Goal: Information Seeking & Learning: Learn about a topic

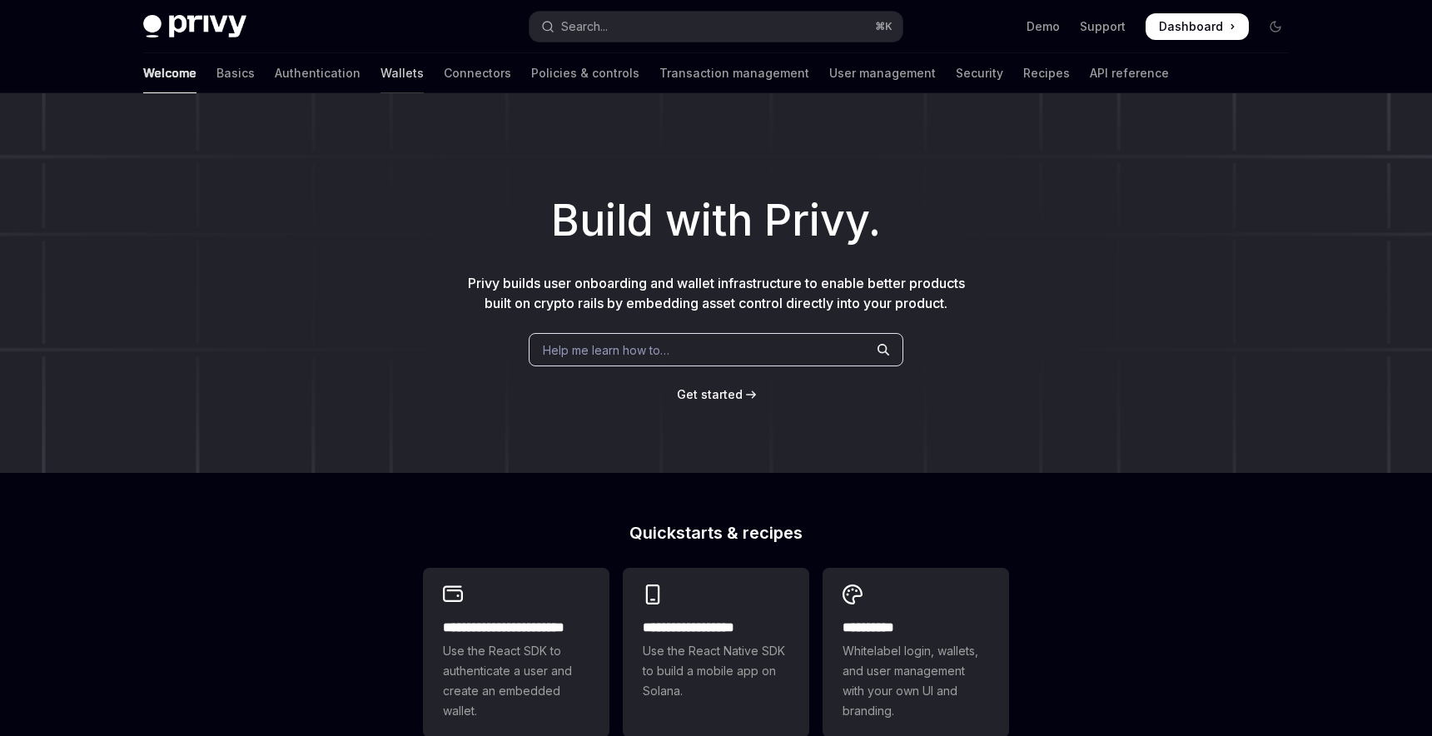
click at [380, 80] on link "Wallets" at bounding box center [401, 73] width 43 height 40
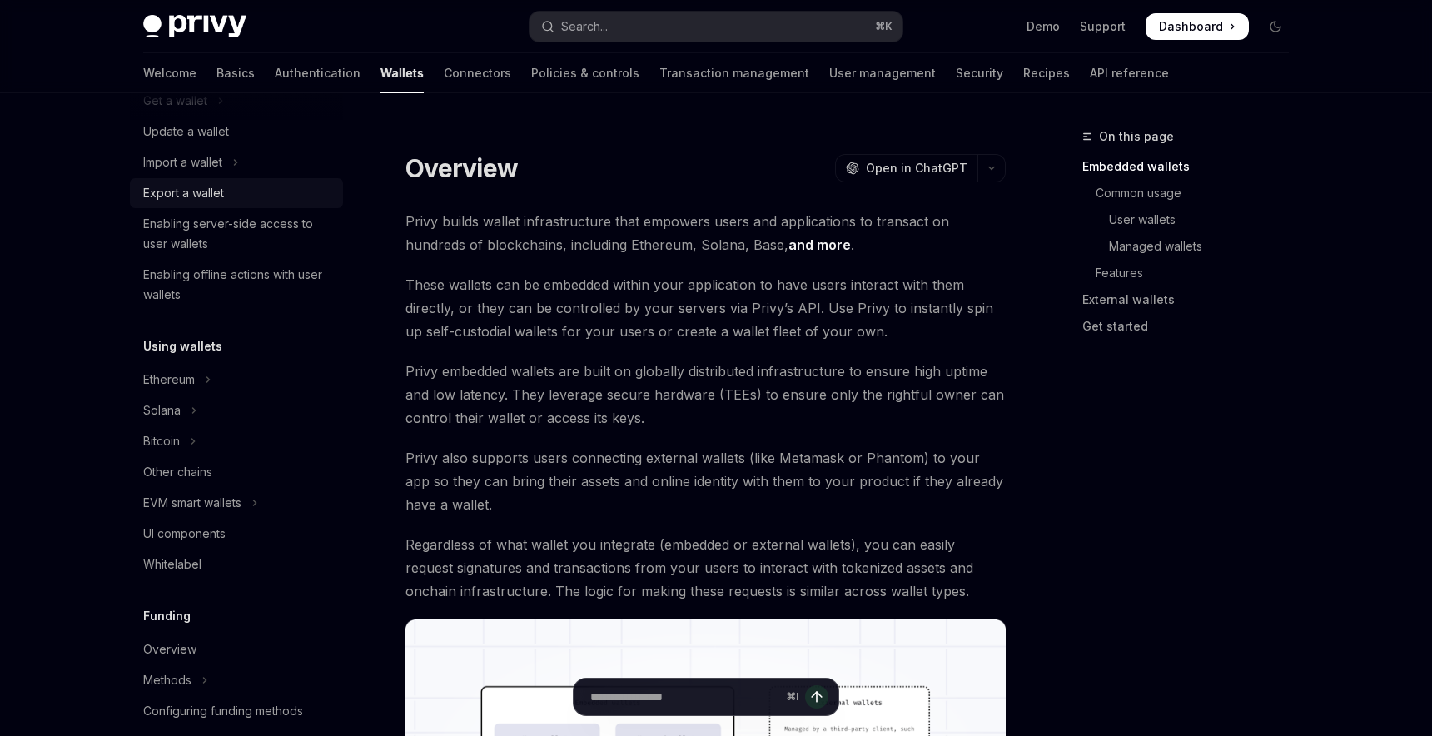
scroll to position [192, 0]
click at [217, 376] on button "Ethereum" at bounding box center [236, 376] width 213 height 30
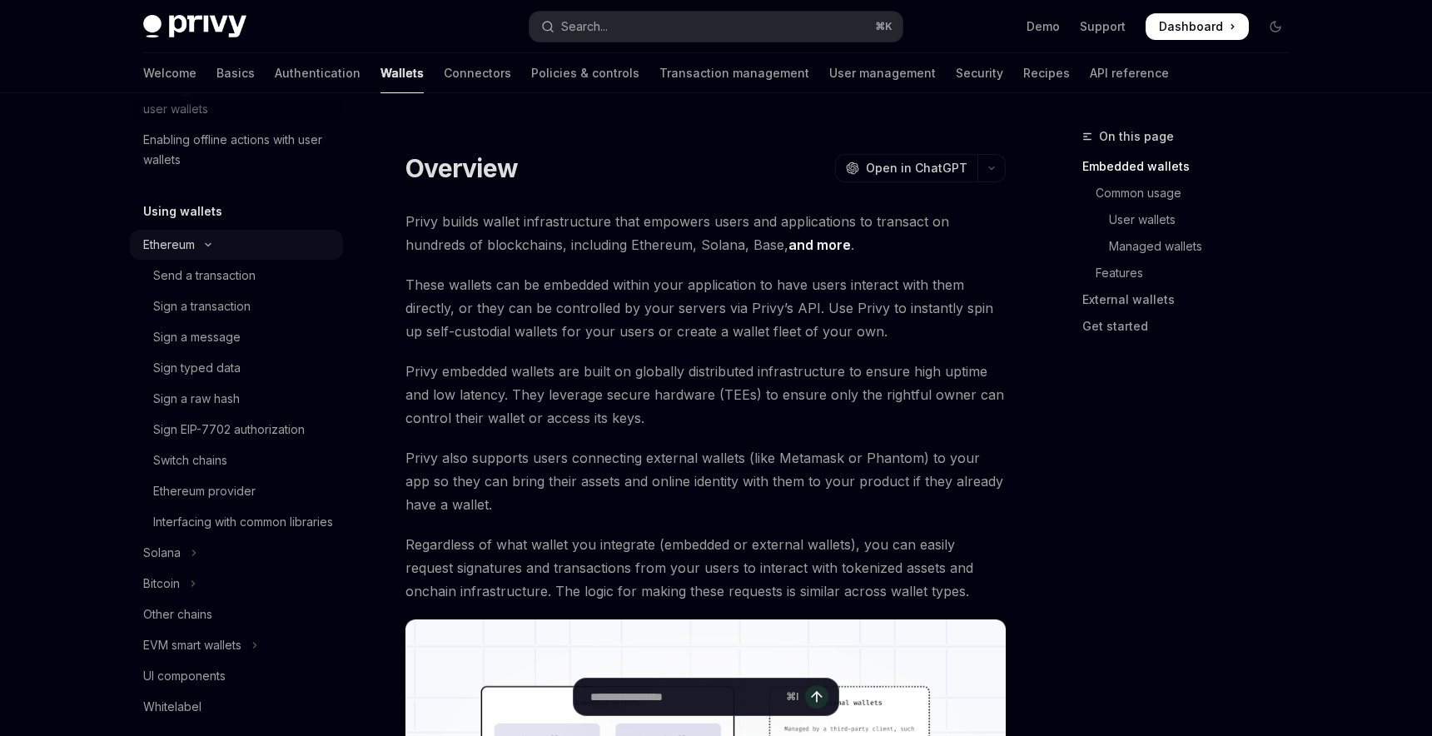
scroll to position [473, 0]
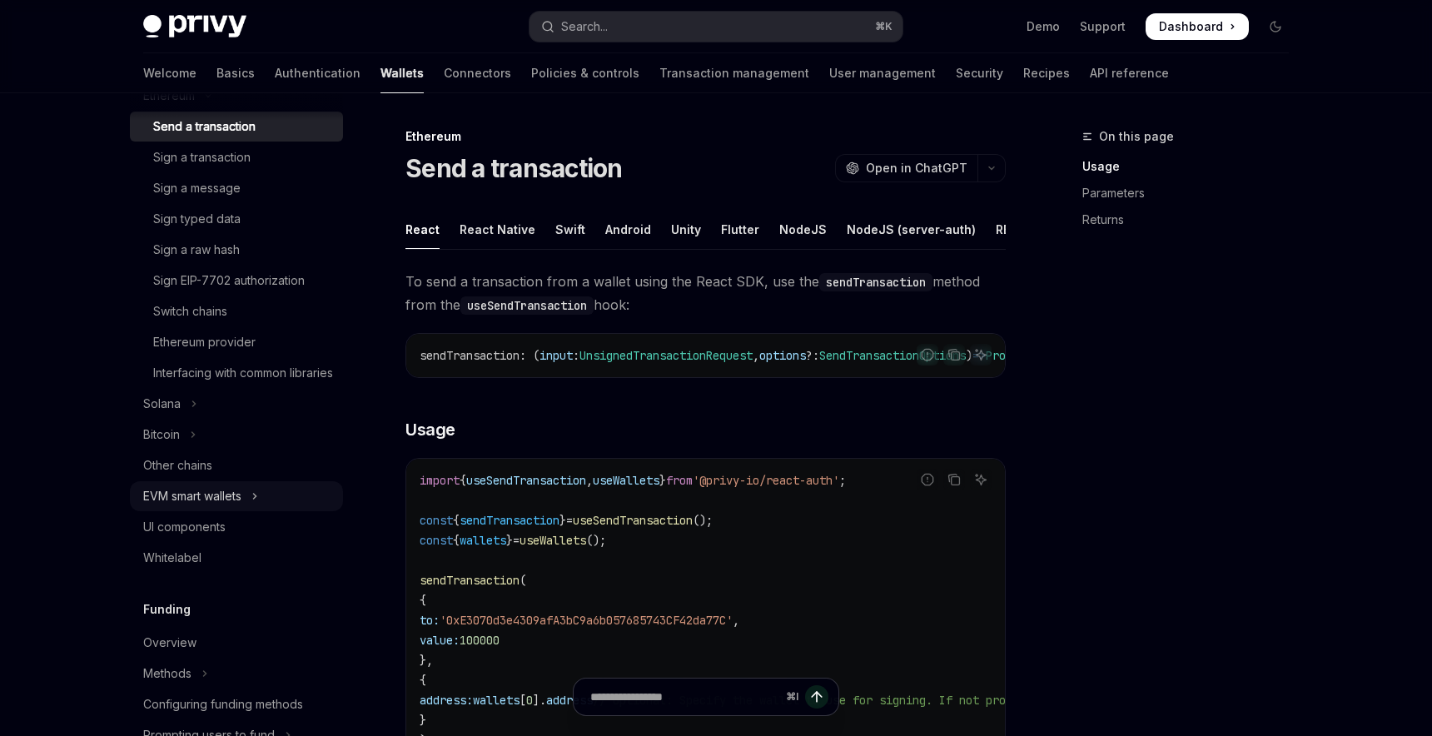
click at [254, 511] on button "EVM smart wallets" at bounding box center [236, 496] width 213 height 30
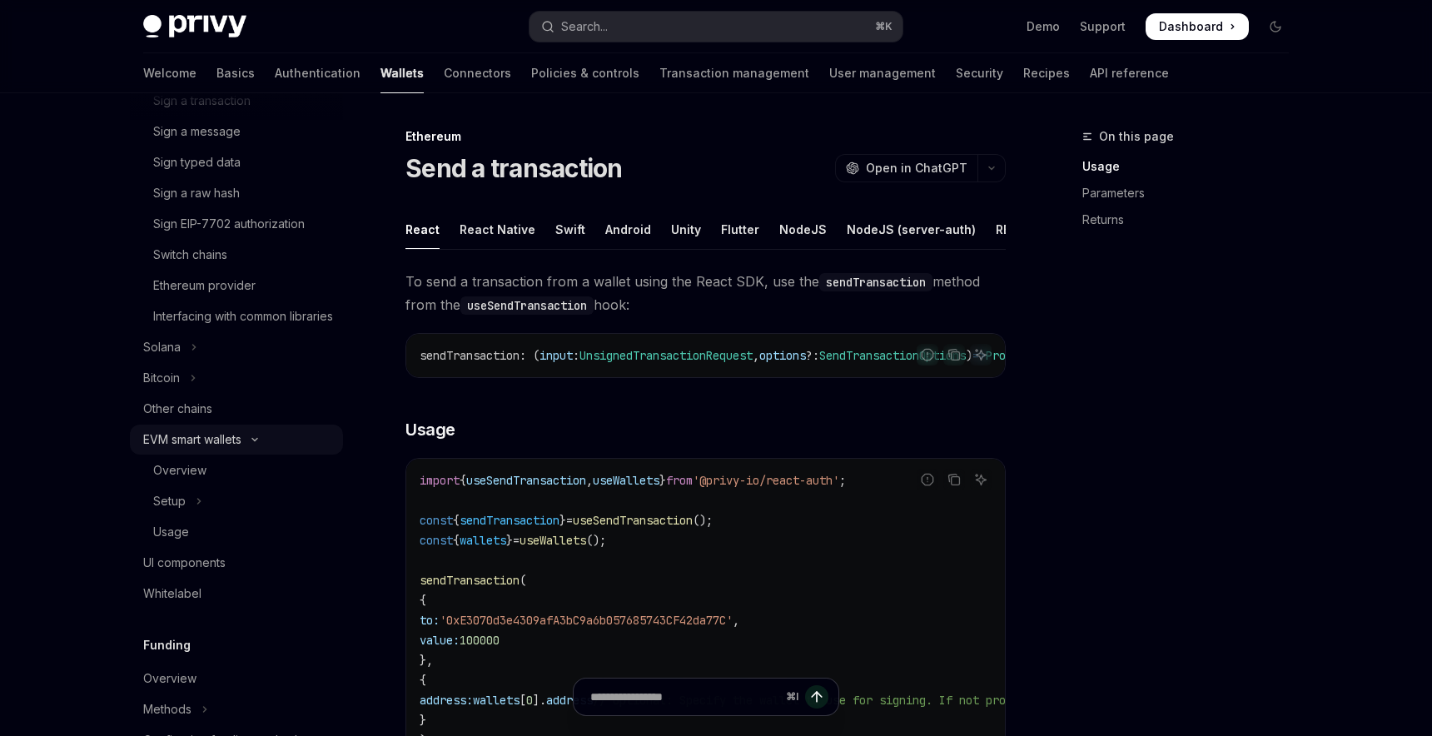
scroll to position [534, 0]
click at [235, 475] on div "Overview" at bounding box center [243, 465] width 180 height 20
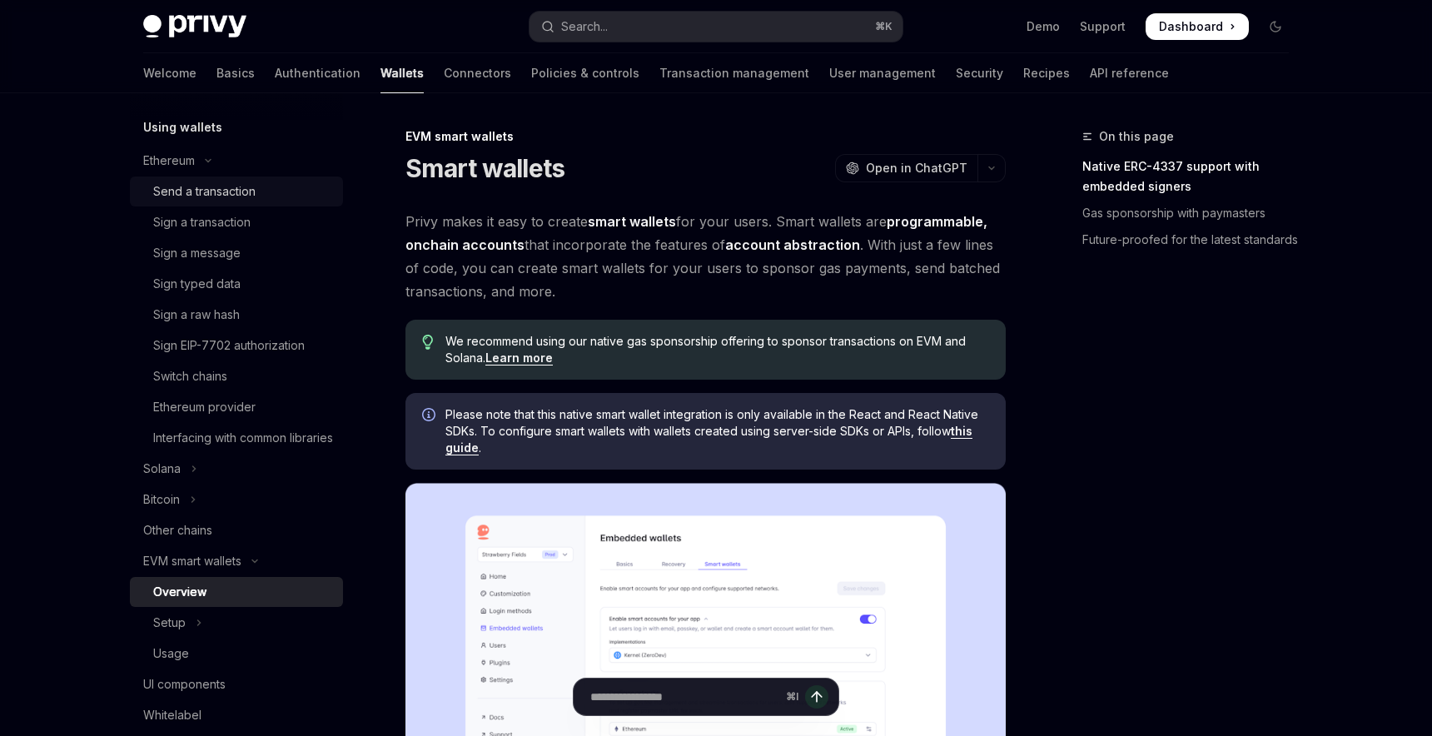
scroll to position [416, 0]
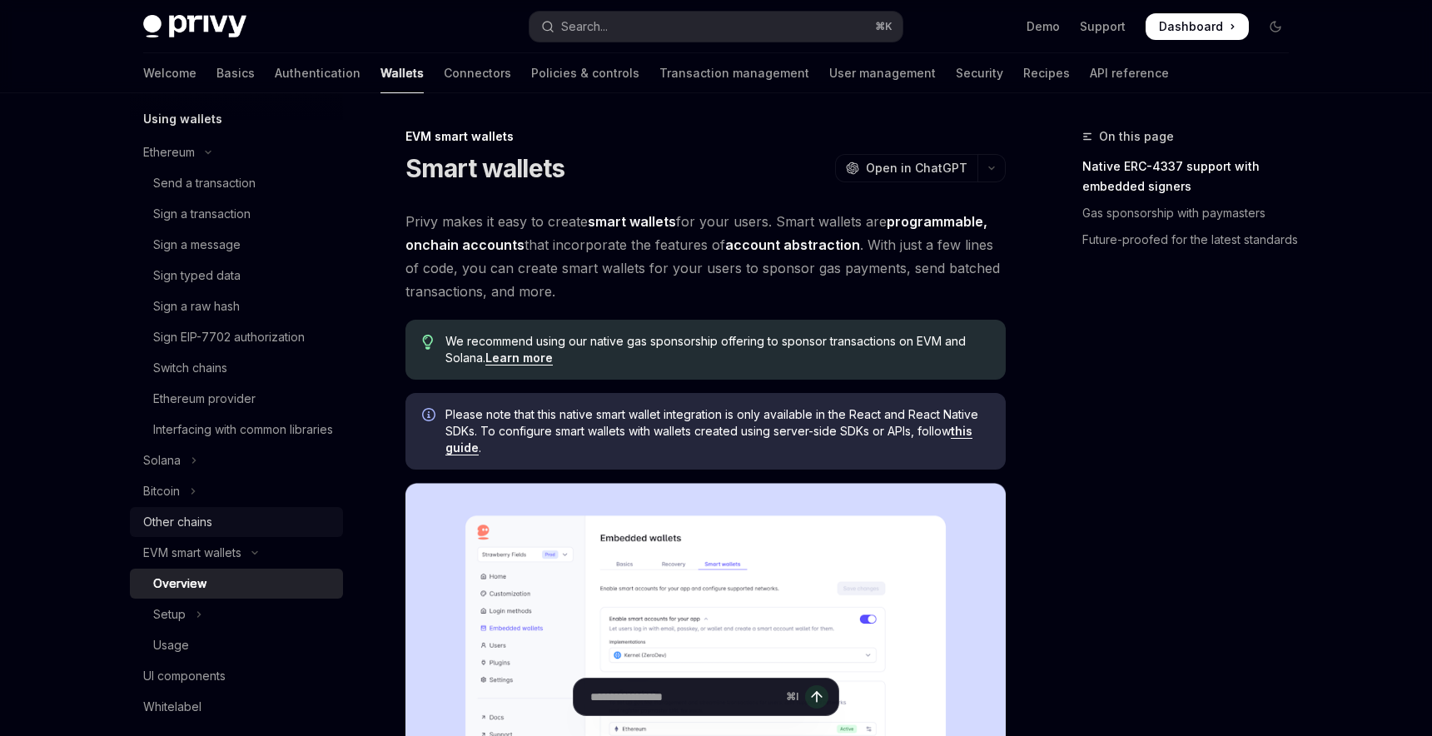
click at [251, 532] on div "Other chains" at bounding box center [238, 522] width 190 height 20
click at [186, 532] on div "Other chains" at bounding box center [177, 522] width 69 height 20
click at [212, 532] on div "Other chains" at bounding box center [177, 522] width 69 height 20
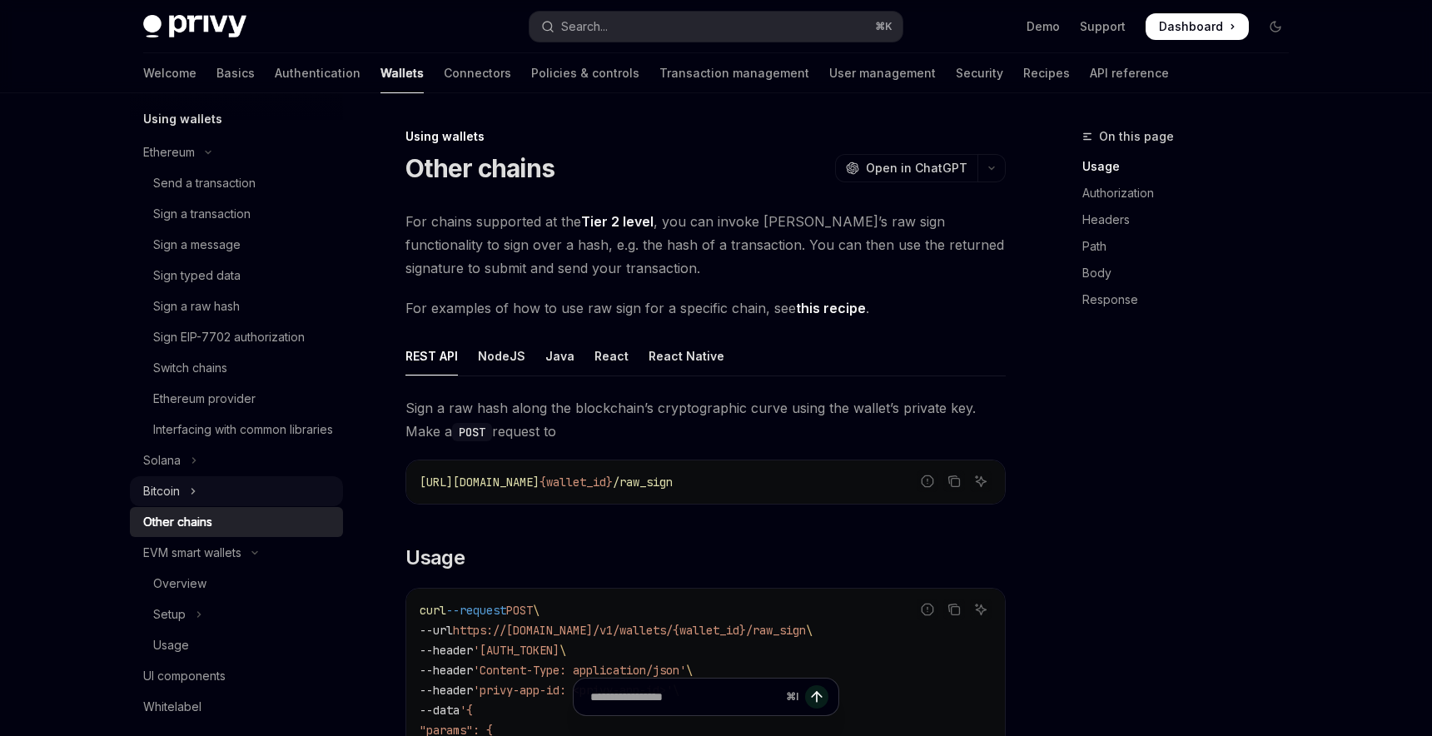
click at [241, 506] on button "Bitcoin" at bounding box center [236, 491] width 213 height 30
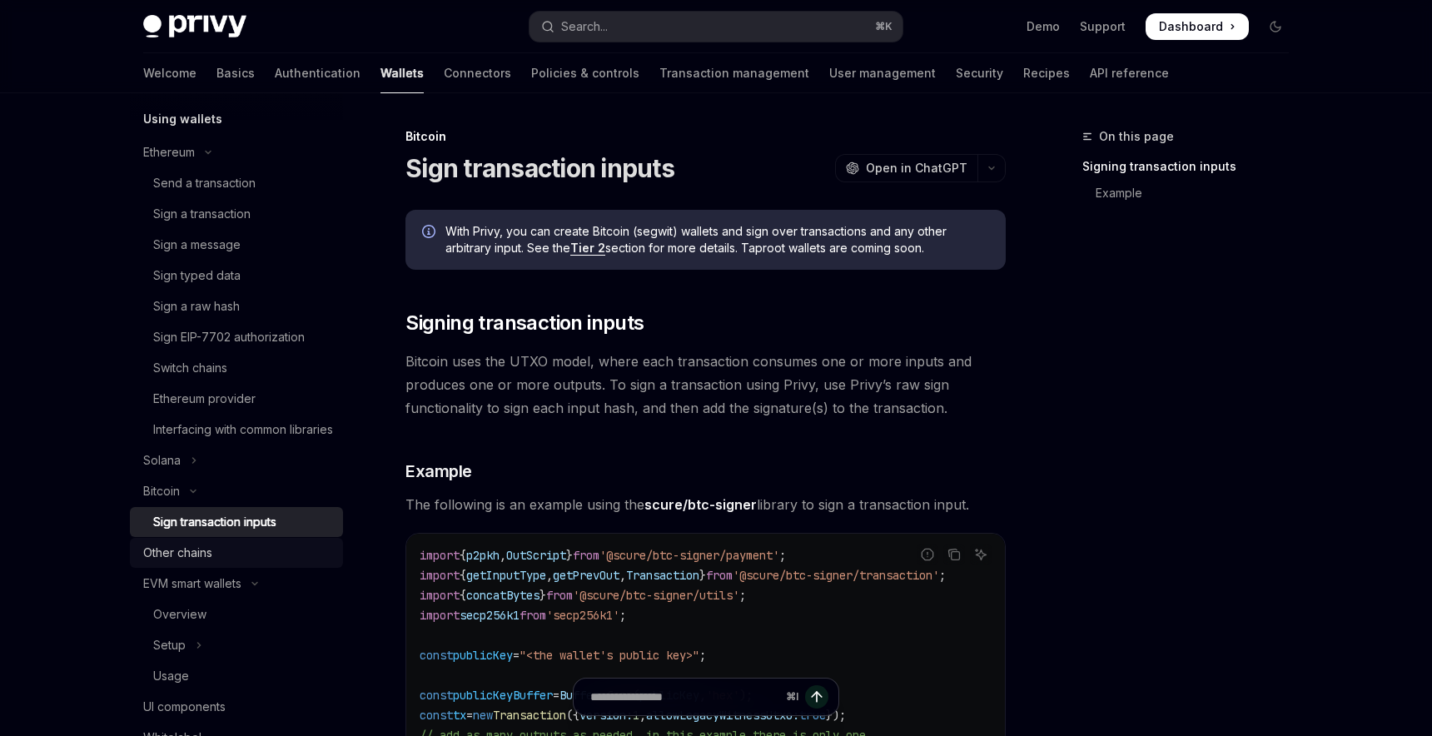
click at [227, 563] on div "Other chains" at bounding box center [238, 553] width 190 height 20
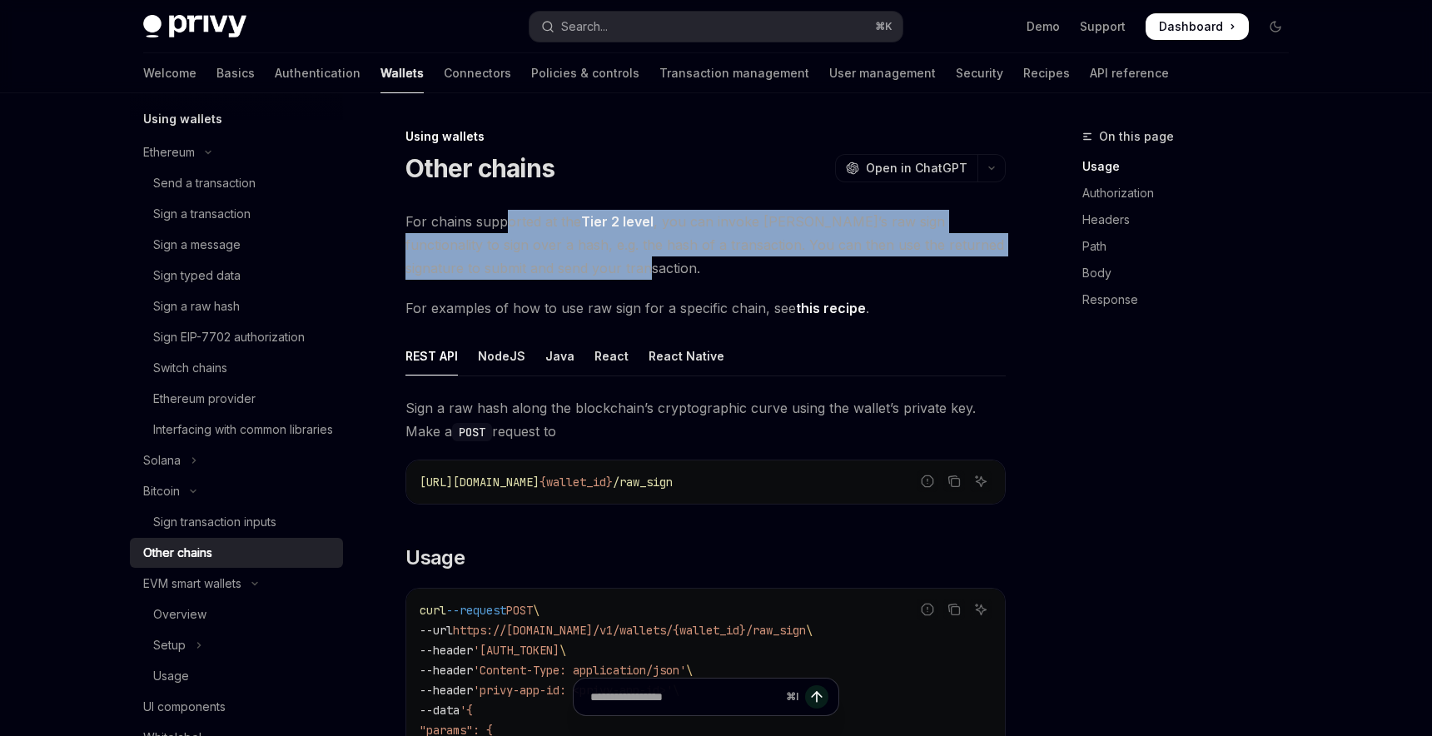
drag, startPoint x: 505, startPoint y: 226, endPoint x: 617, endPoint y: 276, distance: 122.2
click at [617, 276] on span "For chains supported at the Tier 2 level , you can invoke Privy’s raw sign func…" at bounding box center [705, 245] width 600 height 70
click at [641, 276] on span "For chains supported at the Tier 2 level , you can invoke Privy’s raw sign func…" at bounding box center [705, 245] width 600 height 70
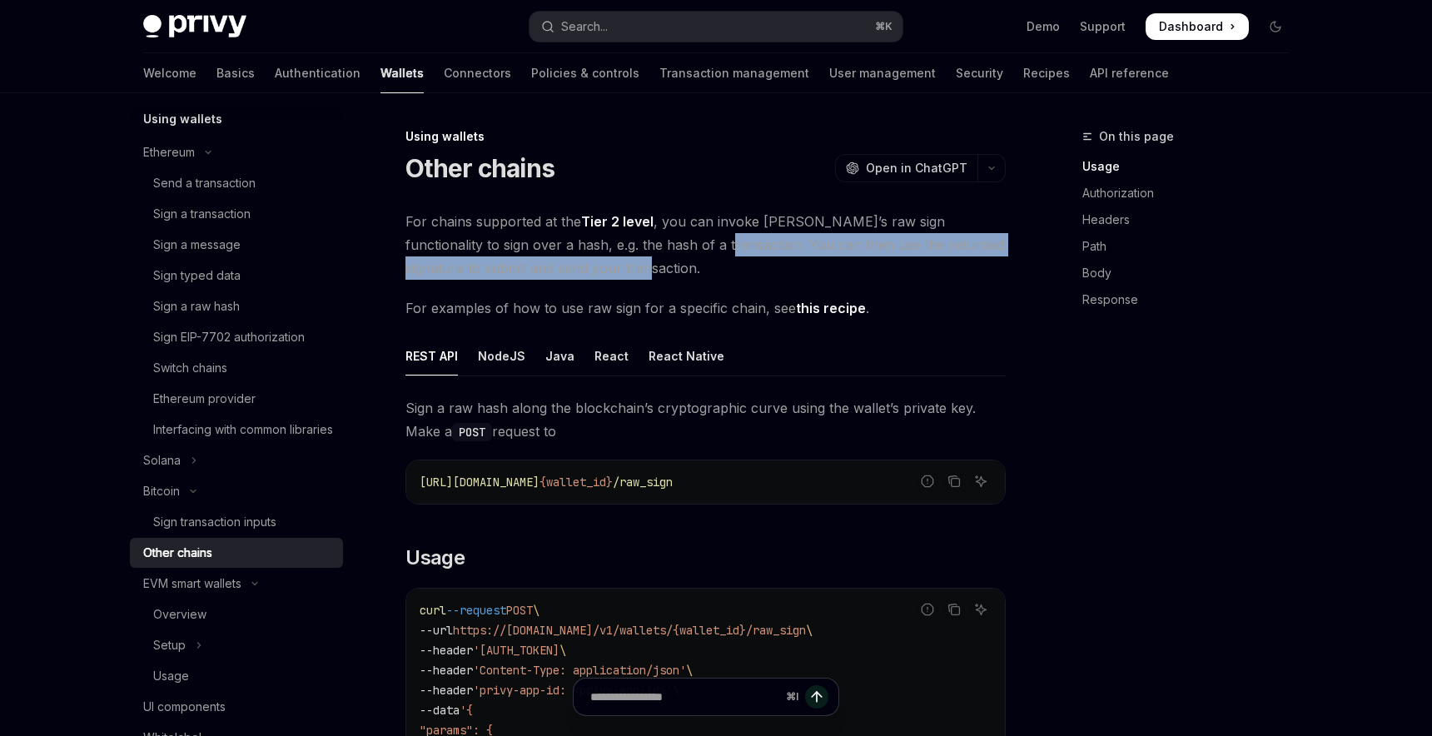
drag, startPoint x: 653, startPoint y: 245, endPoint x: 716, endPoint y: 279, distance: 71.9
click at [716, 279] on span "For chains supported at the Tier 2 level , you can invoke Privy’s raw sign func…" at bounding box center [705, 245] width 600 height 70
click at [738, 279] on span "For chains supported at the Tier 2 level , you can invoke Privy’s raw sign func…" at bounding box center [705, 245] width 600 height 70
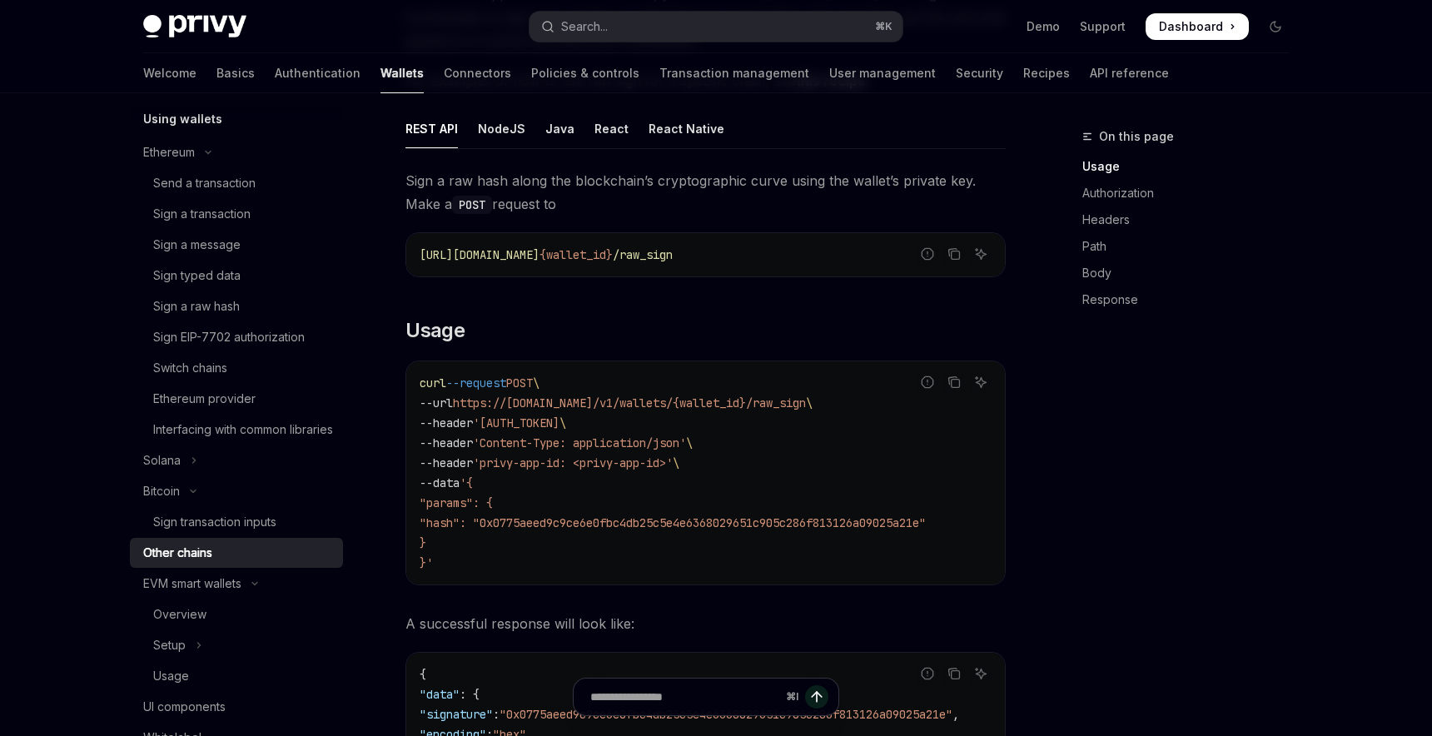
scroll to position [74, 0]
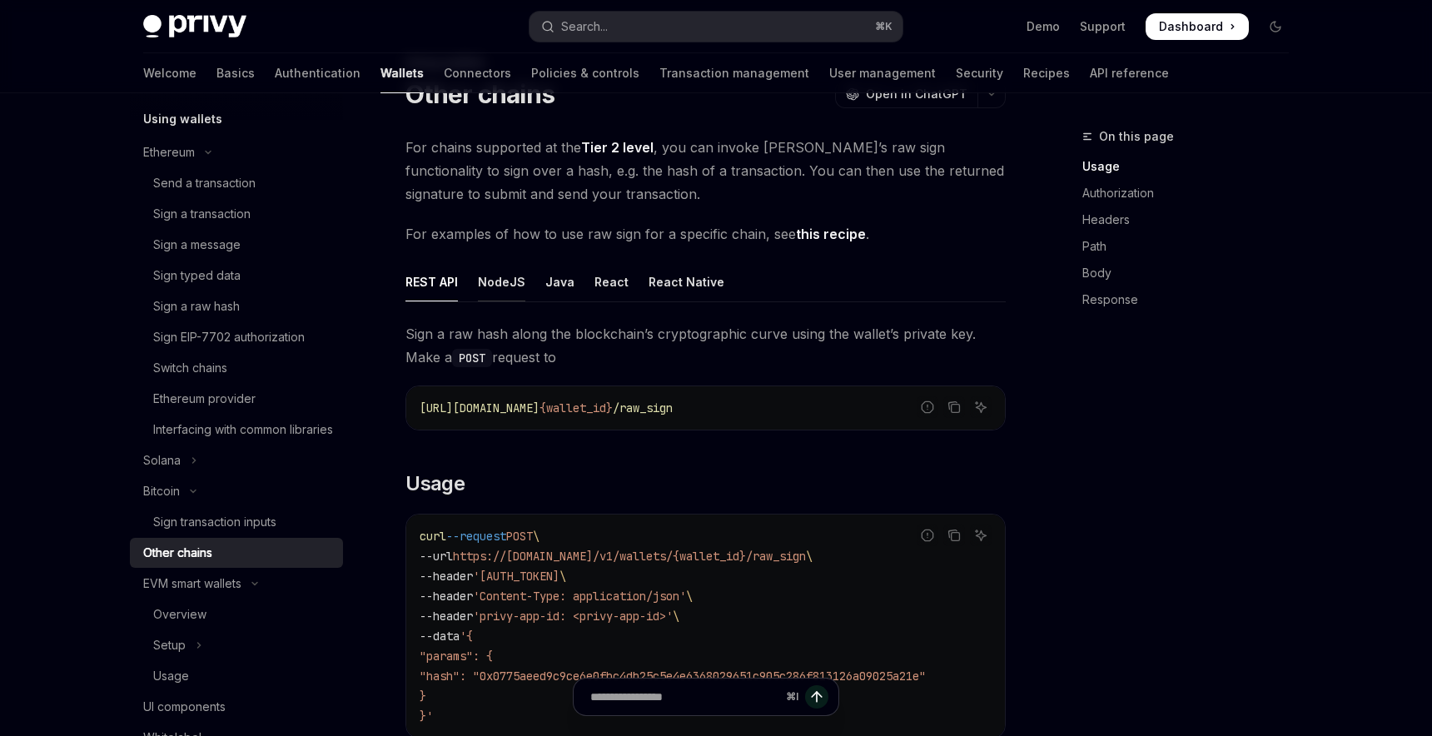
click at [491, 291] on div "NodeJS" at bounding box center [501, 281] width 47 height 39
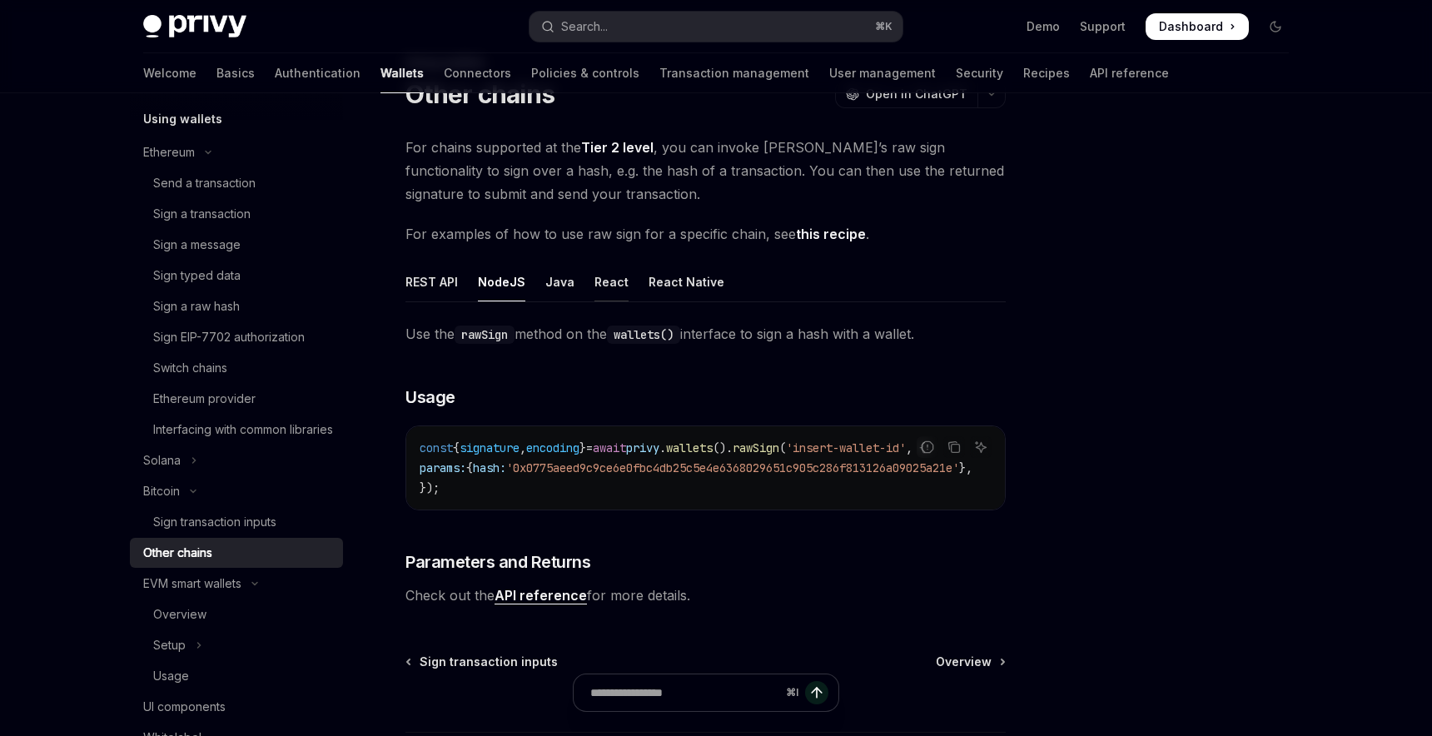
click at [607, 286] on div "React" at bounding box center [611, 281] width 34 height 39
type textarea "*"
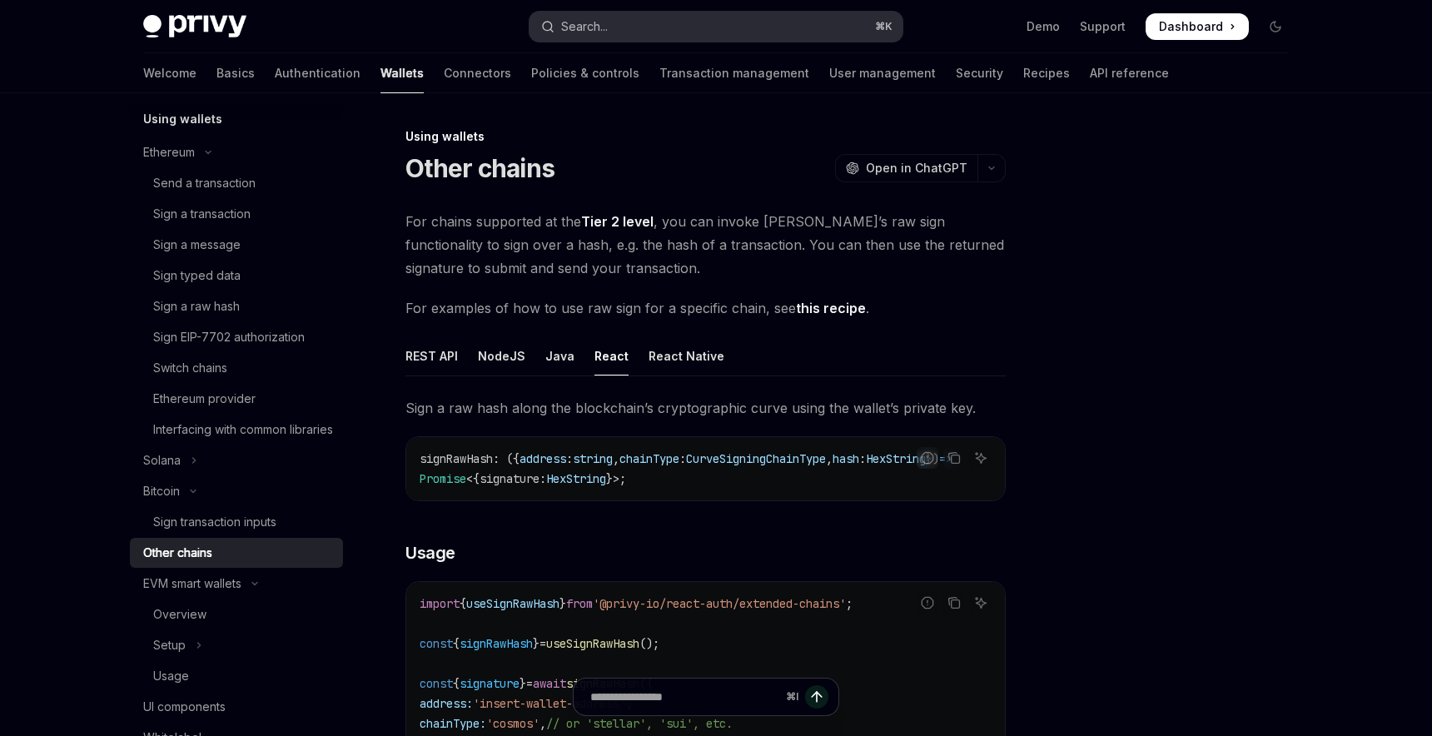
click at [600, 38] on button "Search... ⌘ K" at bounding box center [715, 27] width 373 height 30
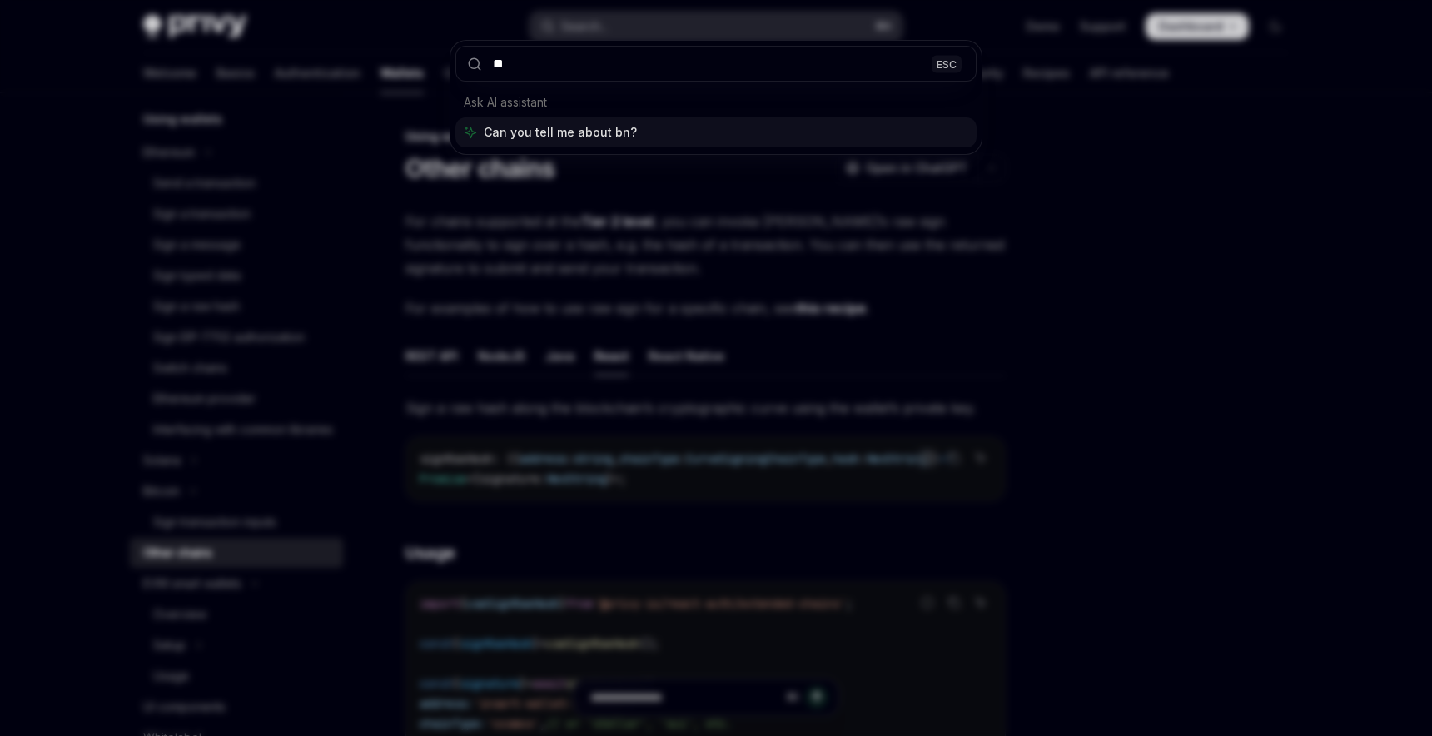
type input "***"
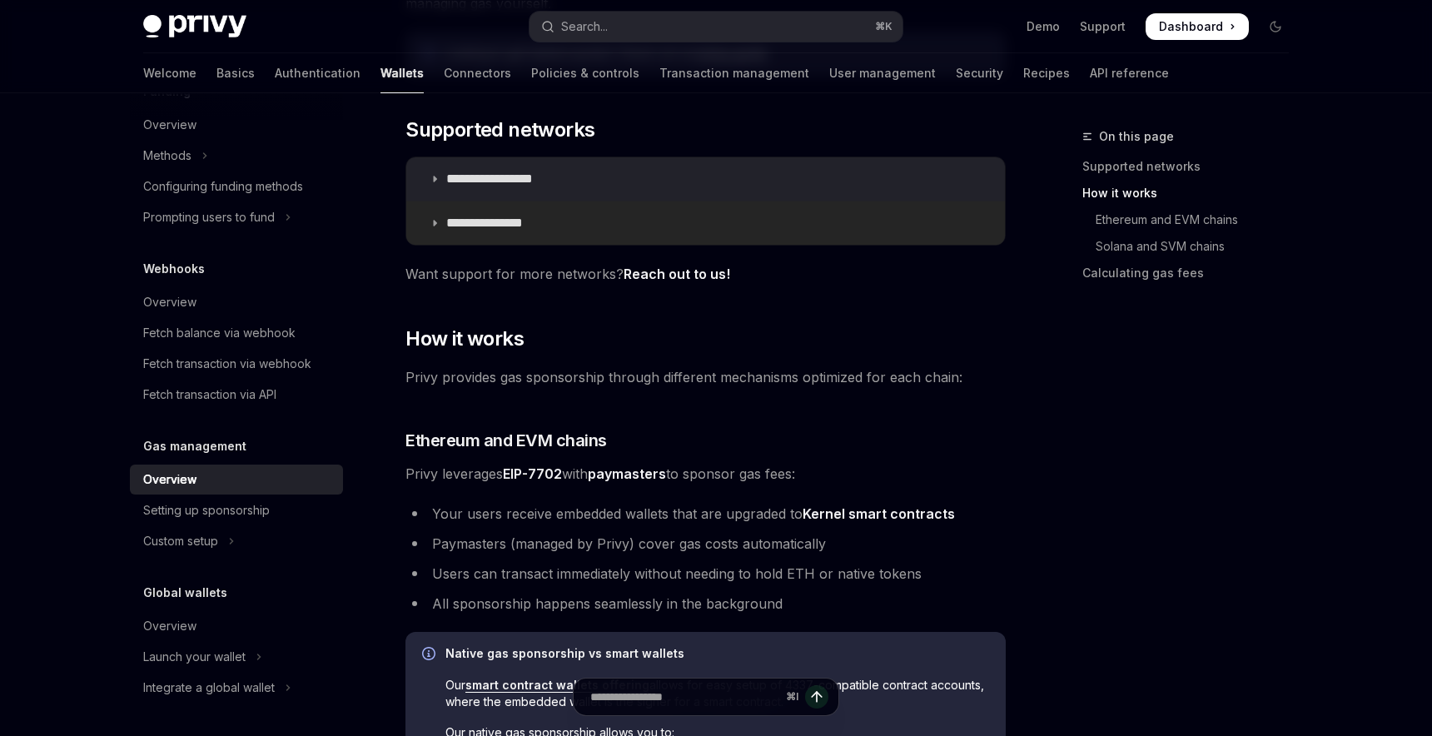
scroll to position [541, 0]
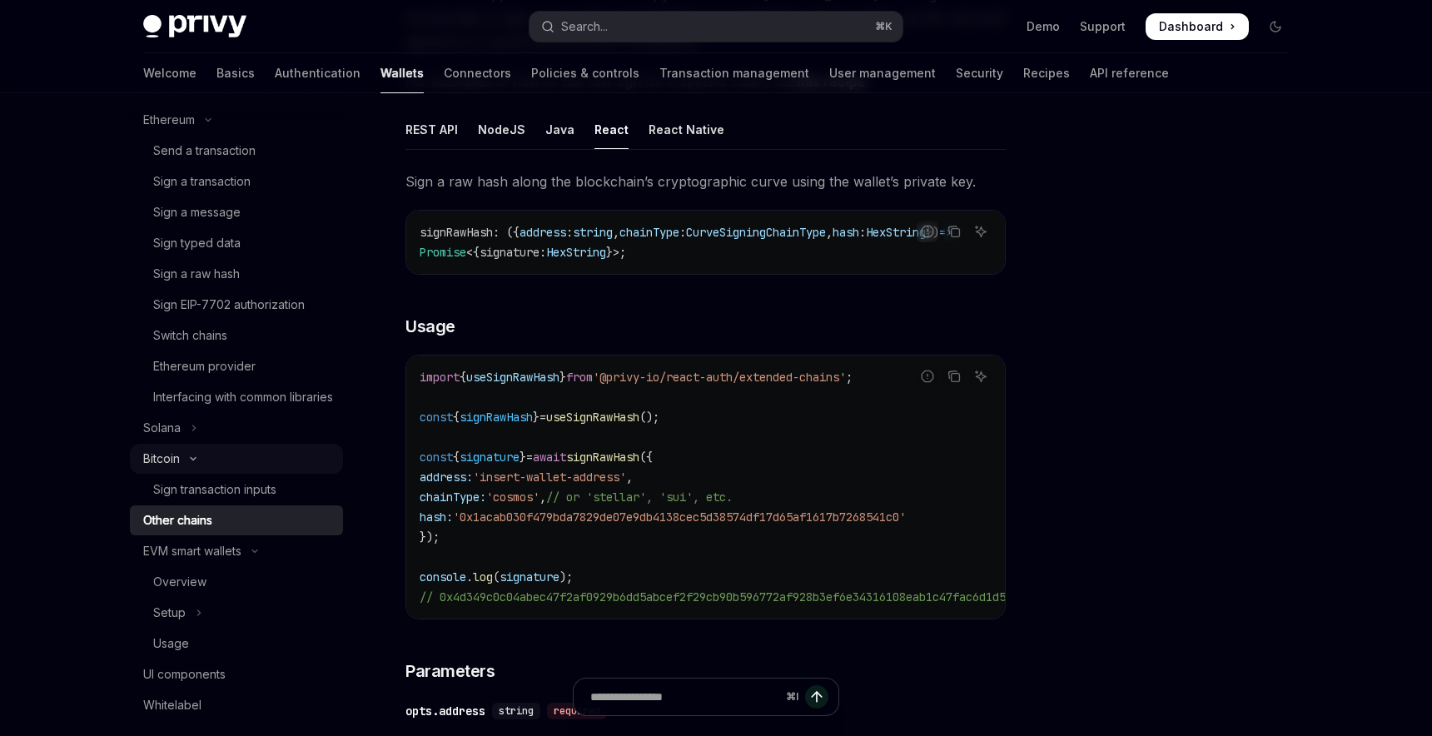
scroll to position [370, 0]
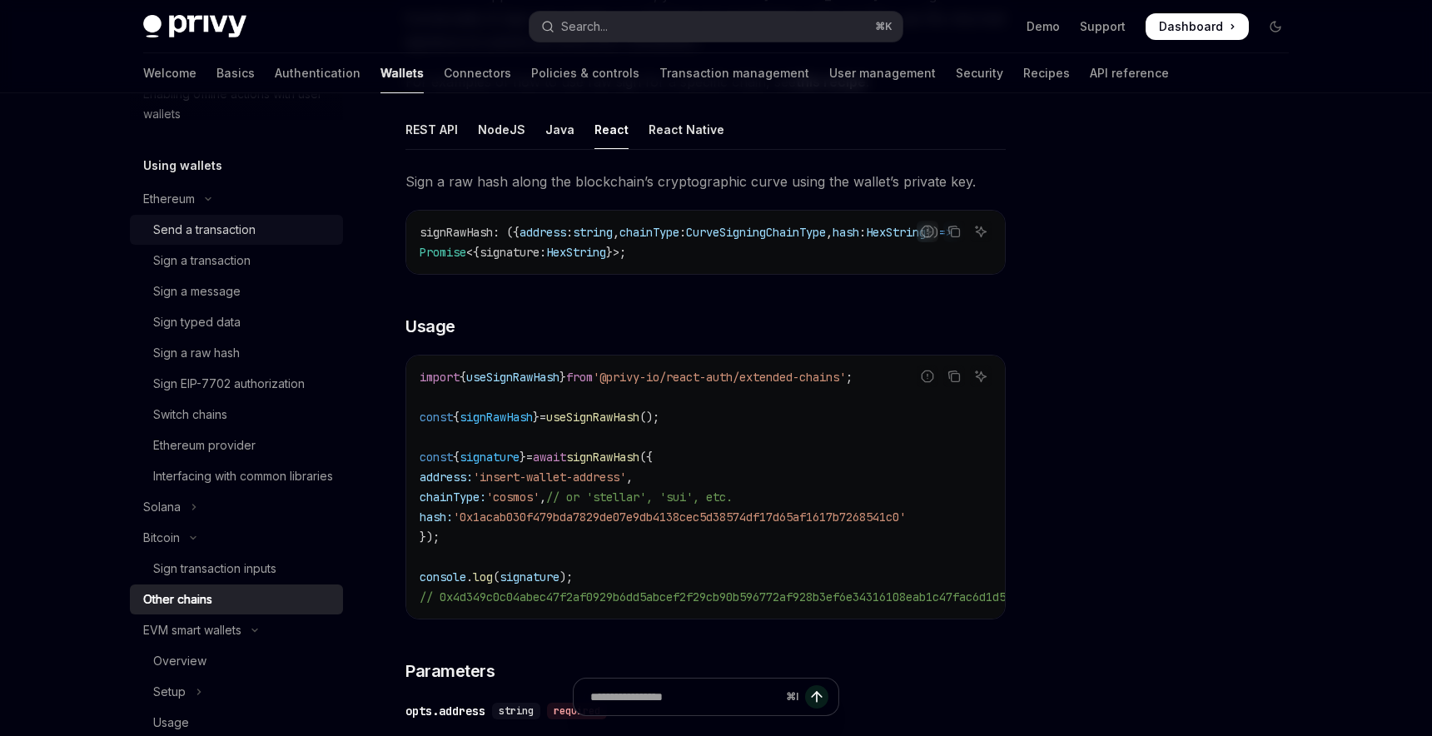
click at [256, 241] on link "Send a transaction" at bounding box center [236, 230] width 213 height 30
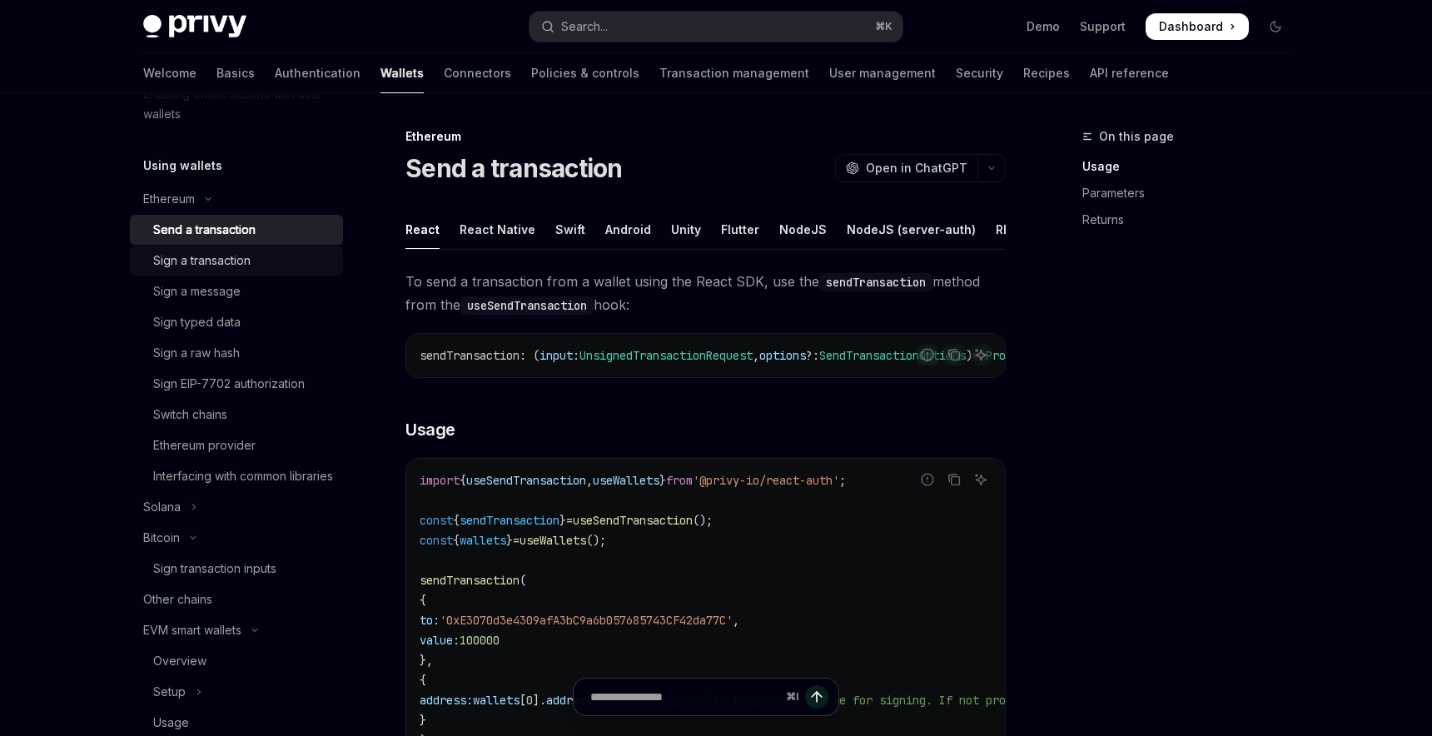
click at [266, 253] on div "Sign a transaction" at bounding box center [243, 261] width 180 height 20
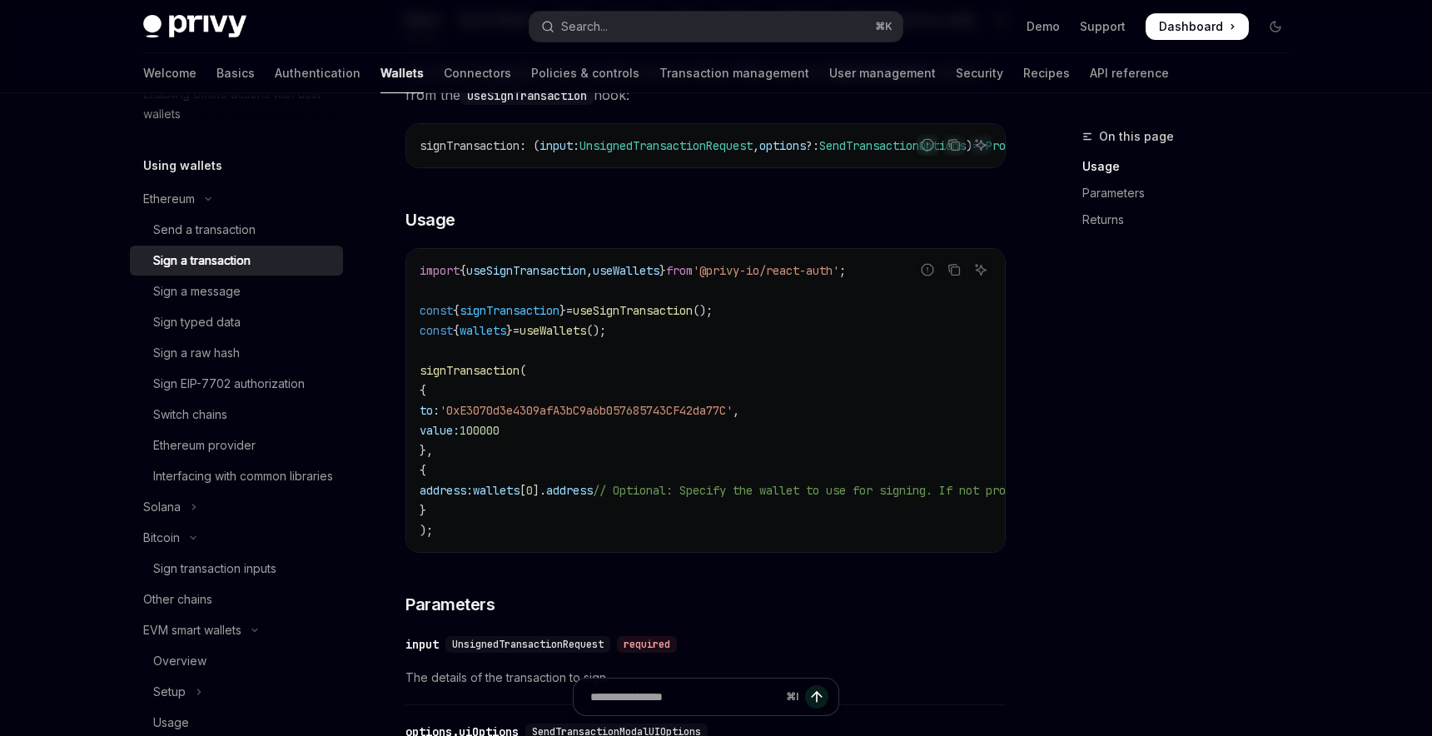
scroll to position [217, 0]
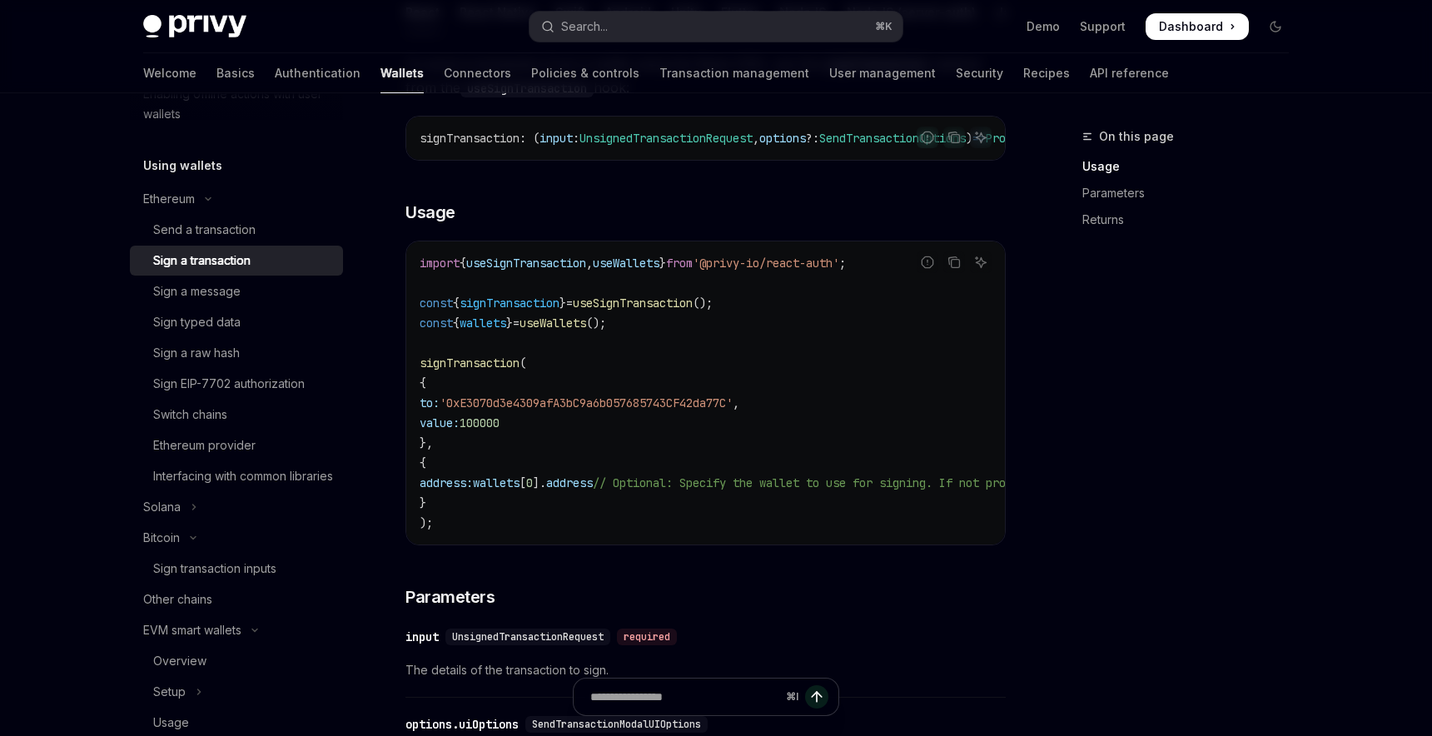
click at [755, 306] on code "import { useSignTransaction , useWallets } from '@privy-io/react-auth' ; const …" at bounding box center [856, 393] width 872 height 280
copy code "const { signTransaction } = useSignTransaction ();"
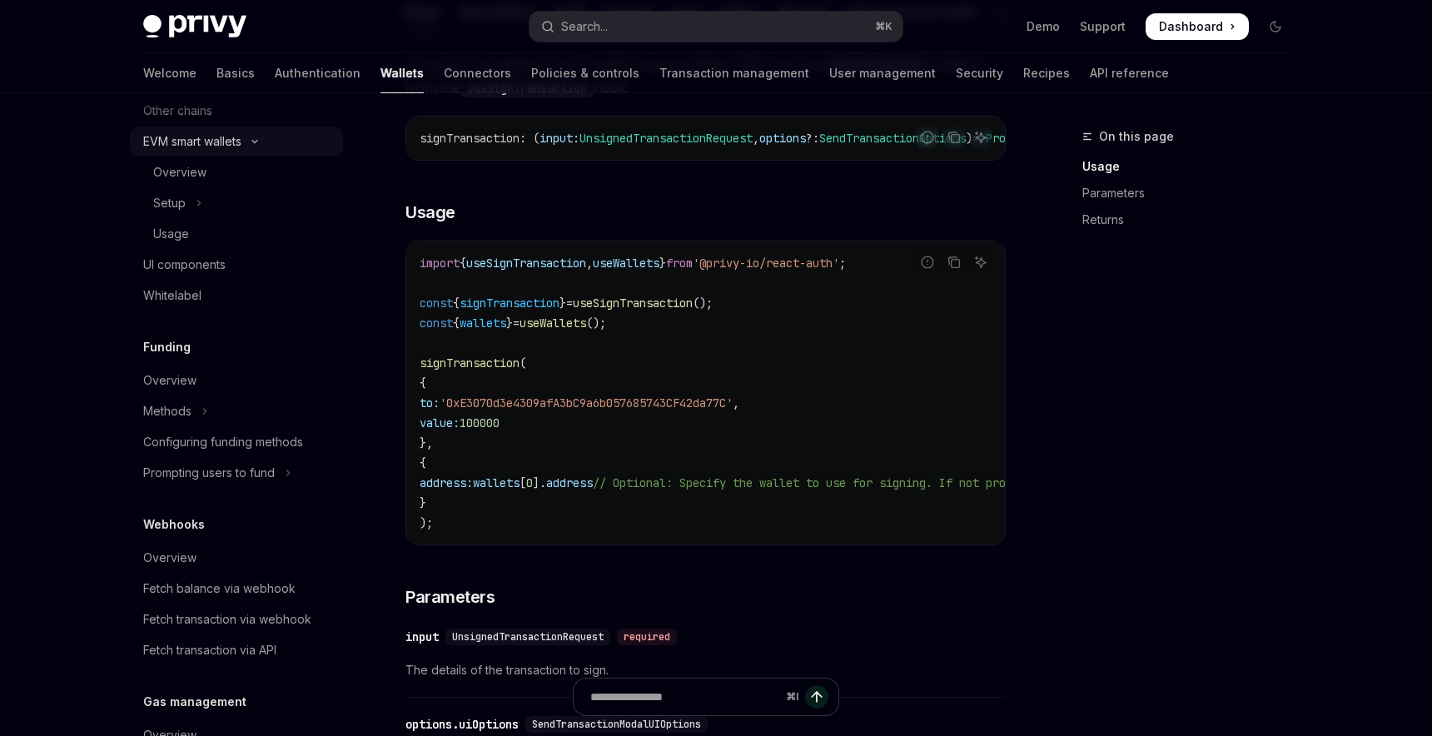
scroll to position [524, 0]
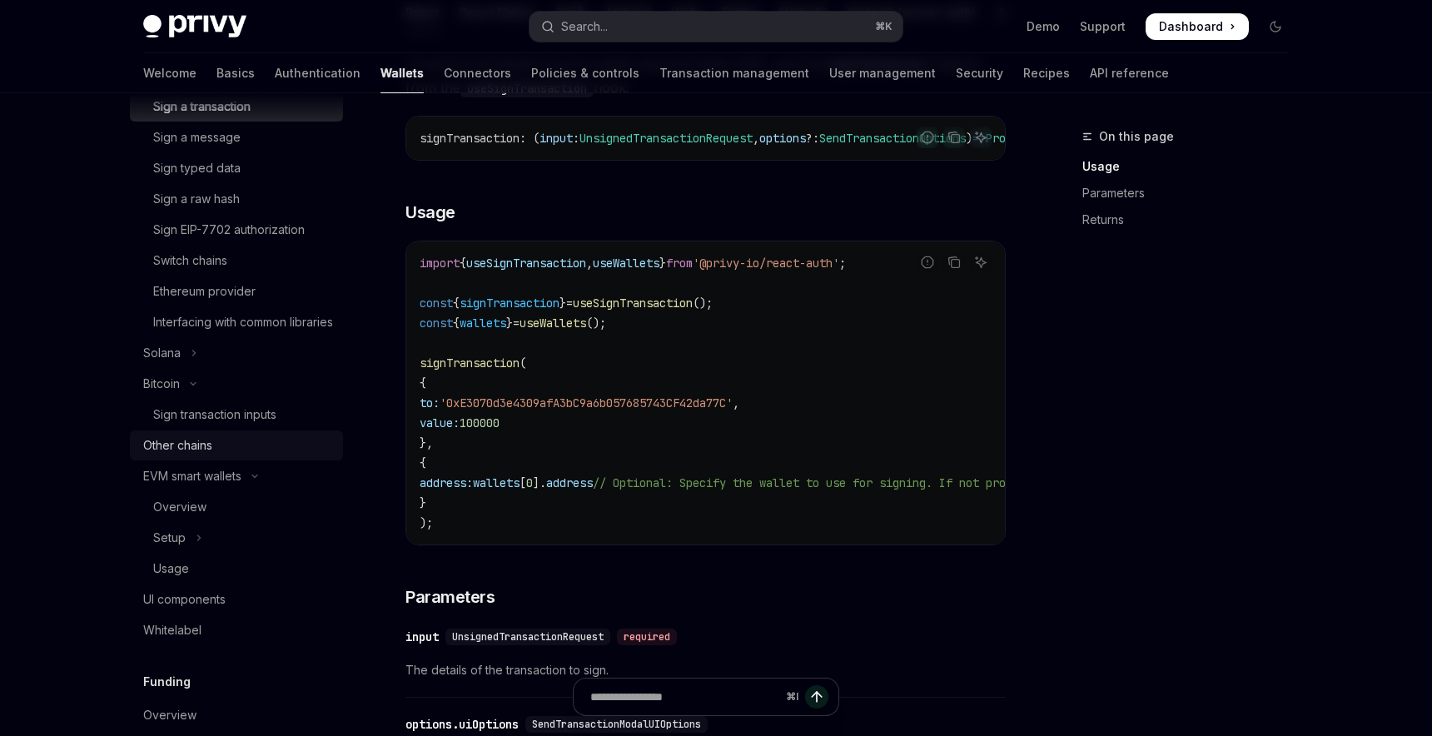
click at [262, 455] on div "Other chains" at bounding box center [238, 445] width 190 height 20
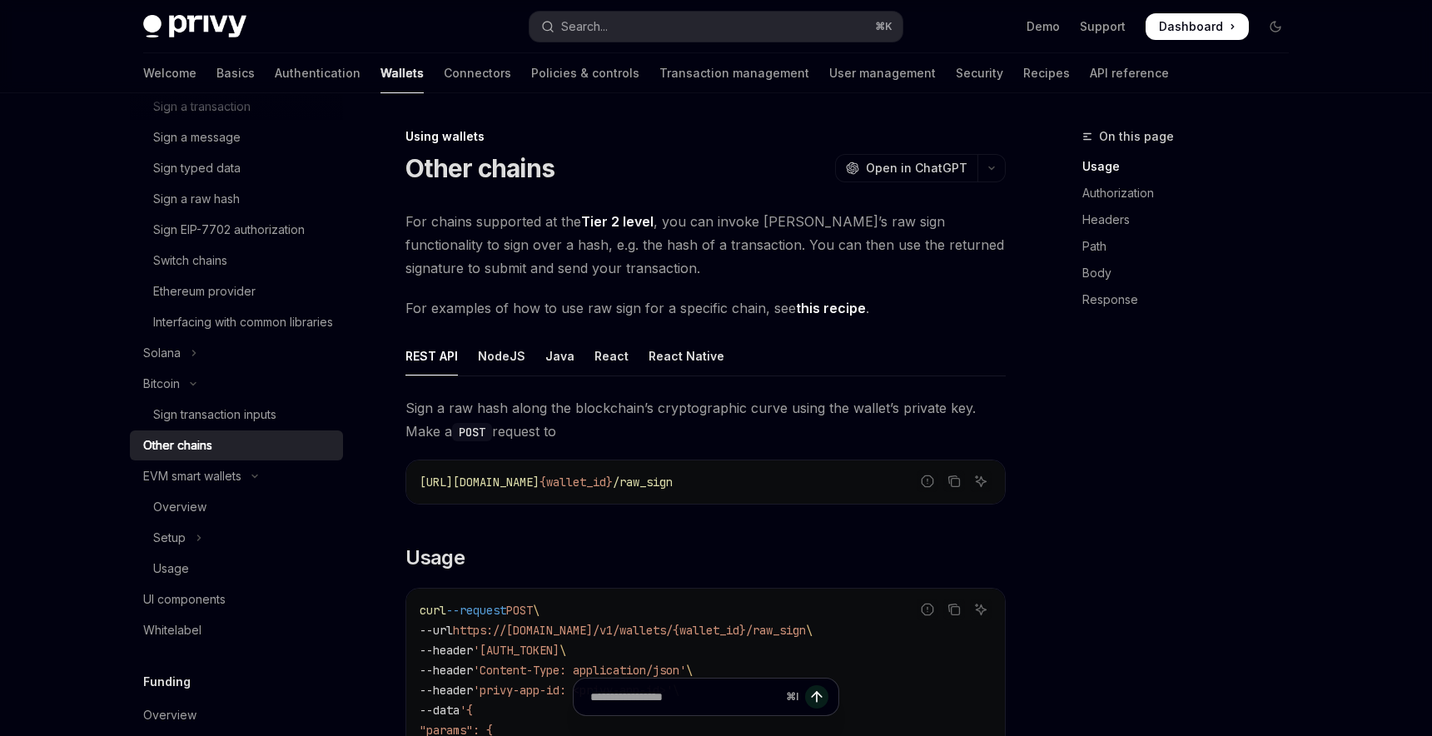
click at [817, 306] on link "this recipe" at bounding box center [831, 308] width 70 height 17
type textarea "*"
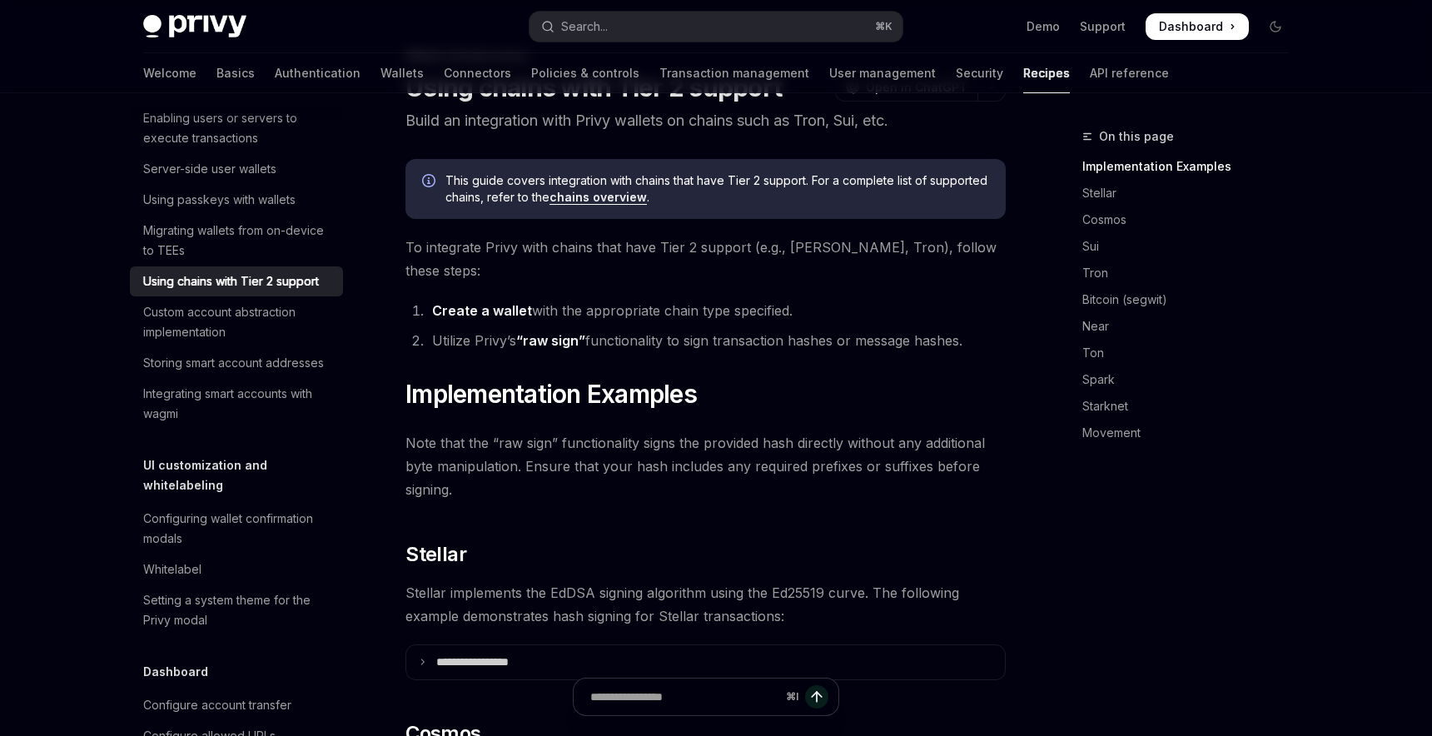
scroll to position [83, 0]
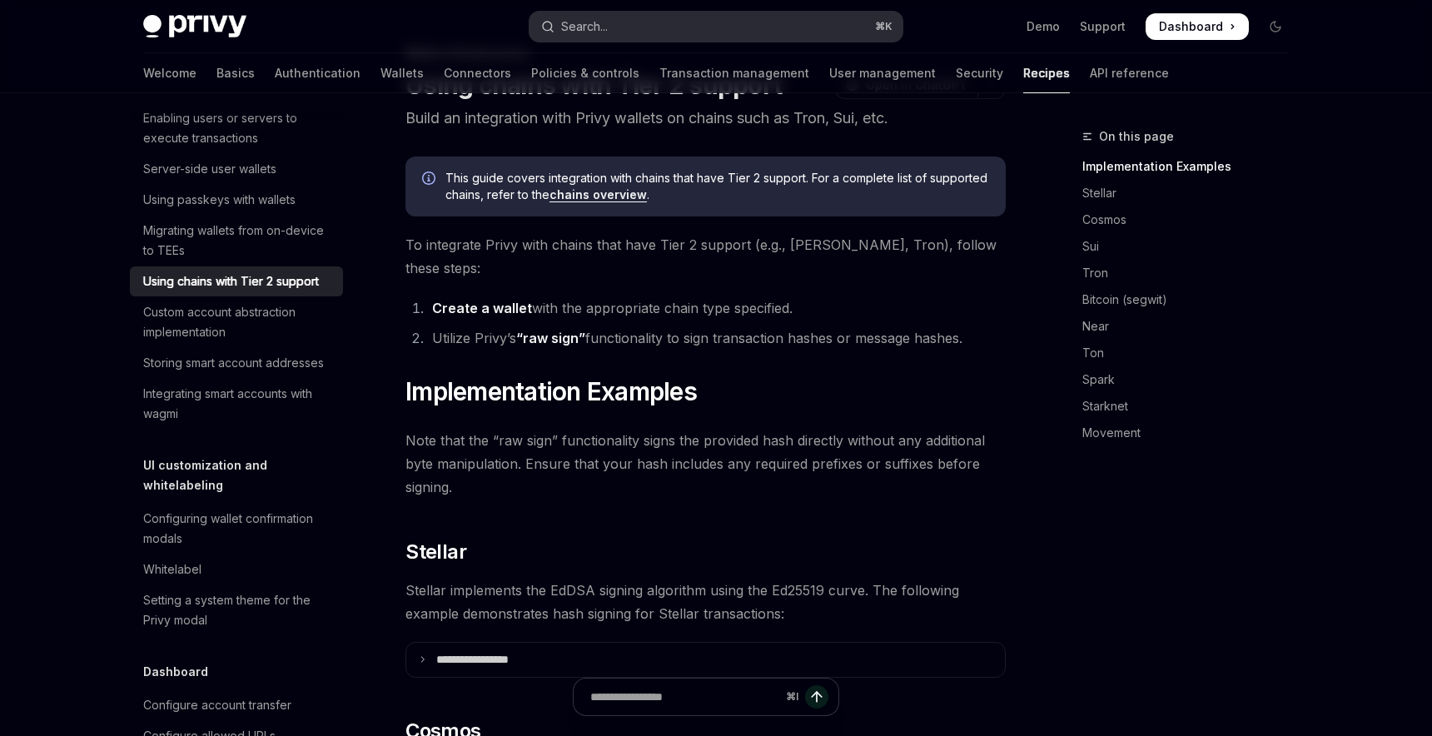
click at [697, 27] on button "Search... ⌘ K" at bounding box center [715, 27] width 373 height 30
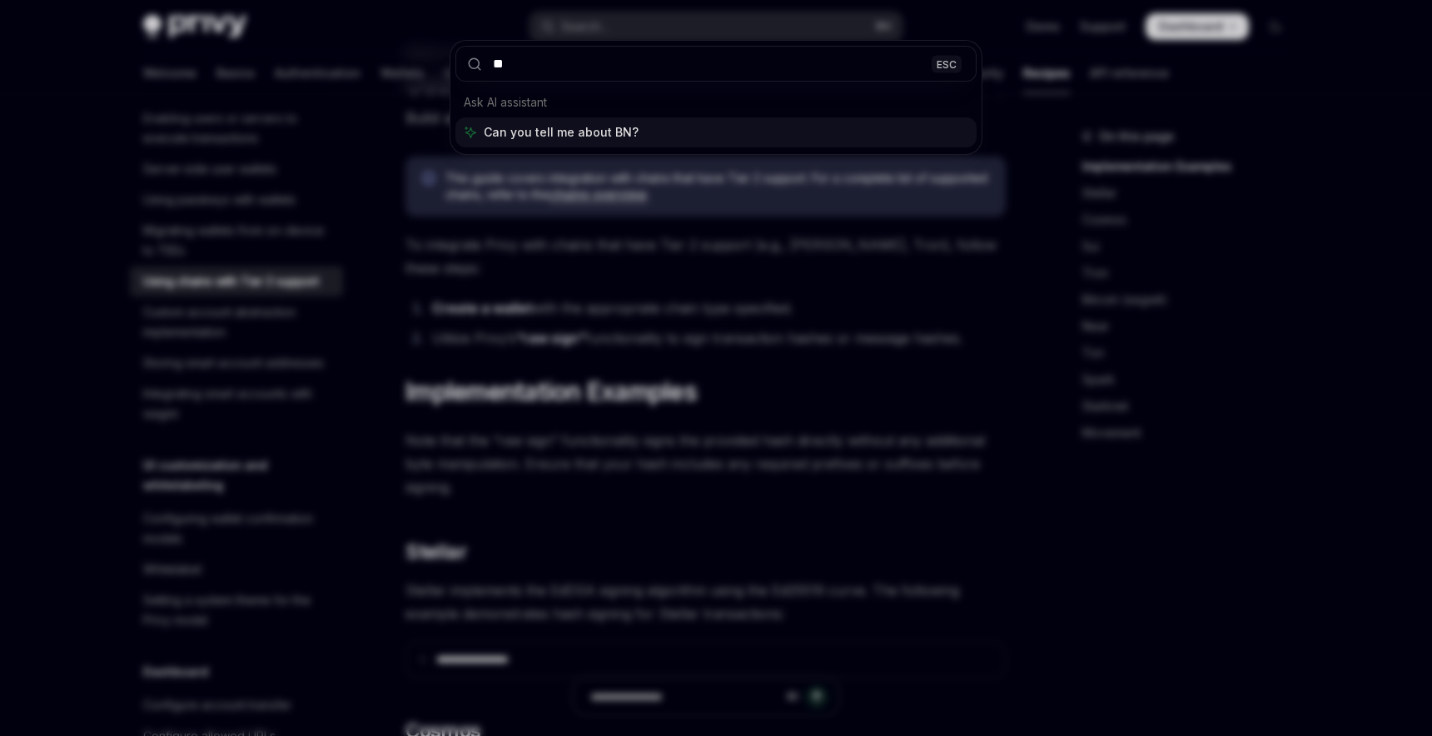
type input "***"
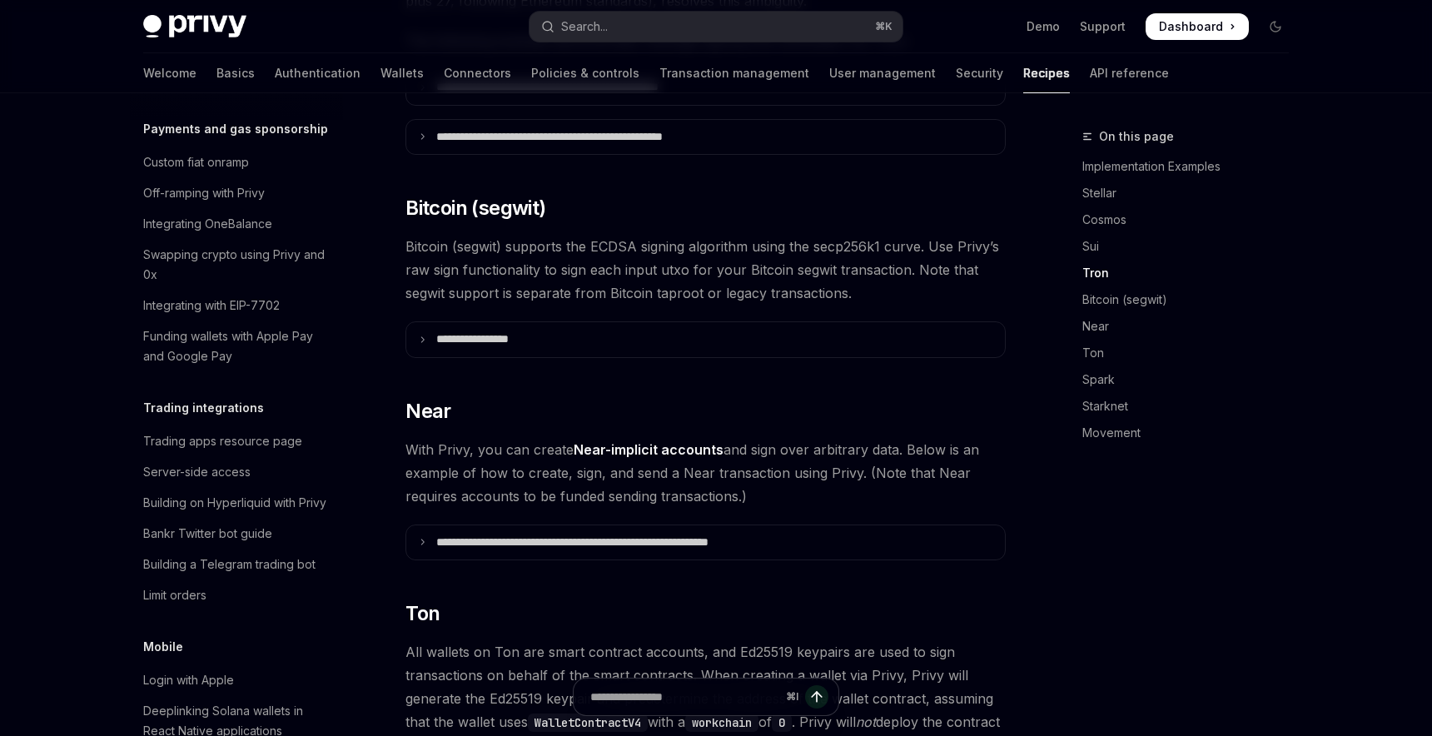
scroll to position [1647, 0]
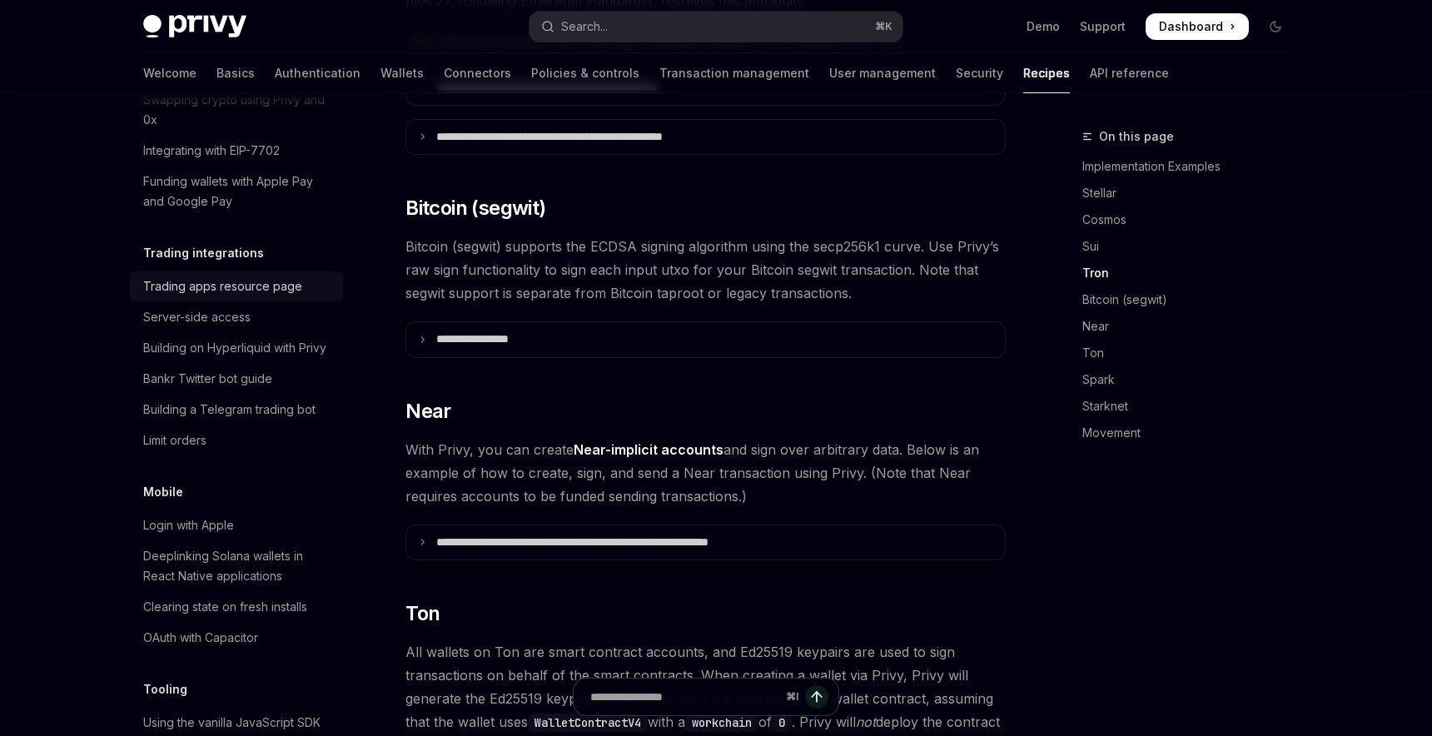
click at [245, 271] on link "Trading apps resource page" at bounding box center [236, 286] width 213 height 30
click at [261, 276] on div "Trading apps resource page" at bounding box center [222, 286] width 159 height 20
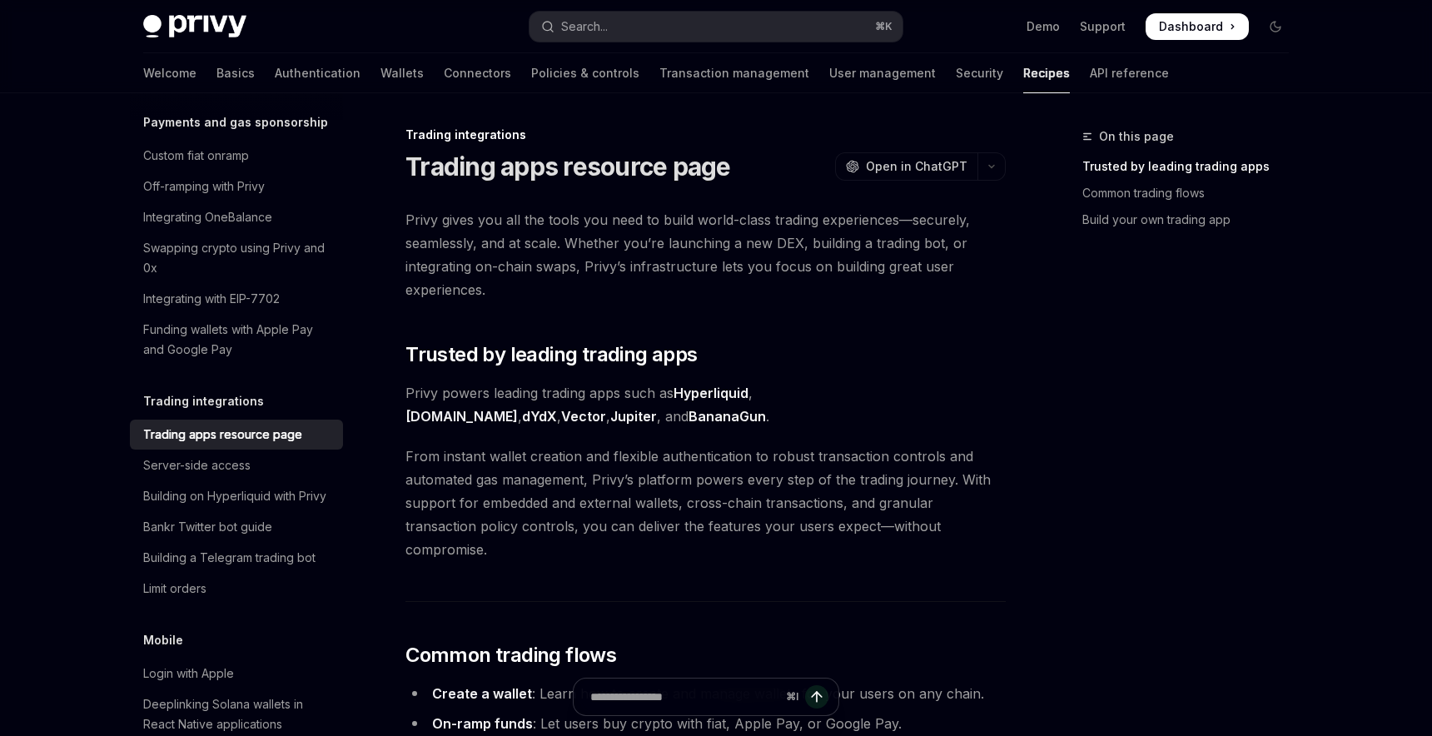
scroll to position [28, 0]
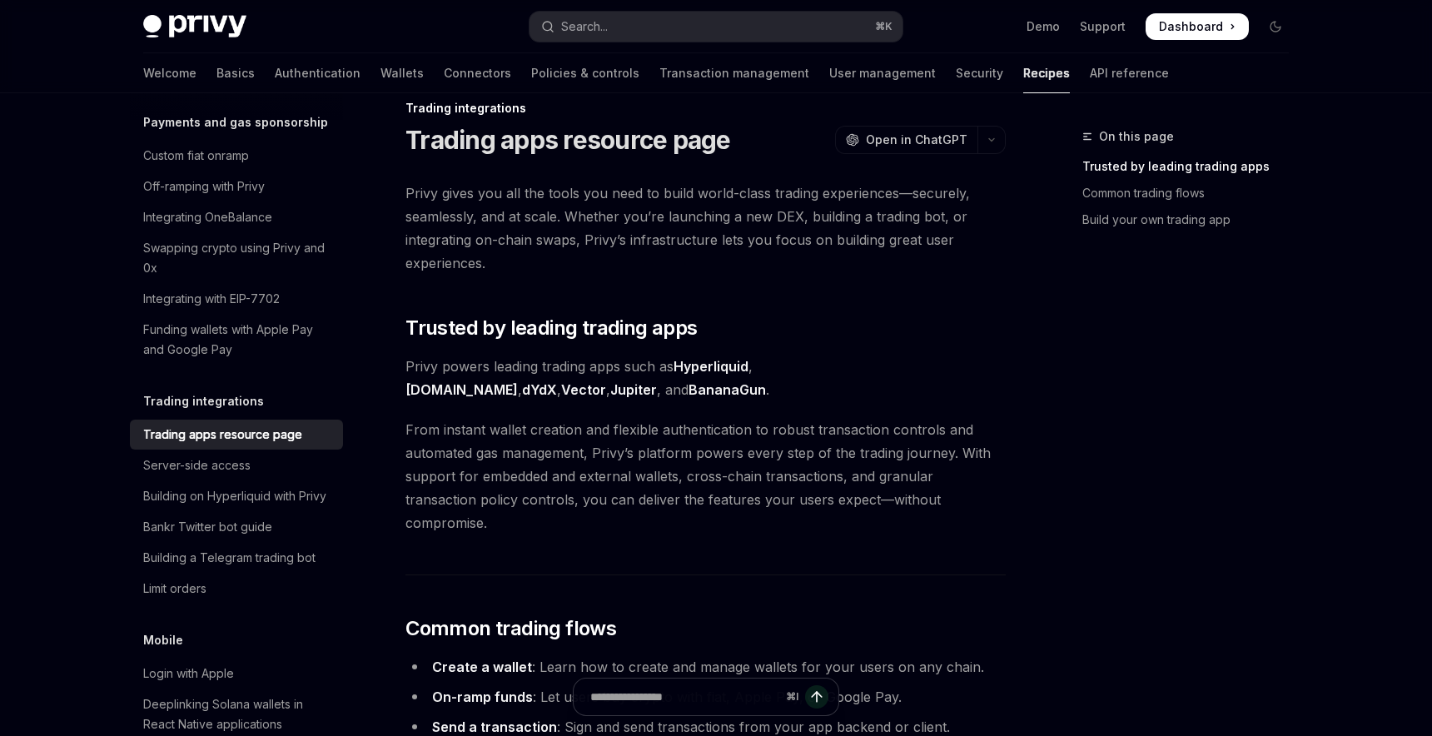
click at [533, 372] on span "Privy powers leading trading apps such as Hyperliquid , pump.fun , dYdX , Vecto…" at bounding box center [705, 378] width 600 height 47
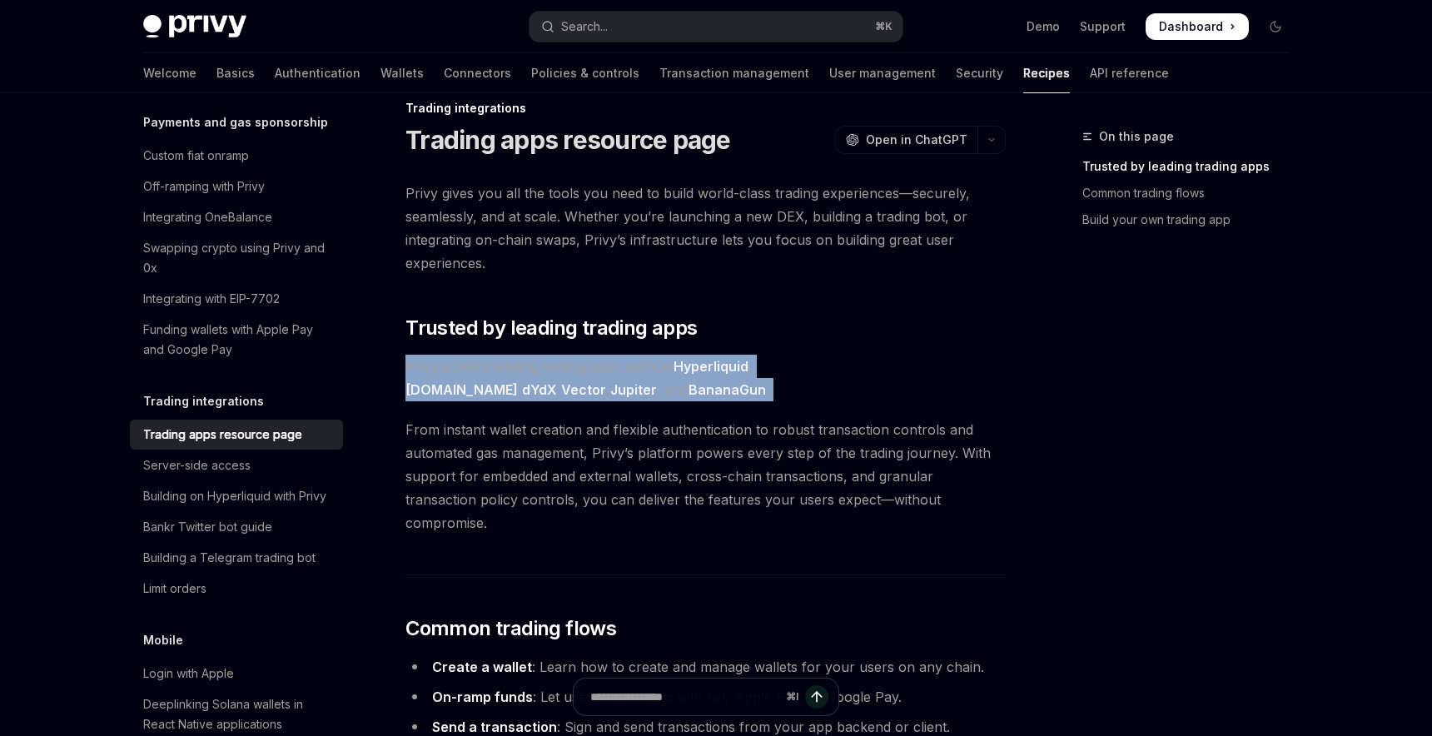
click at [533, 372] on span "Privy powers leading trading apps such as Hyperliquid , pump.fun , dYdX , Vecto…" at bounding box center [705, 378] width 600 height 47
click at [564, 380] on span "Privy powers leading trading apps such as Hyperliquid , pump.fun , dYdX , Vecto…" at bounding box center [705, 378] width 600 height 47
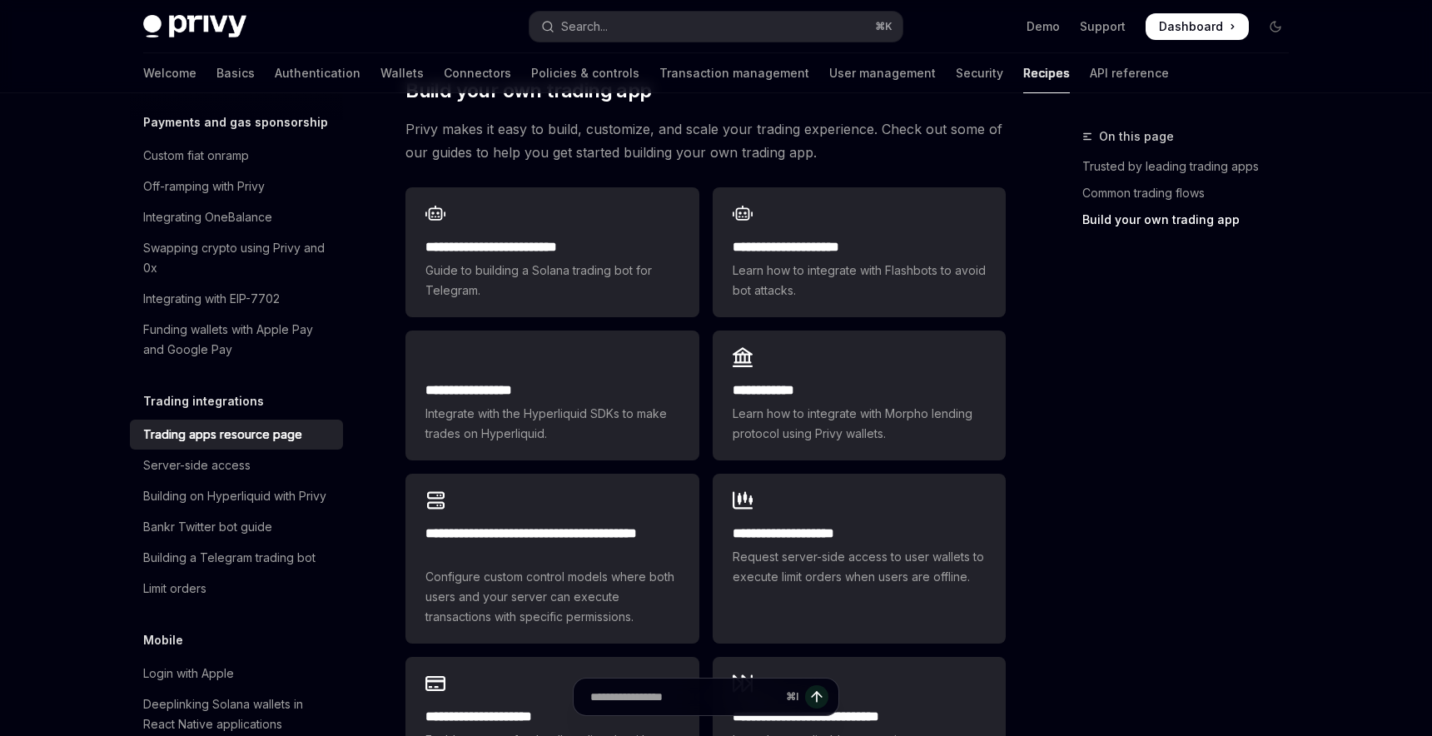
scroll to position [897, 0]
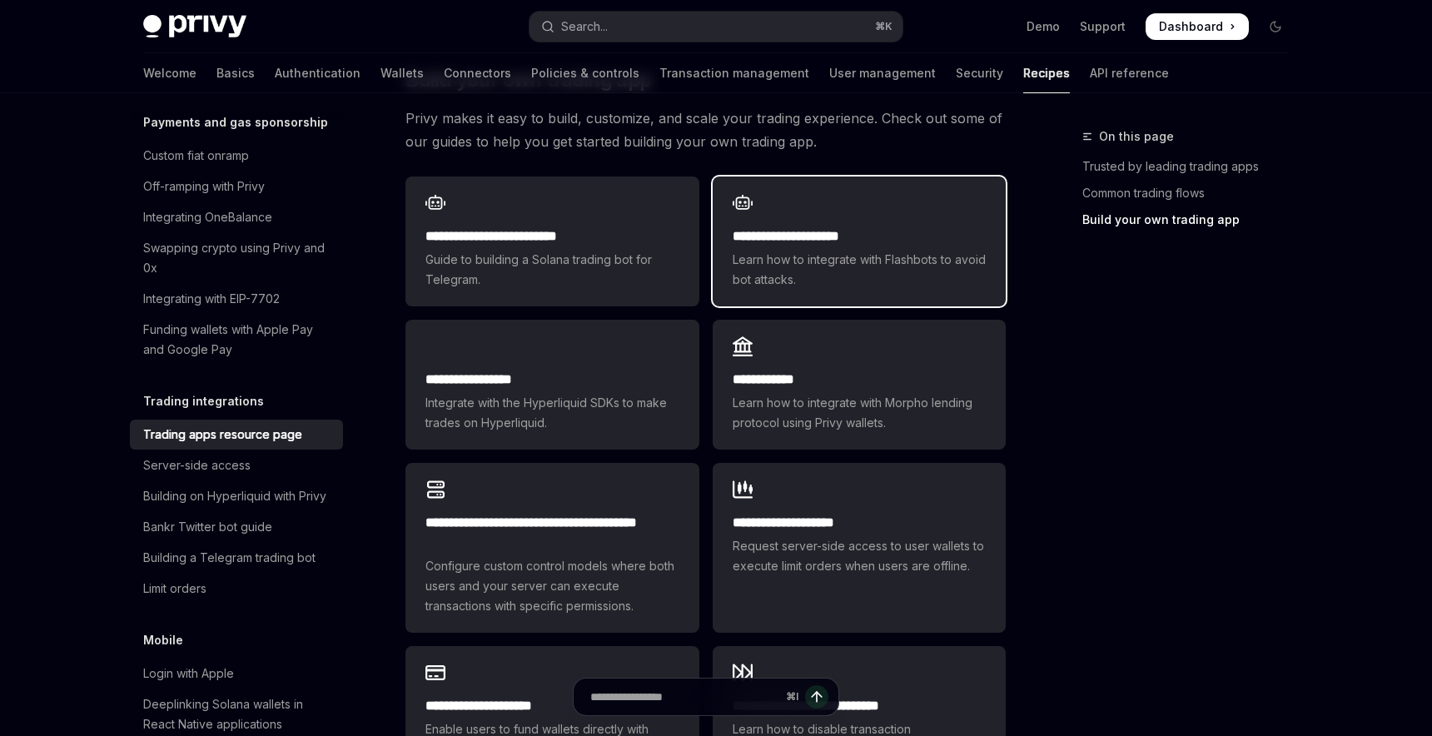
click at [767, 265] on span "Learn how to integrate with Flashbots to avoid bot attacks." at bounding box center [859, 270] width 253 height 40
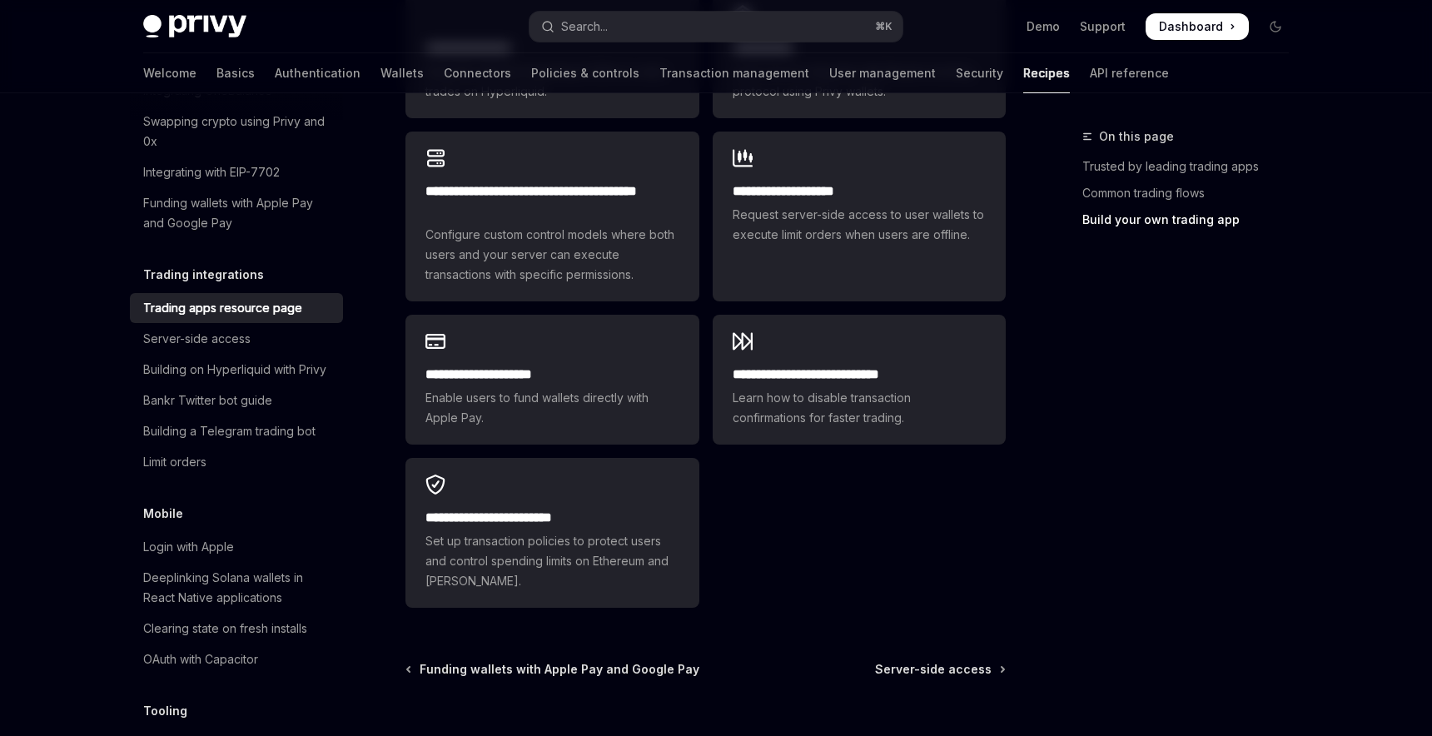
scroll to position [1628, 0]
click at [281, 444] on link "Limit orders" at bounding box center [236, 459] width 213 height 30
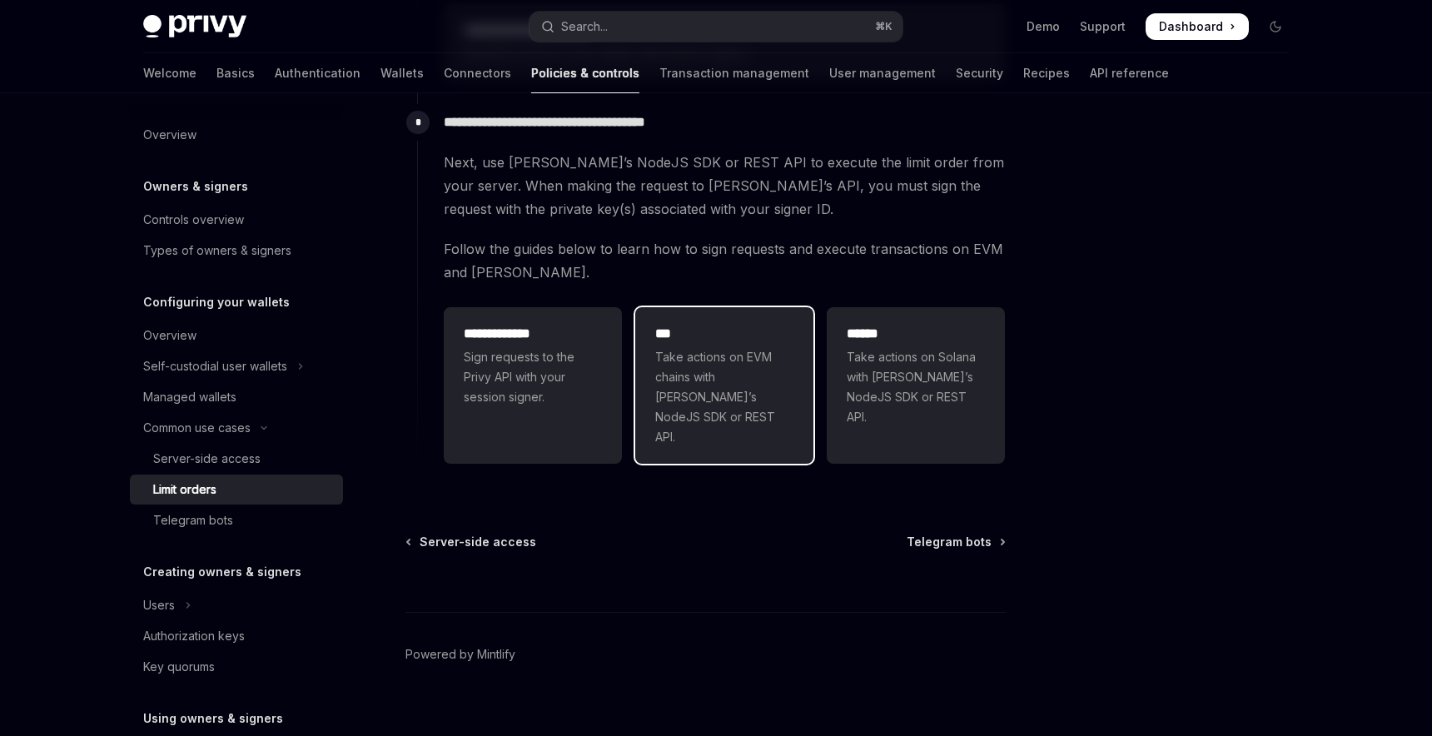
click at [788, 355] on span "Take actions on EVM chains with Privy’s NodeJS SDK or REST API." at bounding box center [724, 397] width 138 height 100
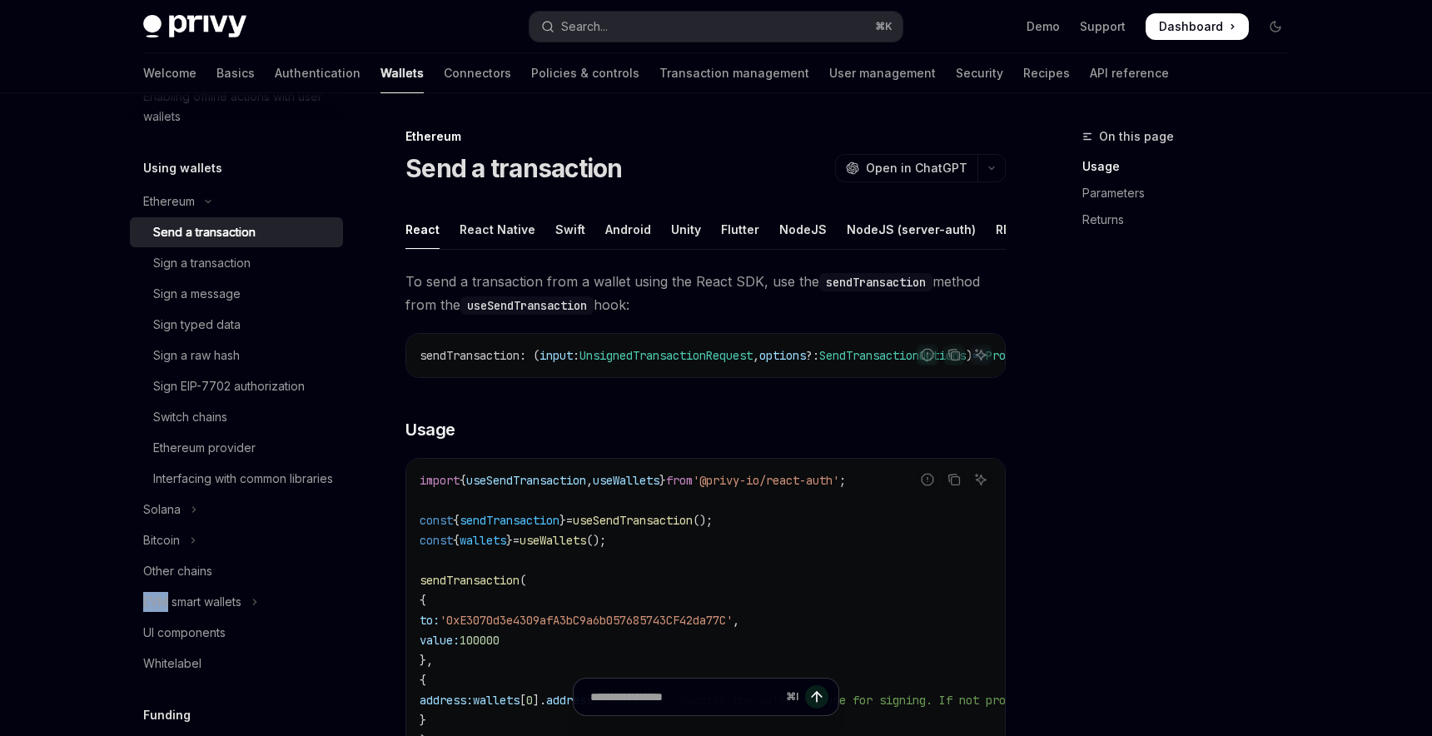
scroll to position [308, 0]
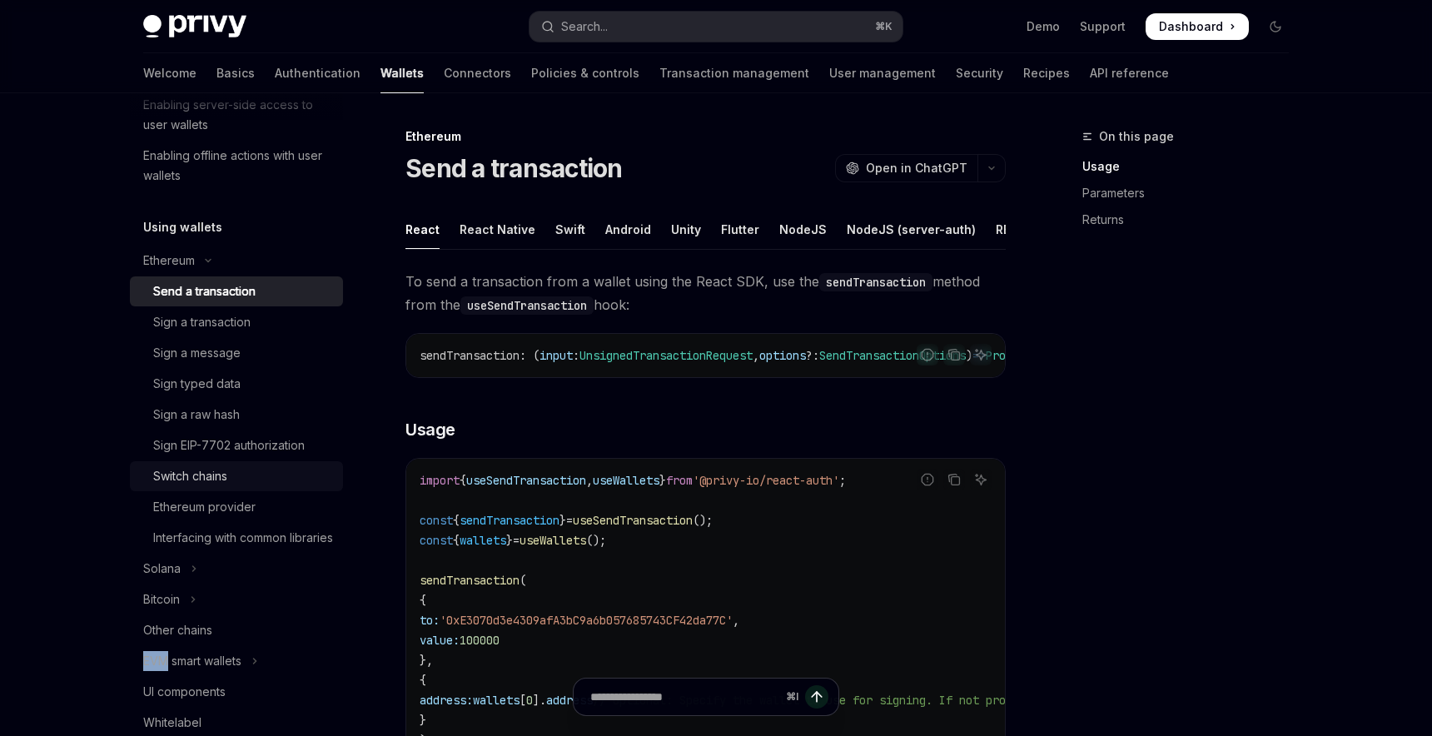
click at [310, 465] on link "Switch chains" at bounding box center [236, 476] width 213 height 30
type textarea "*"
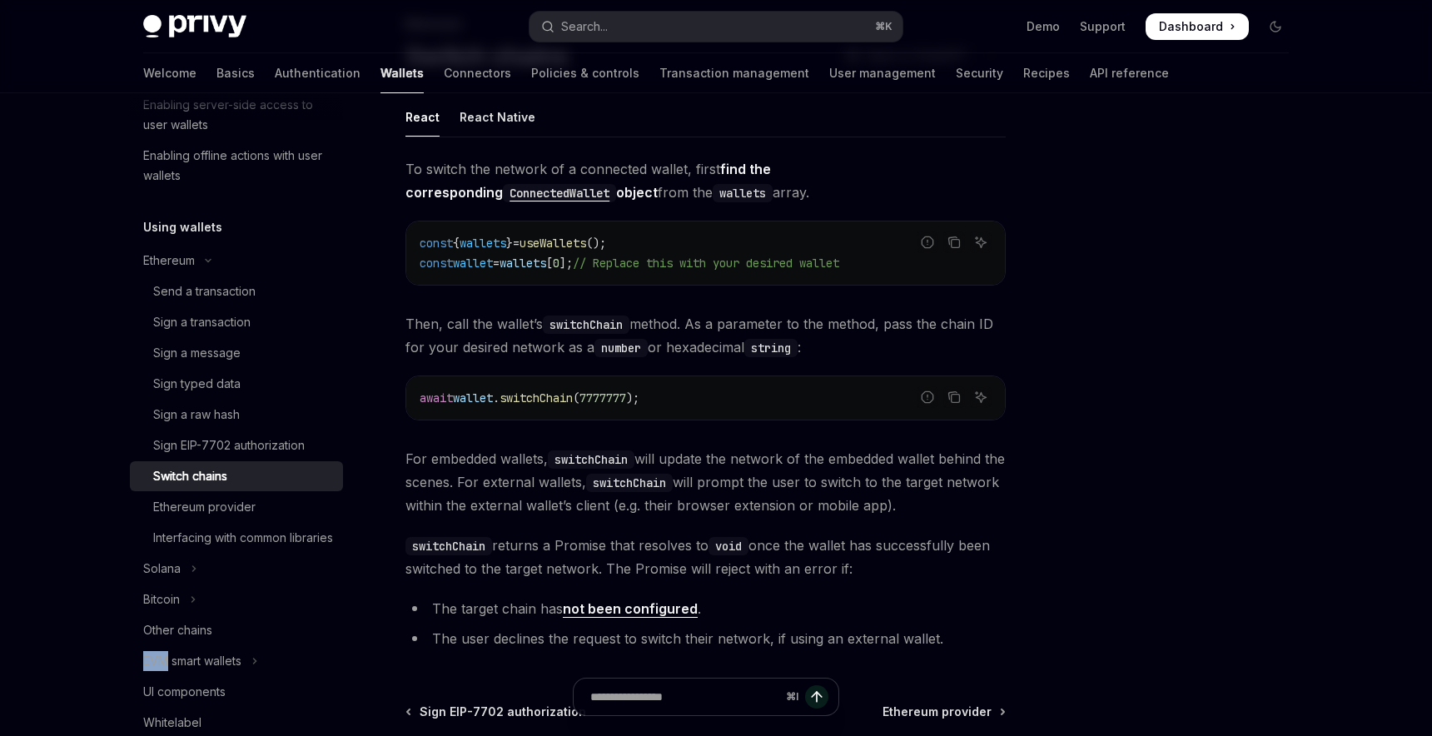
scroll to position [122, 0]
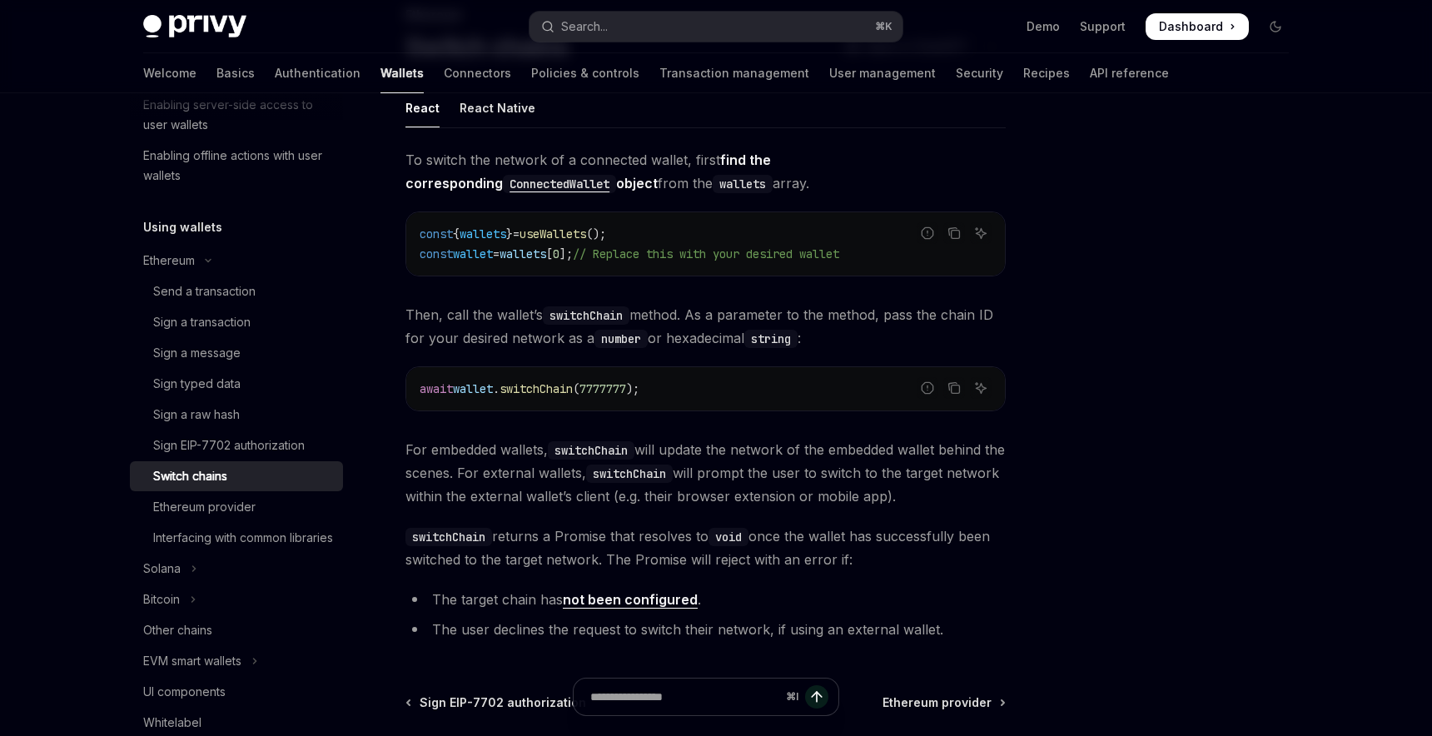
click at [469, 320] on span "Then, call the wallet’s switchChain method. As a parameter to the method, pass …" at bounding box center [705, 326] width 600 height 47
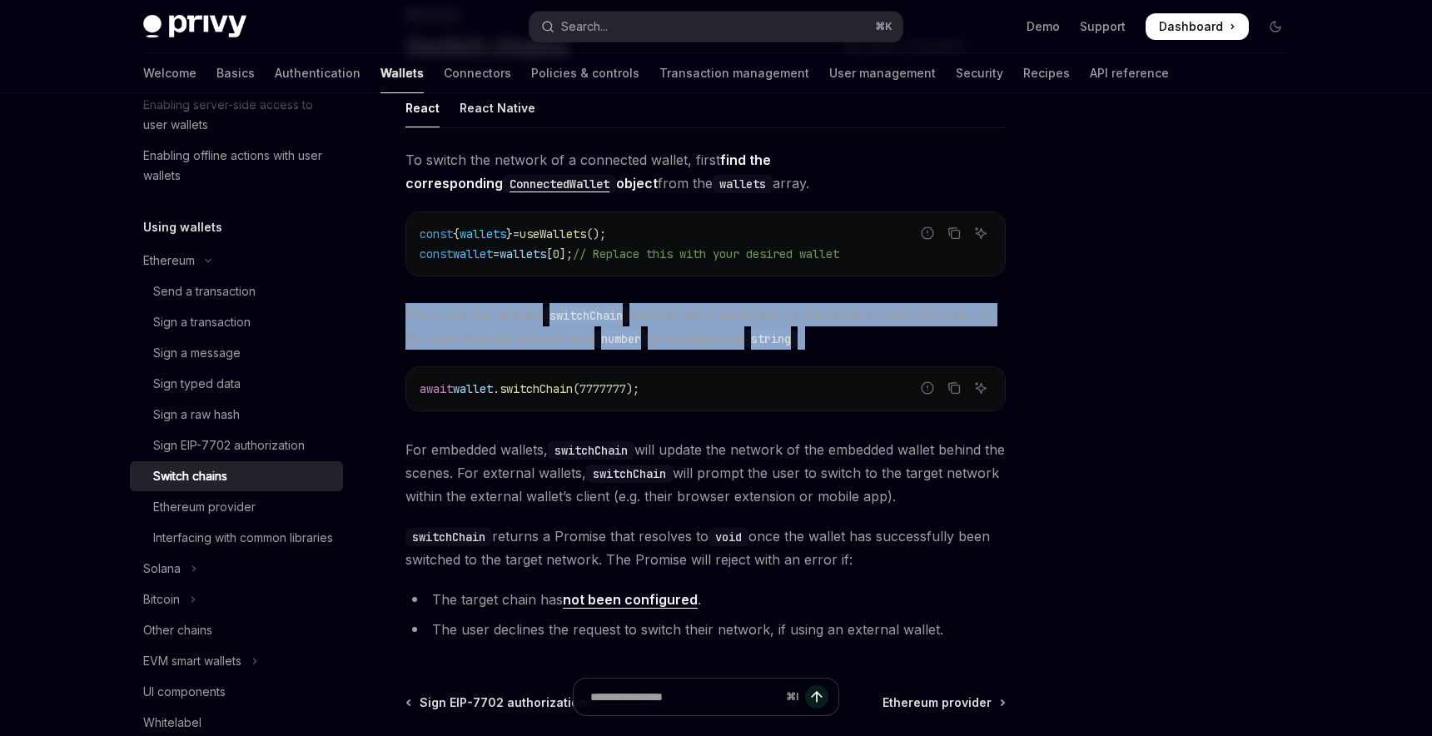
click at [469, 320] on span "Then, call the wallet’s switchChain method. As a parameter to the method, pass …" at bounding box center [705, 326] width 600 height 47
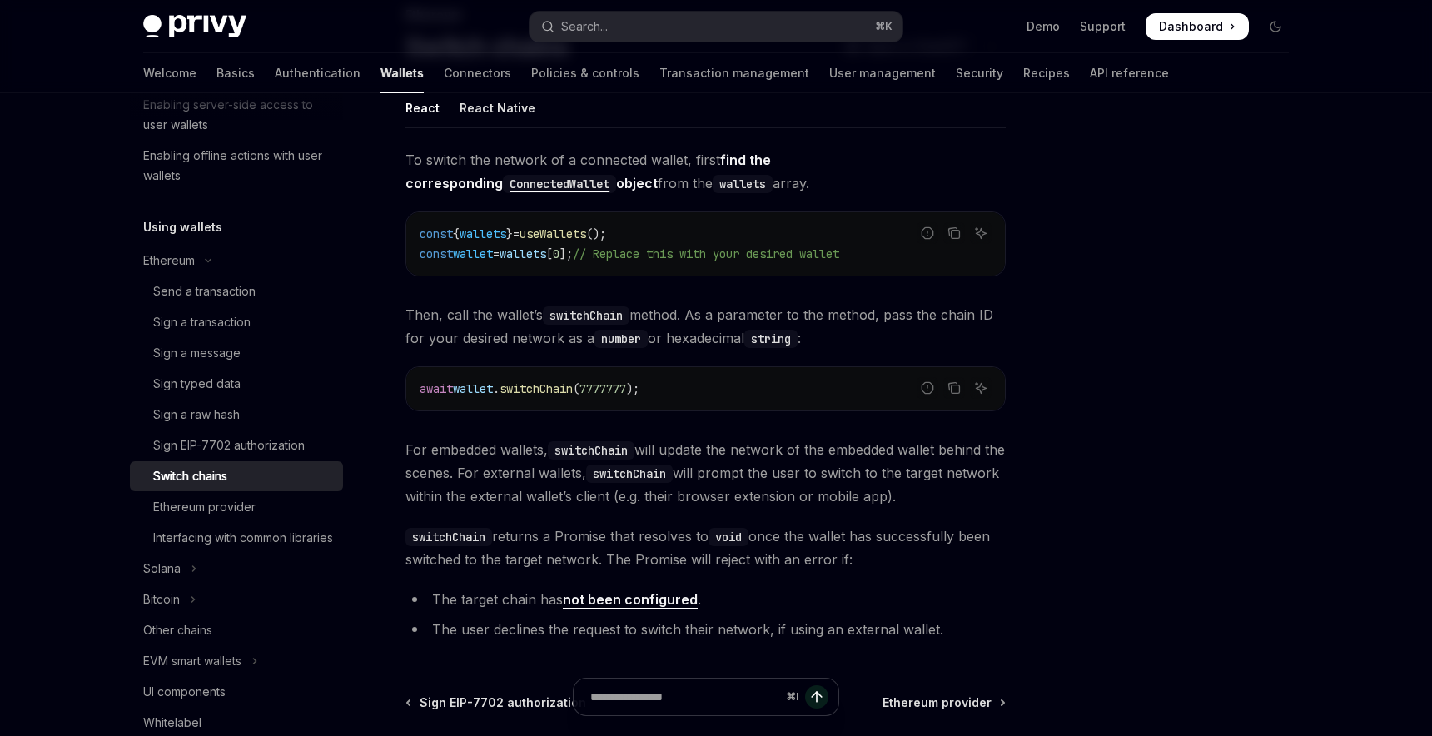
click at [454, 327] on span "Then, call the wallet’s switchChain method. As a parameter to the method, pass …" at bounding box center [705, 326] width 600 height 47
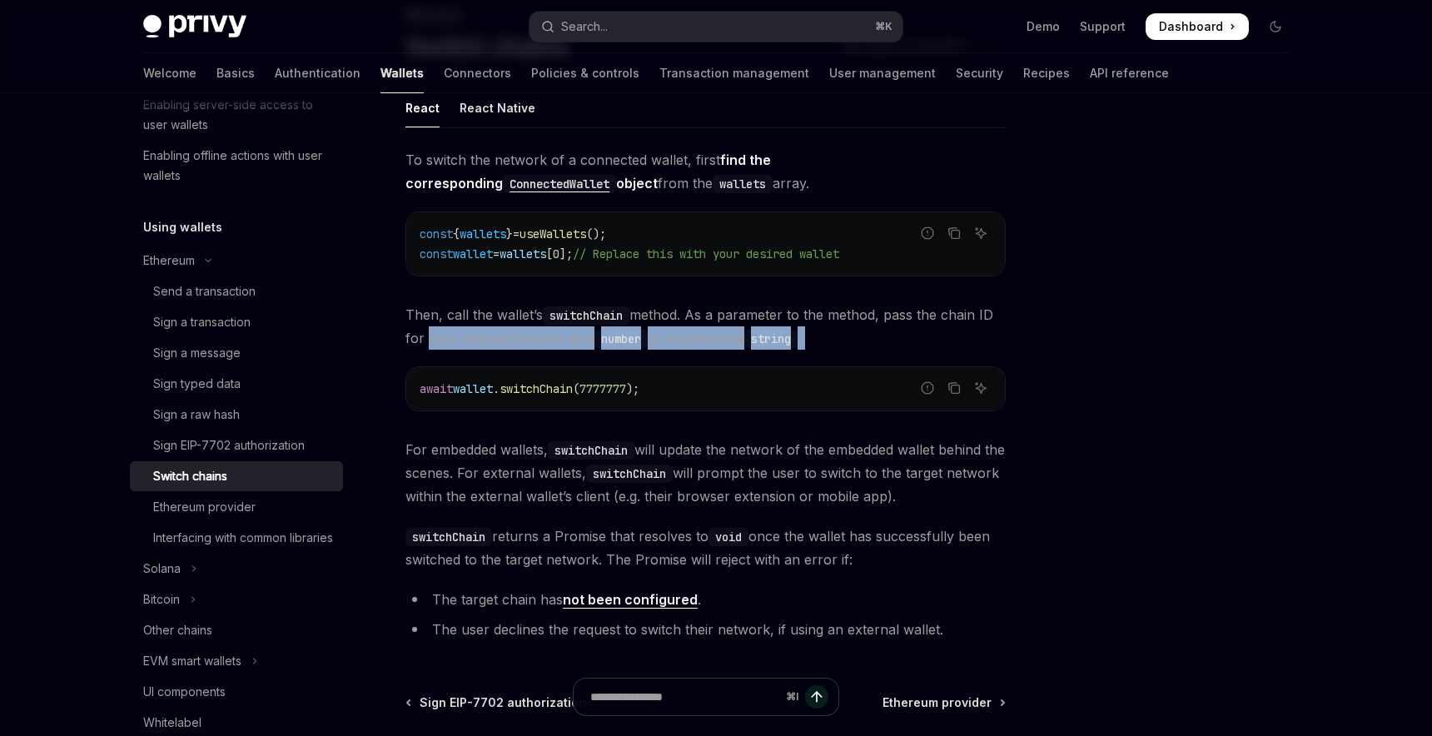
drag, startPoint x: 420, startPoint y: 340, endPoint x: 884, endPoint y: 350, distance: 463.7
click at [884, 350] on div "To switch the network of a connected wallet, first find the corresponding Conne…" at bounding box center [705, 397] width 600 height 499
click at [862, 350] on div "To switch the network of a connected wallet, first find the corresponding Conne…" at bounding box center [705, 397] width 600 height 499
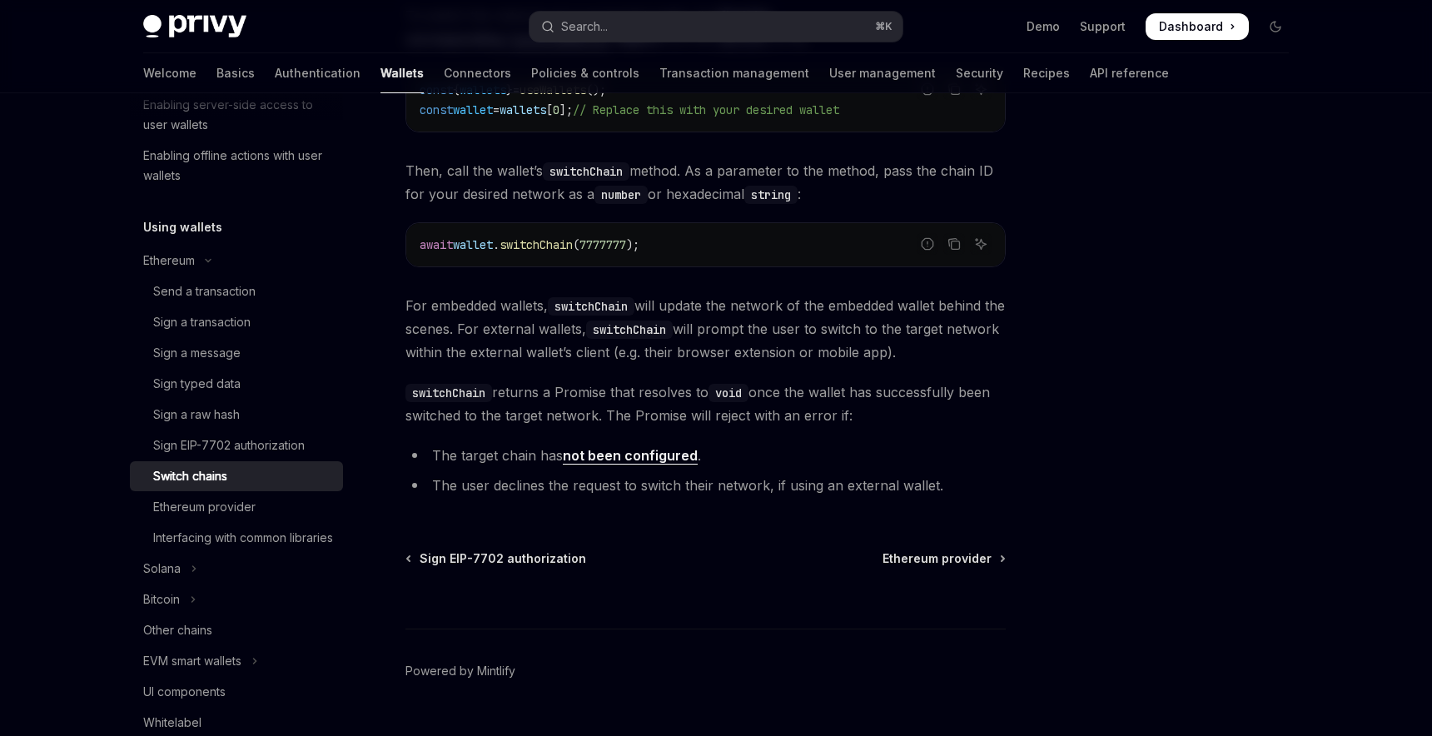
scroll to position [288, 0]
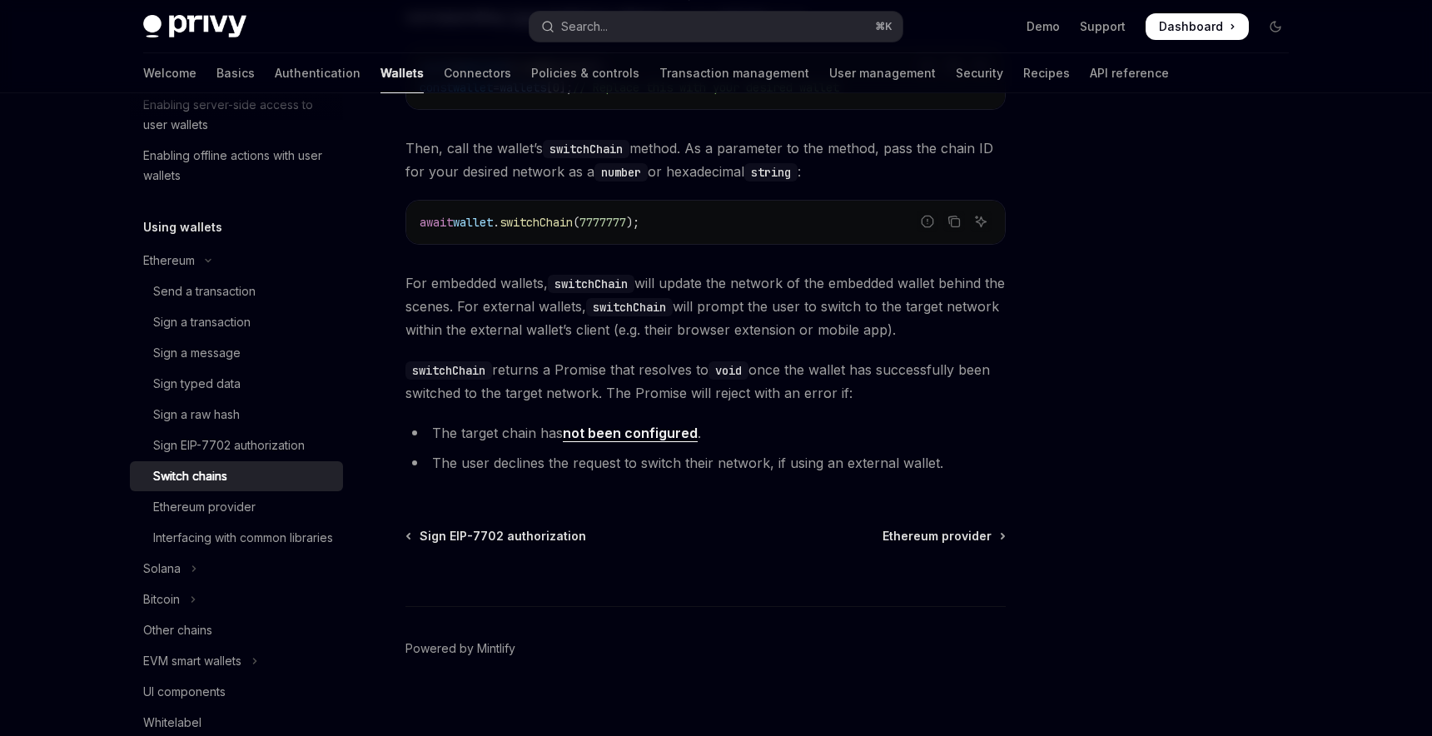
drag, startPoint x: 579, startPoint y: 393, endPoint x: 956, endPoint y: 393, distance: 377.9
click at [956, 393] on span "switchChain returns a Promise that resolves to void once the wallet has success…" at bounding box center [705, 381] width 600 height 47
click at [892, 393] on span "switchChain returns a Promise that resolves to void once the wallet has success…" at bounding box center [705, 381] width 600 height 47
click at [661, 438] on link "not been configured" at bounding box center [630, 433] width 135 height 17
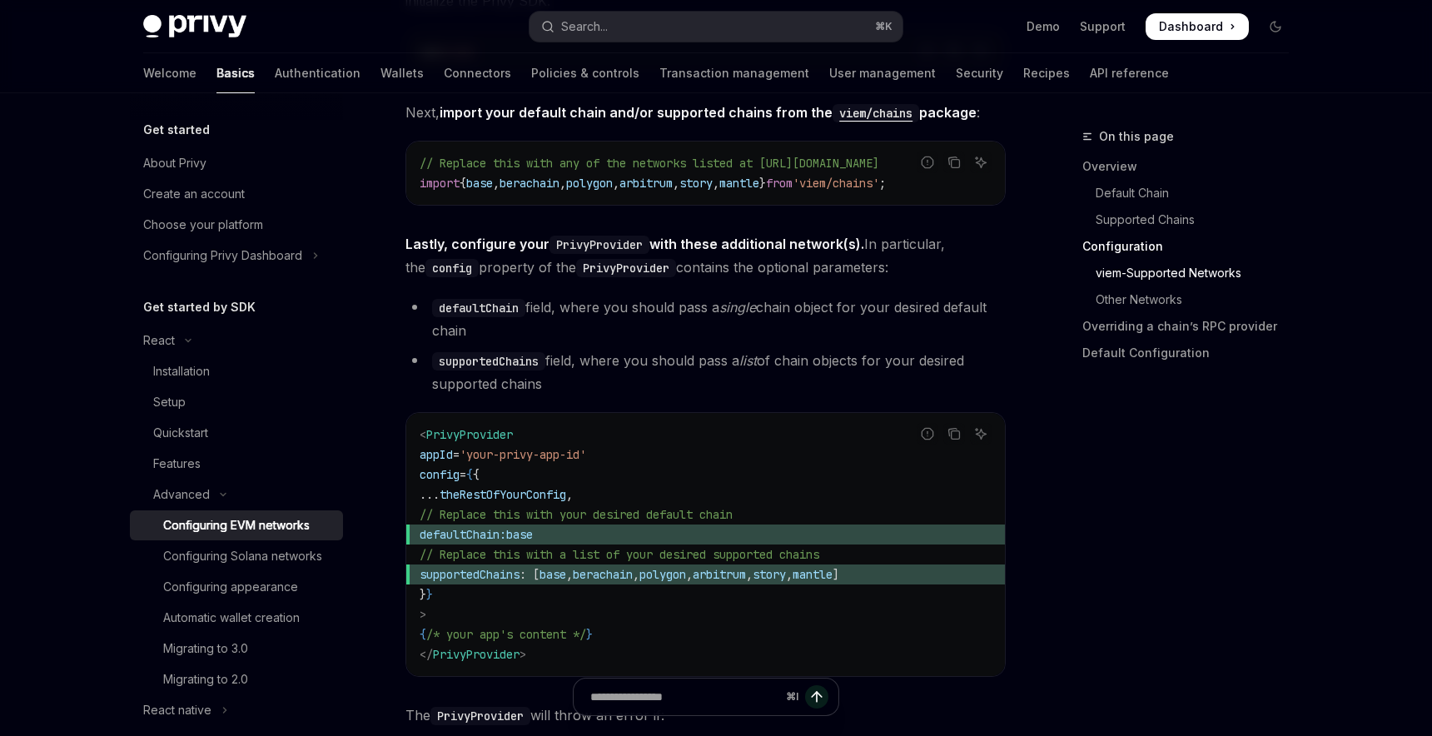
scroll to position [1971, 0]
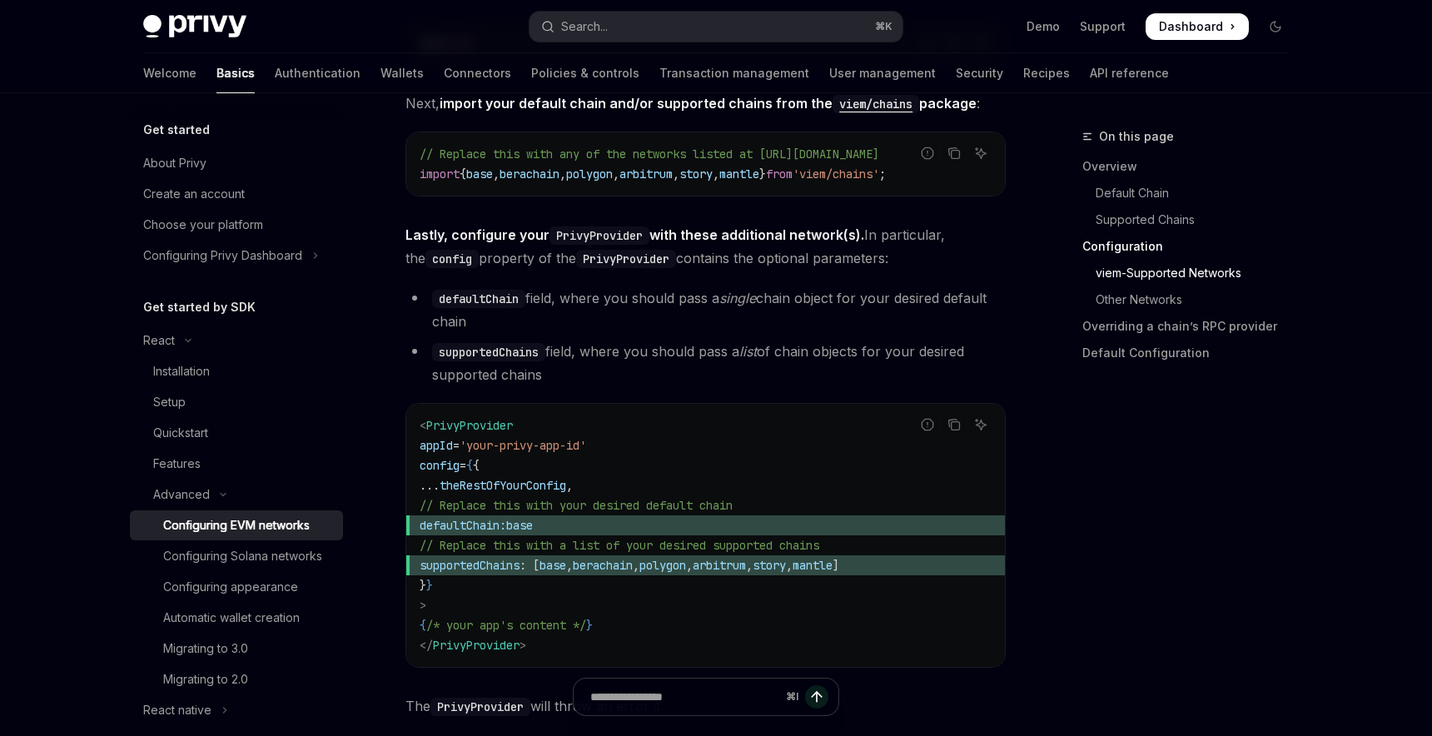
click at [533, 530] on span "base" at bounding box center [519, 525] width 27 height 15
drag, startPoint x: 613, startPoint y: 569, endPoint x: 1039, endPoint y: 568, distance: 426.2
click at [1040, 569] on div "On this page Overview Default Chain Supported Chains Configuration viem-Support…" at bounding box center [716, 584] width 1172 height 4924
click at [832, 568] on span "mantle" at bounding box center [812, 565] width 40 height 15
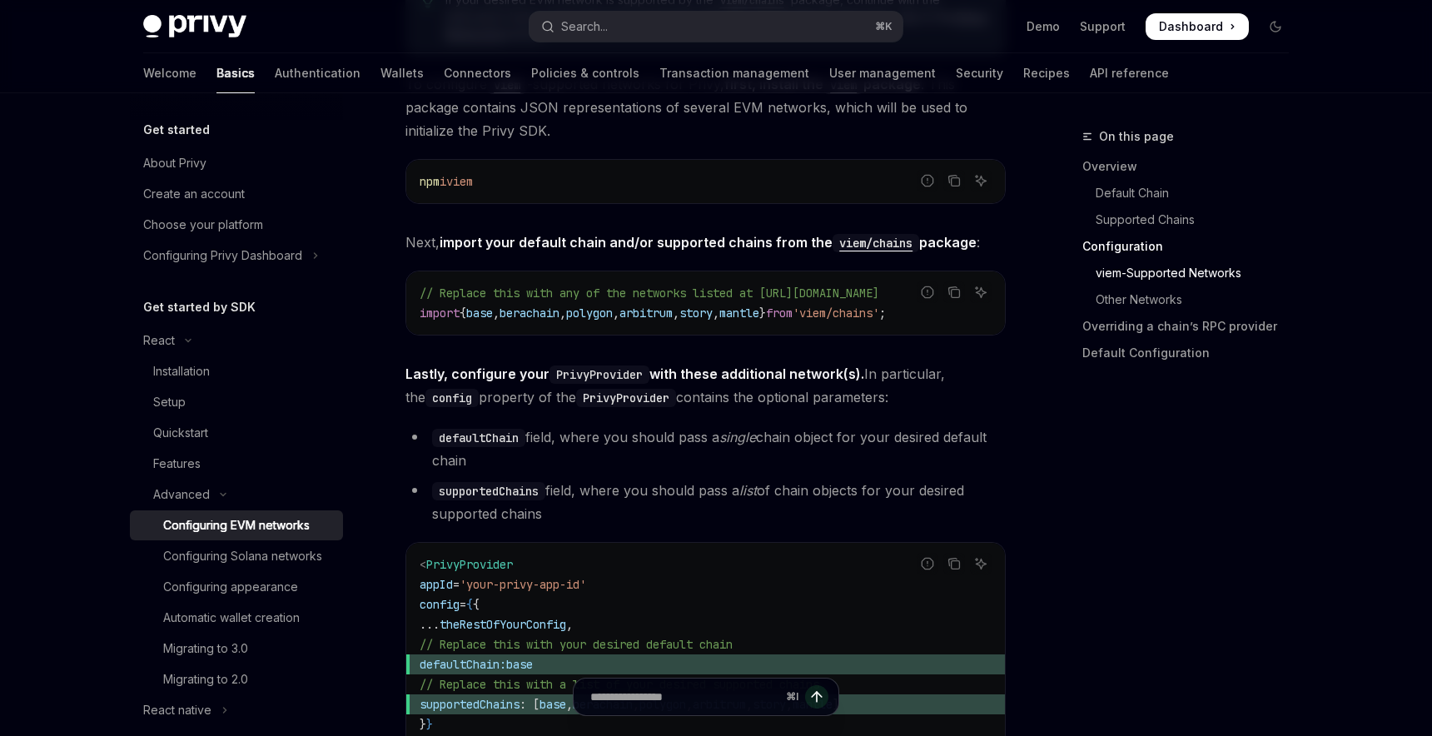
scroll to position [1824, 0]
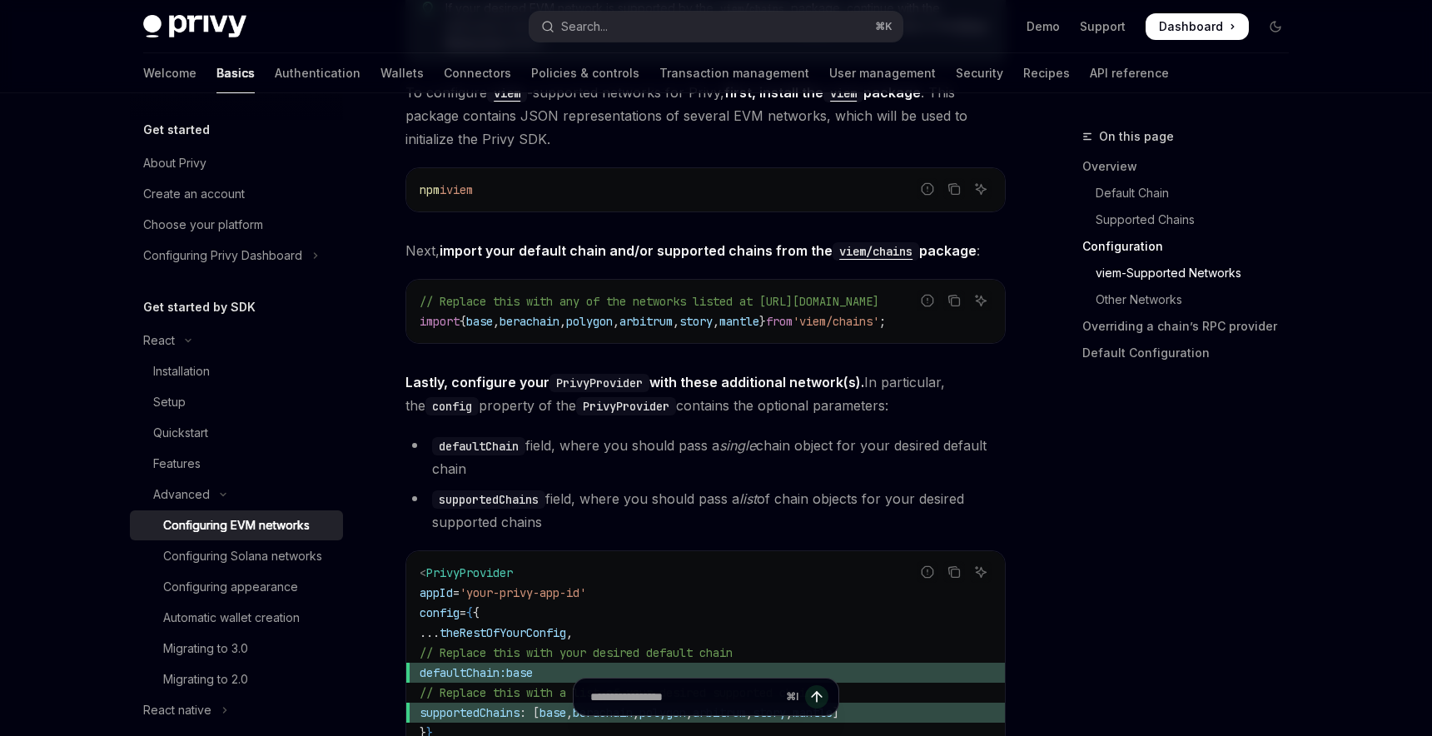
click at [679, 322] on span "," at bounding box center [676, 321] width 7 height 15
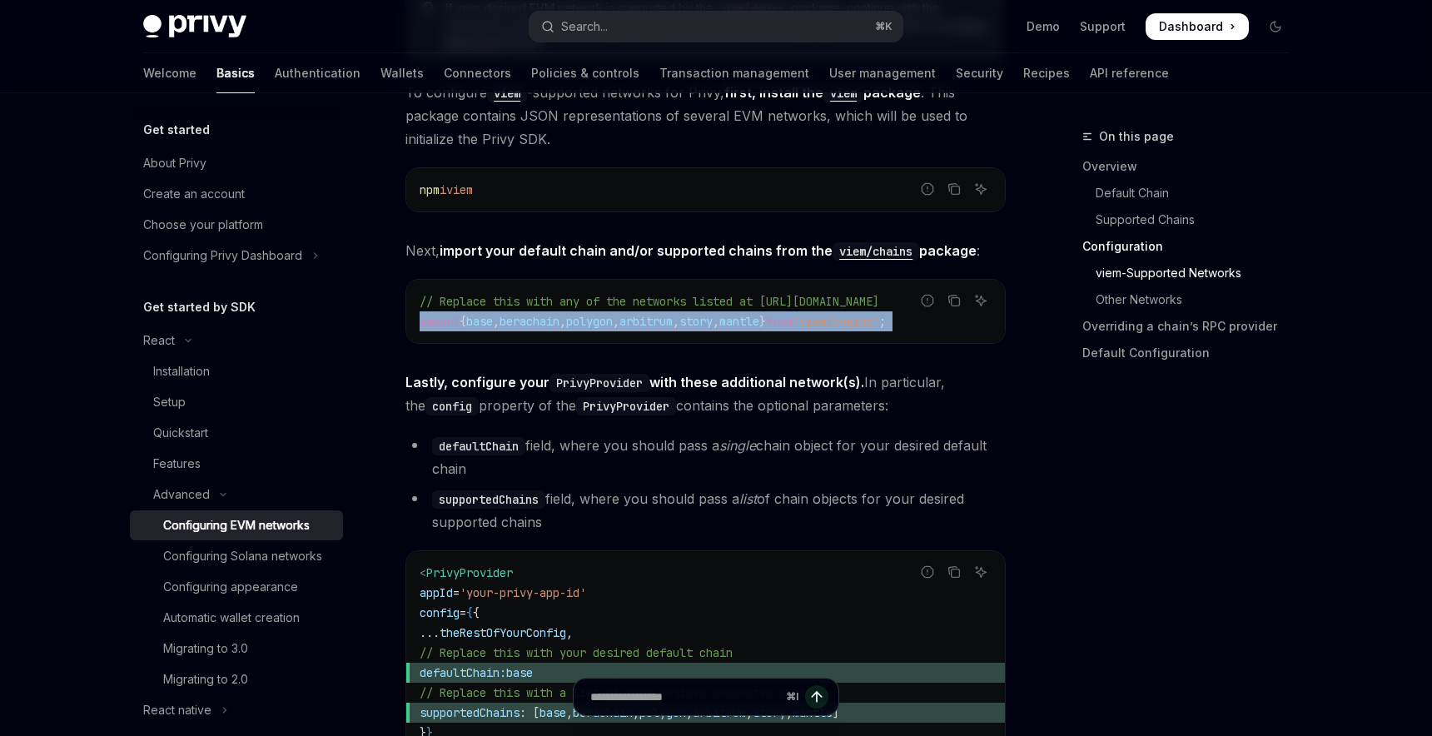
click at [679, 322] on span "," at bounding box center [676, 321] width 7 height 15
copy div "import { base , berachain , polygon , arbitrum , story , mantle } from 'viem/ch…"
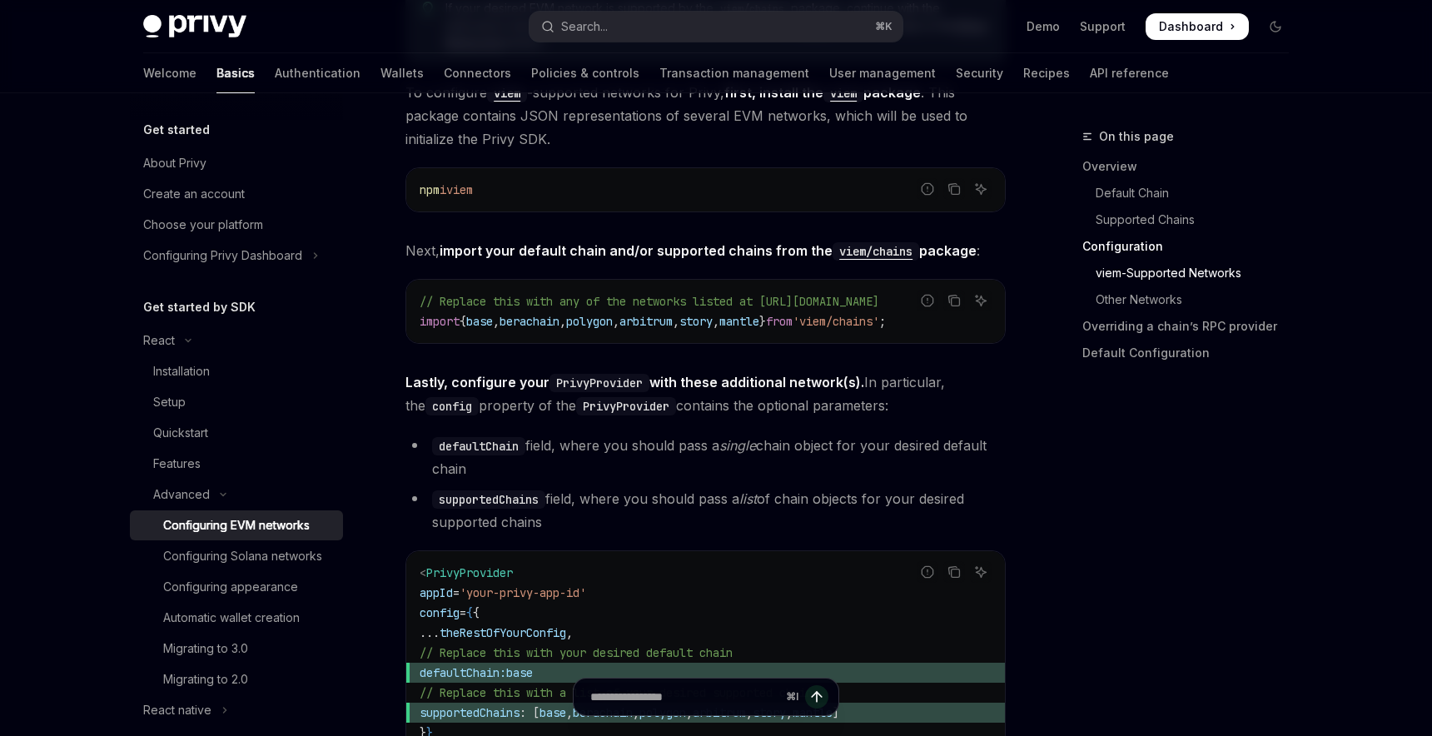
click at [708, 469] on li "defaultChain field, where you should pass a single chain object for your desire…" at bounding box center [705, 457] width 600 height 47
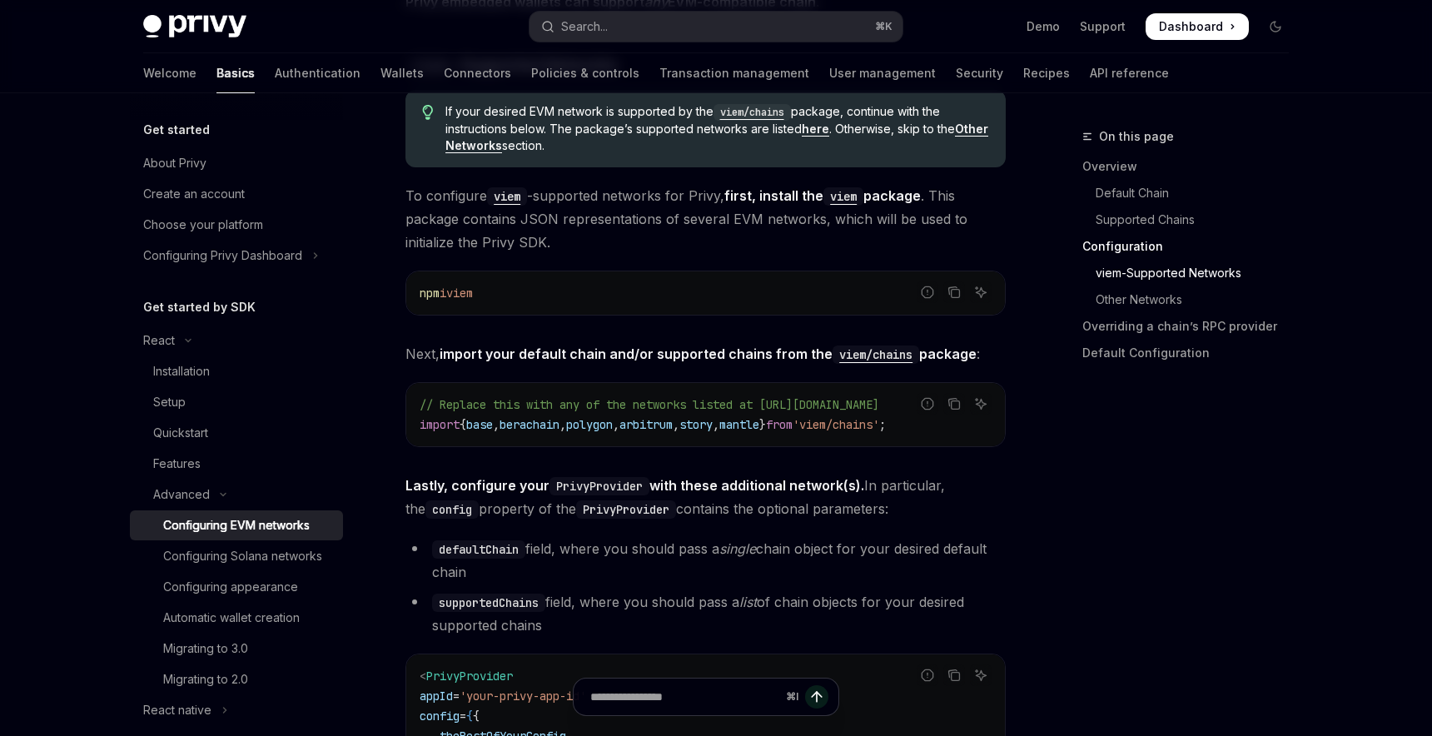
scroll to position [1712, 0]
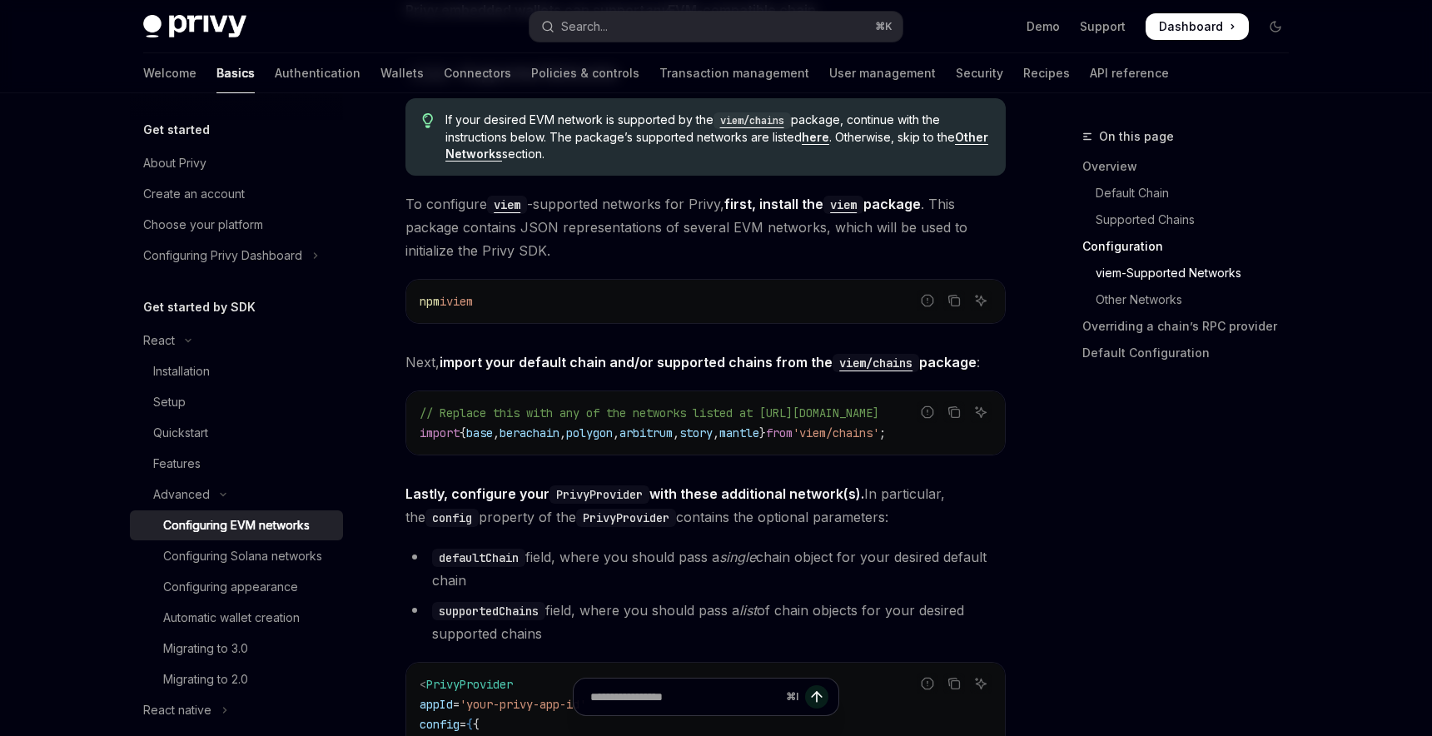
click at [471, 354] on strong "import your default chain and/or supported chains from the viem/chains package" at bounding box center [708, 362] width 537 height 17
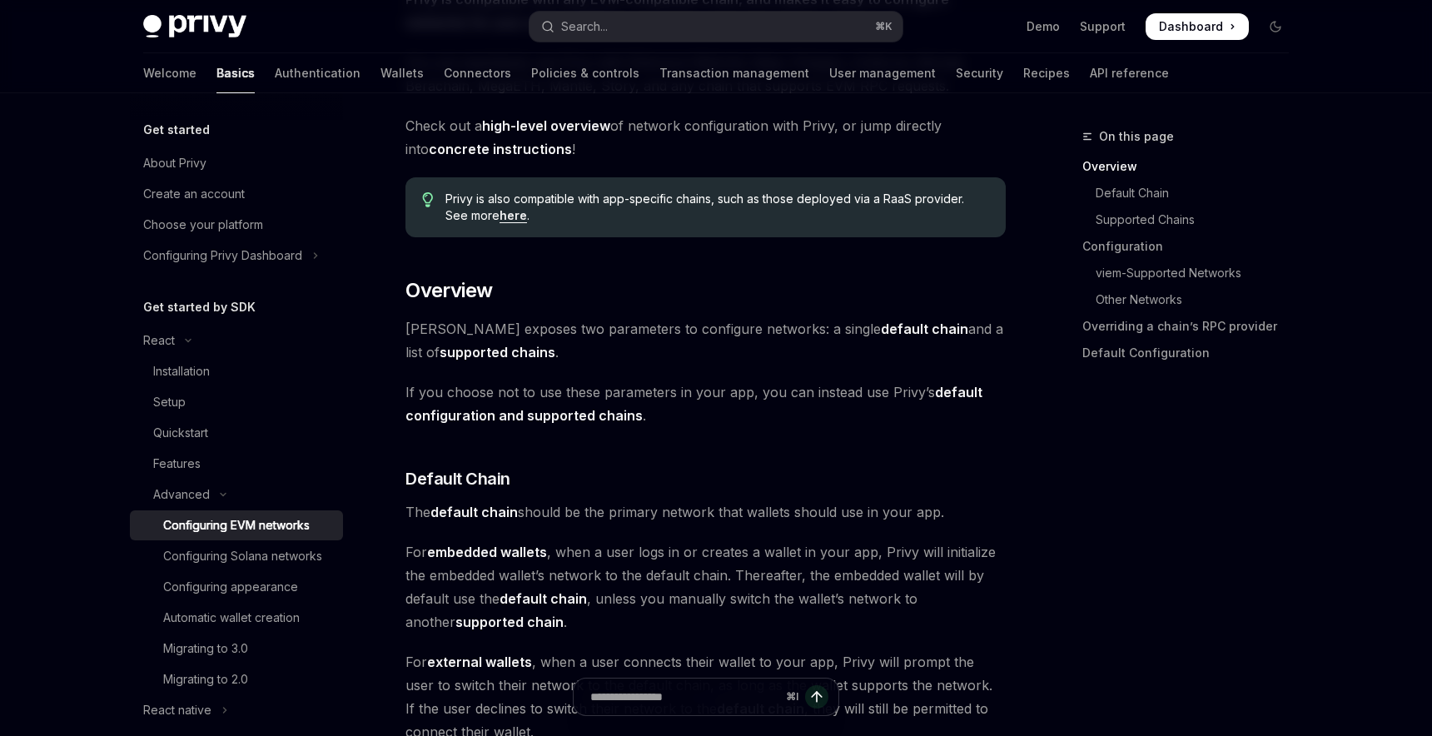
scroll to position [276, 0]
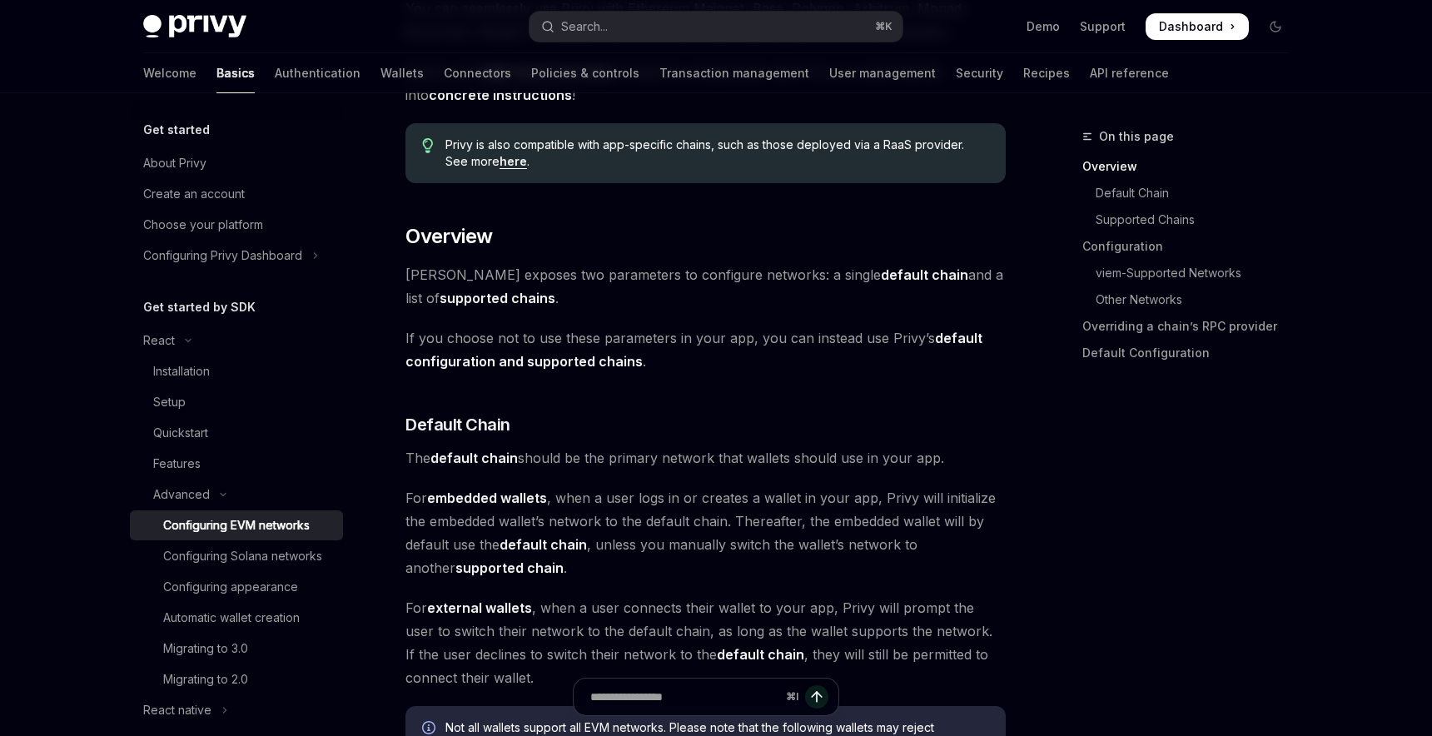
click at [534, 334] on span "If you choose not to use these parameters in your app, you can instead use Priv…" at bounding box center [705, 349] width 600 height 47
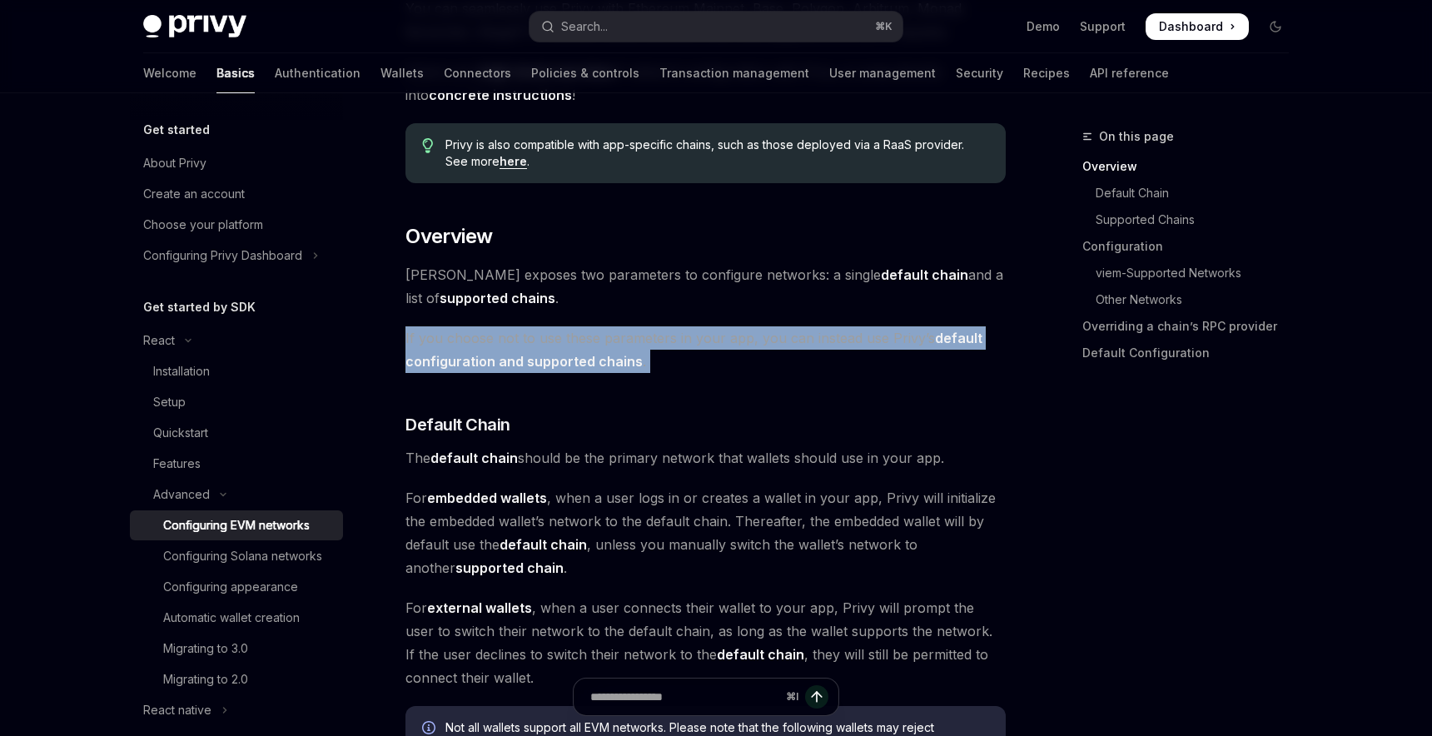
click at [534, 334] on span "If you choose not to use these parameters in your app, you can instead use Priv…" at bounding box center [705, 349] width 600 height 47
click at [669, 337] on span "If you choose not to use these parameters in your app, you can instead use Priv…" at bounding box center [705, 349] width 600 height 47
drag, startPoint x: 673, startPoint y: 341, endPoint x: 718, endPoint y: 373, distance: 55.0
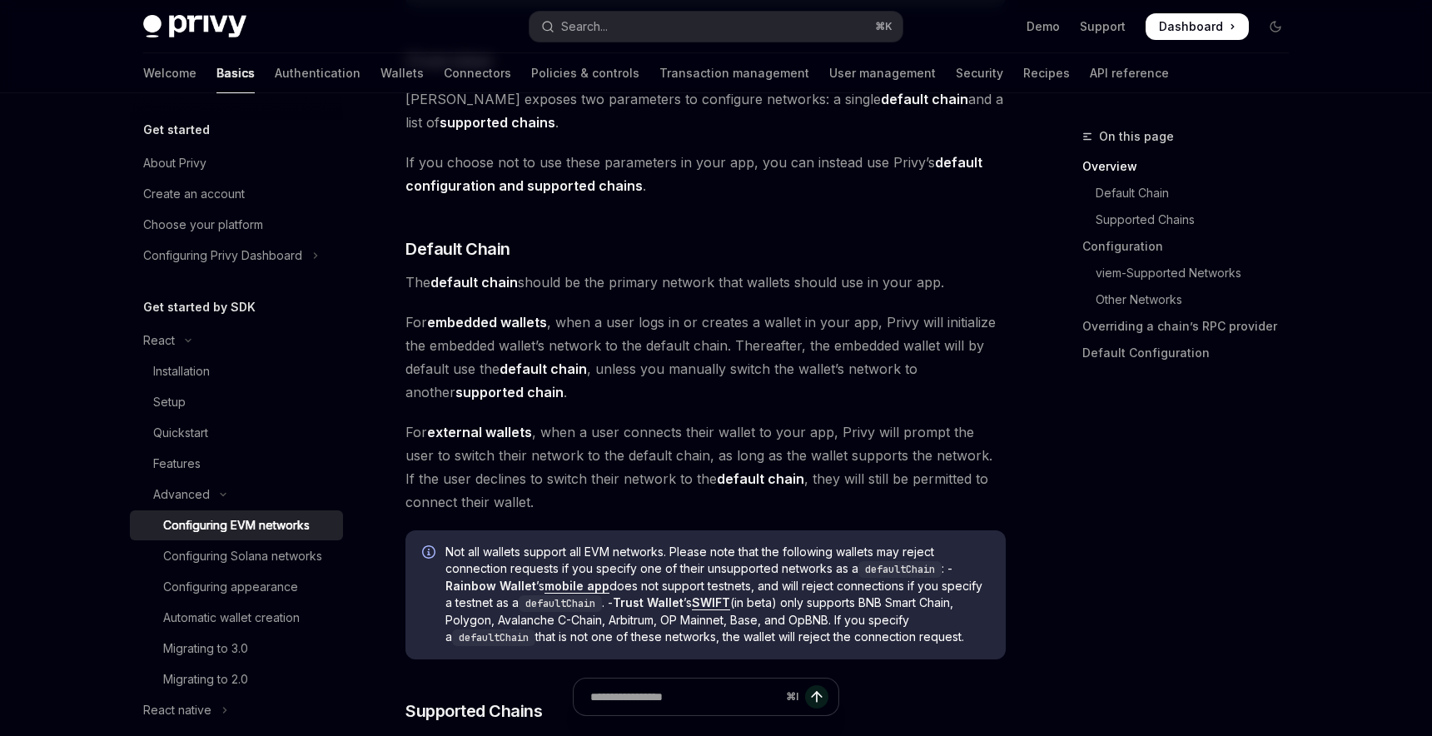
scroll to position [471, 0]
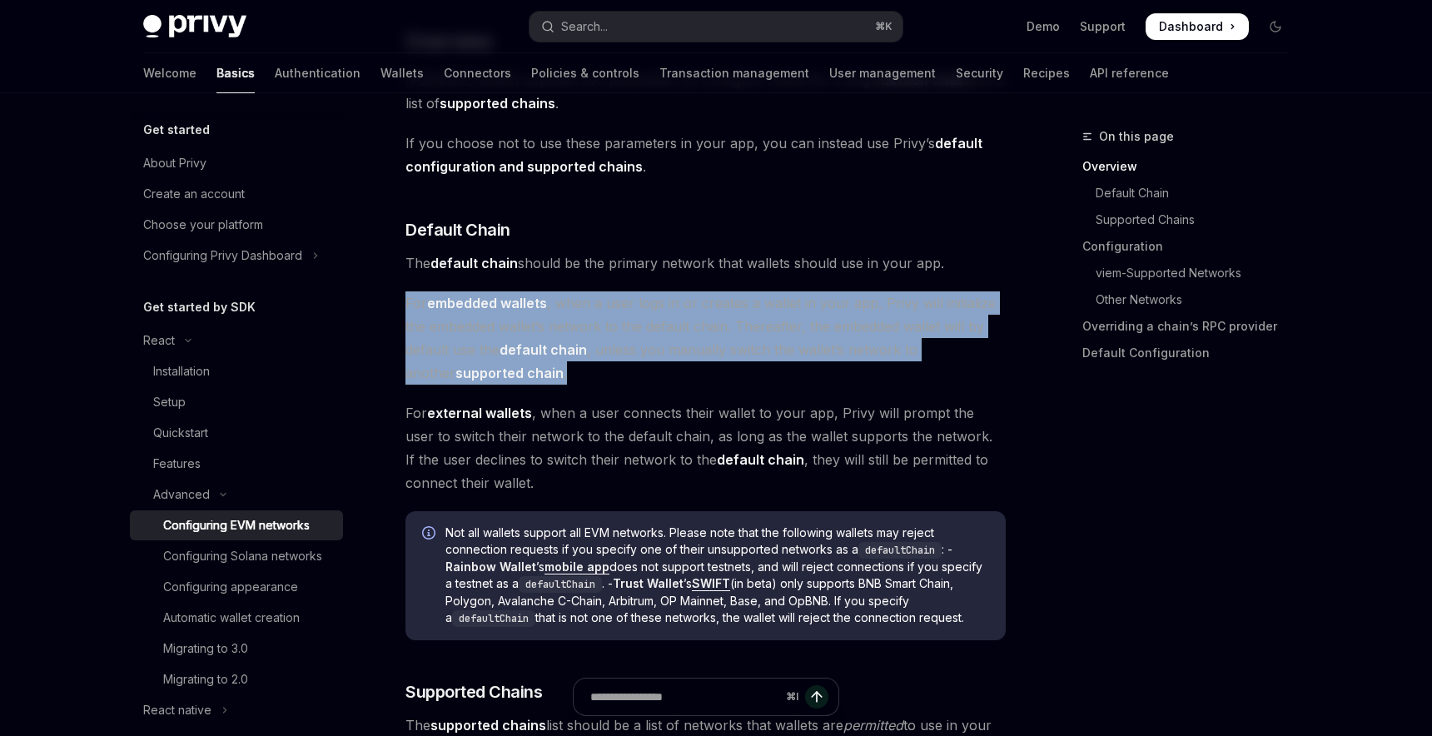
drag, startPoint x: 399, startPoint y: 307, endPoint x: 563, endPoint y: 371, distance: 176.1
click at [590, 375] on span "For embedded wallets , when a user logs in or creates a wallet in your app, Pri…" at bounding box center [705, 337] width 600 height 93
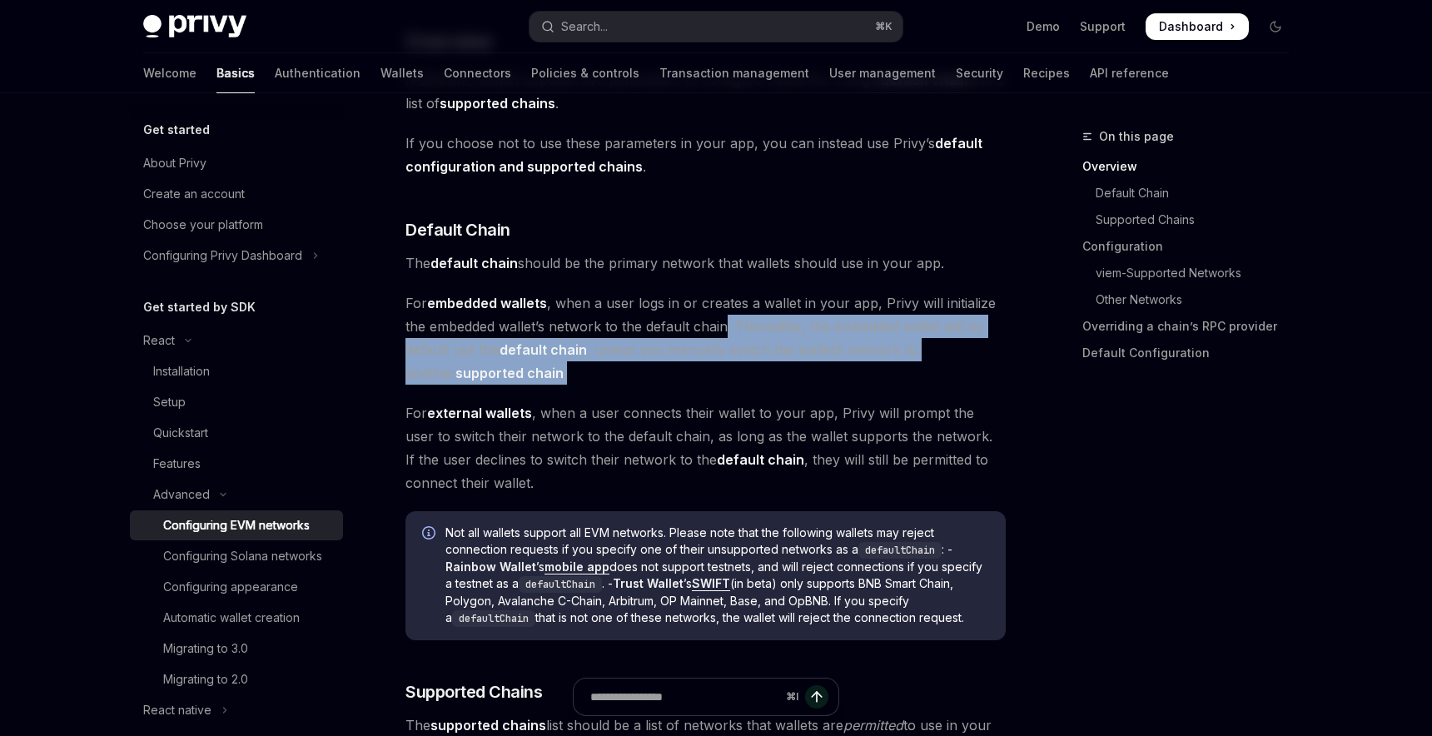
drag, startPoint x: 724, startPoint y: 328, endPoint x: 775, endPoint y: 370, distance: 66.2
click at [775, 370] on span "For embedded wallets , when a user logs in or creates a wallet in your app, Pri…" at bounding box center [705, 337] width 600 height 93
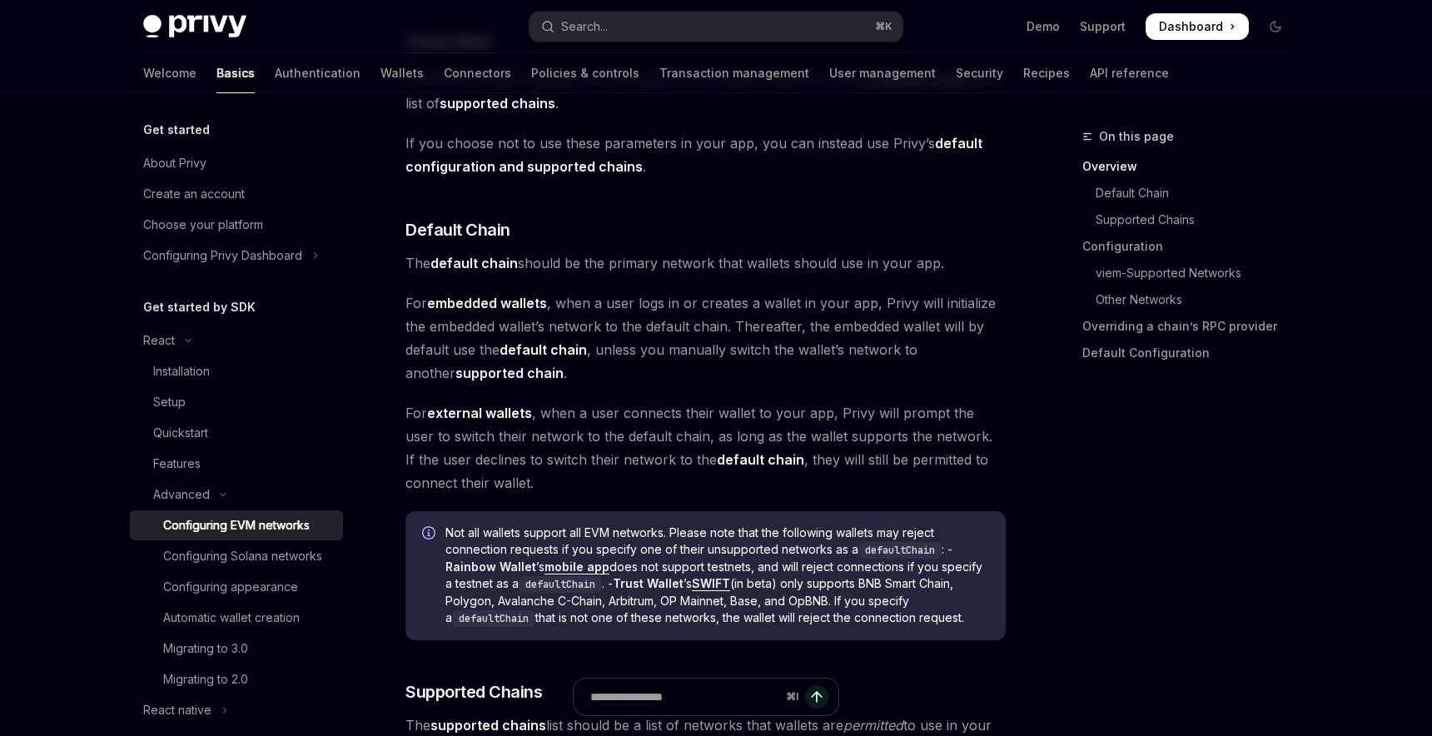
click at [611, 373] on span "For embedded wallets , when a user logs in or creates a wallet in your app, Pri…" at bounding box center [705, 337] width 600 height 93
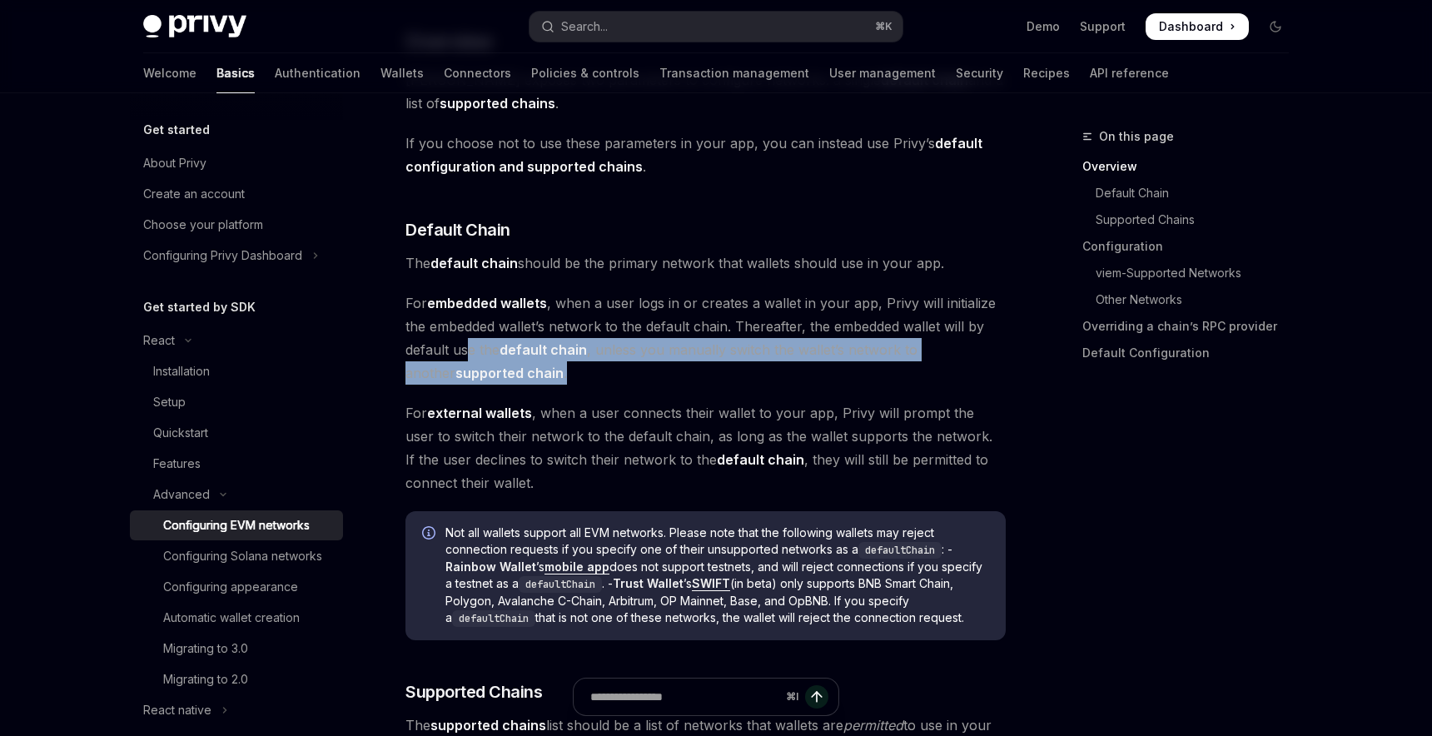
drag, startPoint x: 465, startPoint y: 349, endPoint x: 549, endPoint y: 366, distance: 85.9
click at [549, 366] on span "For embedded wallets , when a user logs in or creates a wallet in your app, Pri…" at bounding box center [705, 337] width 600 height 93
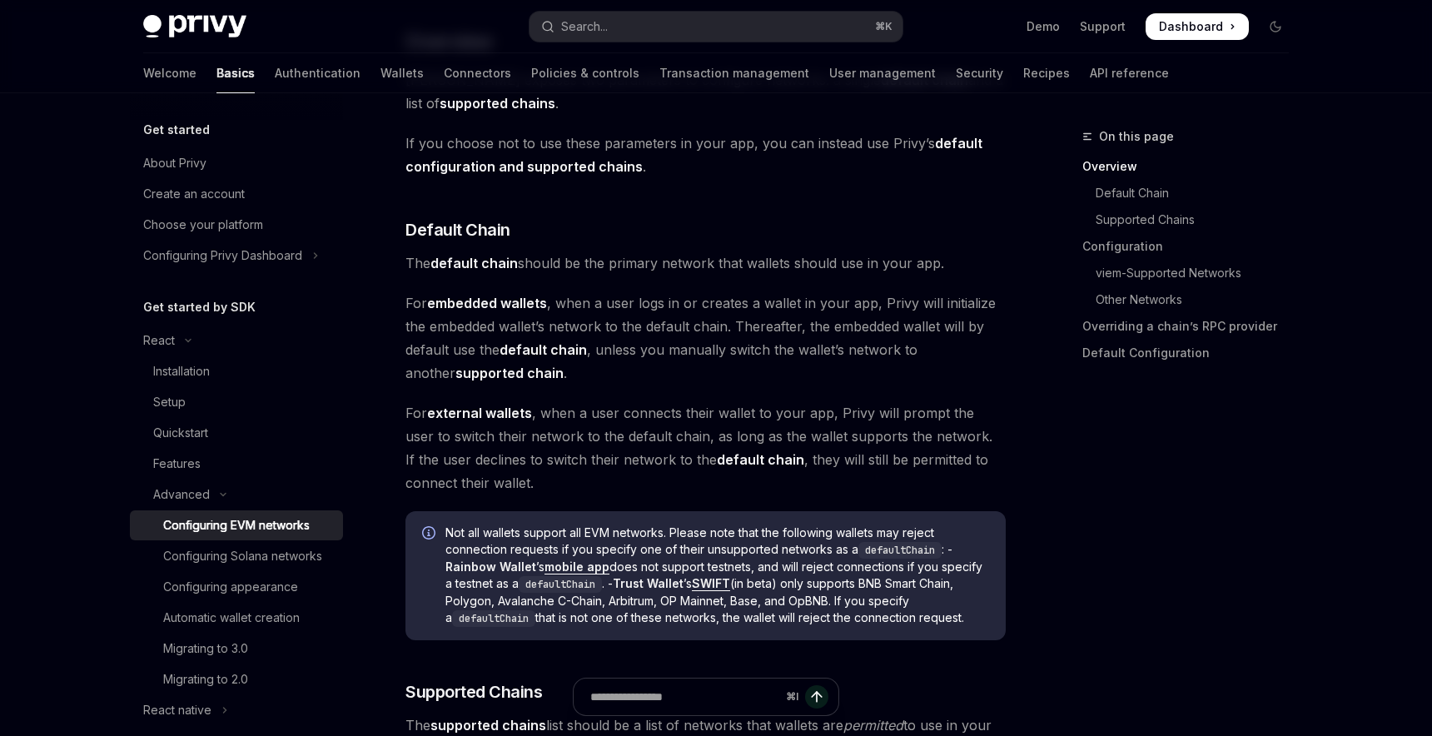
click at [645, 375] on span "For embedded wallets , when a user logs in or creates a wallet in your app, Pri…" at bounding box center [705, 337] width 600 height 93
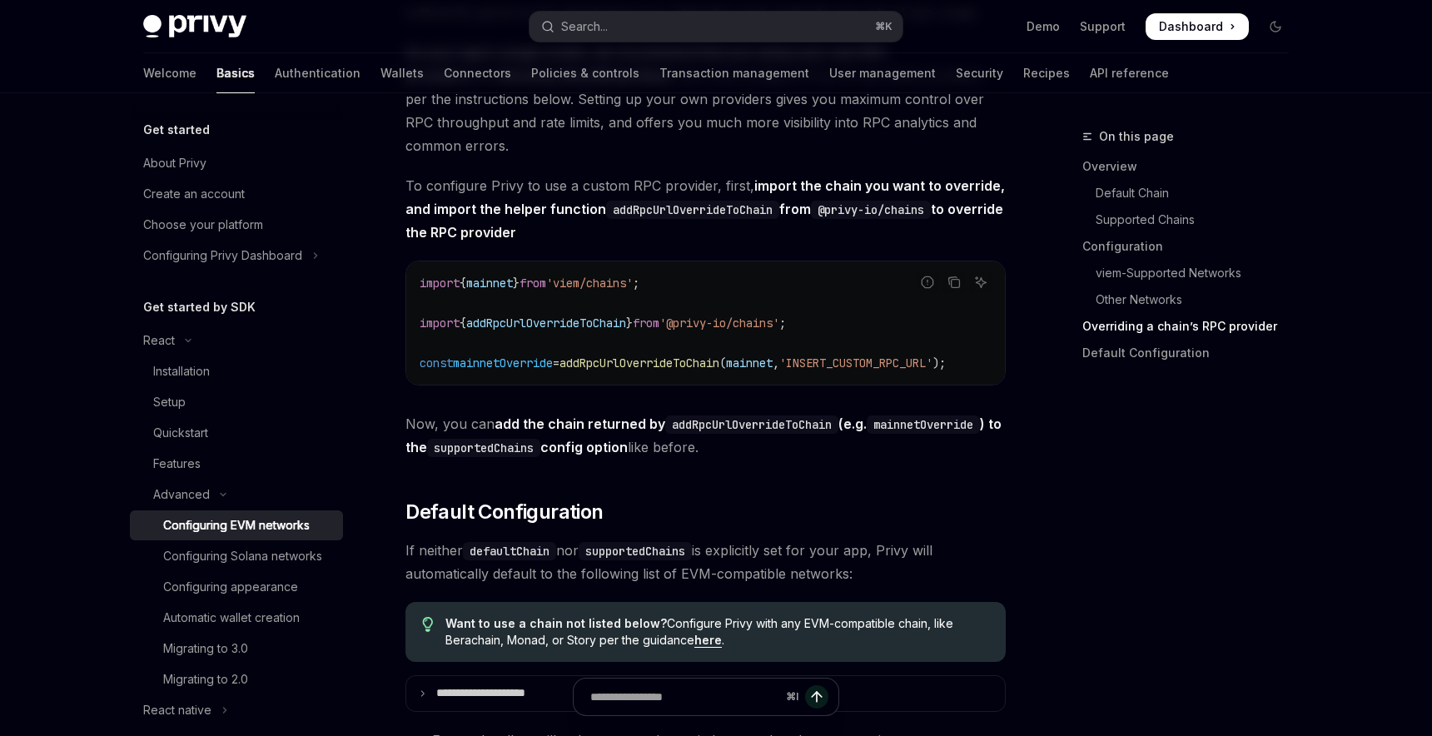
scroll to position [3848, 0]
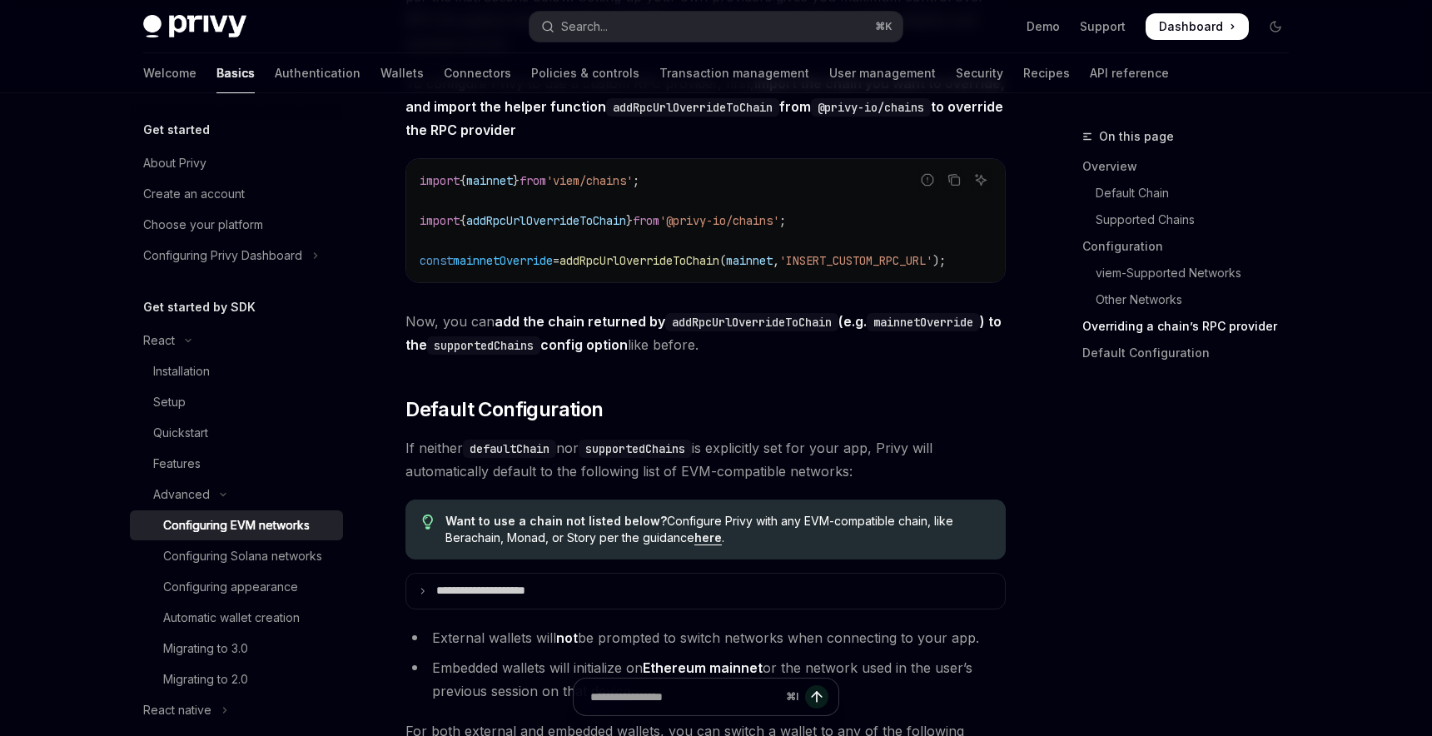
click at [857, 230] on code "import { mainnet } from 'viem/chains' ; import { addRpcUrlOverrideToChain } fro…" at bounding box center [706, 221] width 572 height 100
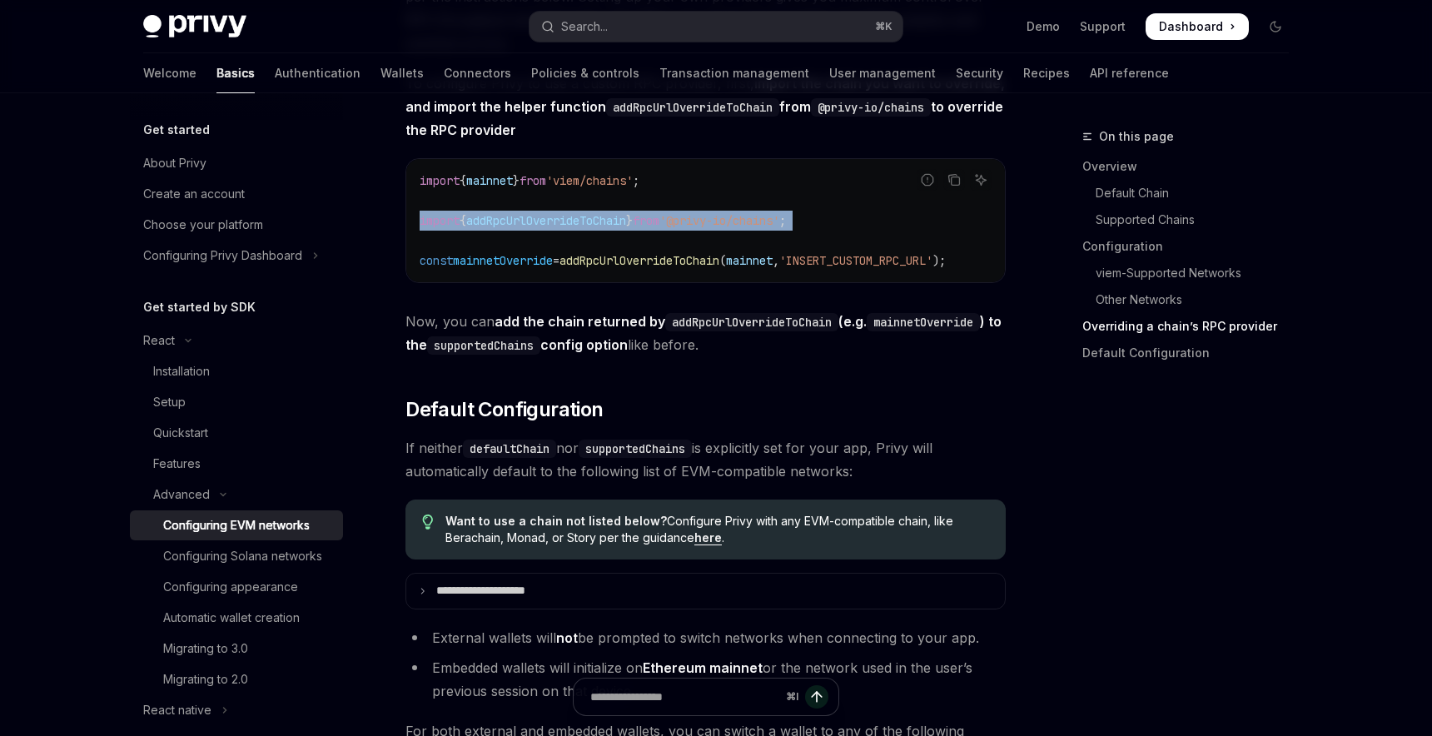
click at [857, 230] on code "import { mainnet } from 'viem/chains' ; import { addRpcUrlOverrideToChain } fro…" at bounding box center [706, 221] width 572 height 100
copy code "import { addRpcUrlOverrideToChain } from '@privy-io/chains' ;"
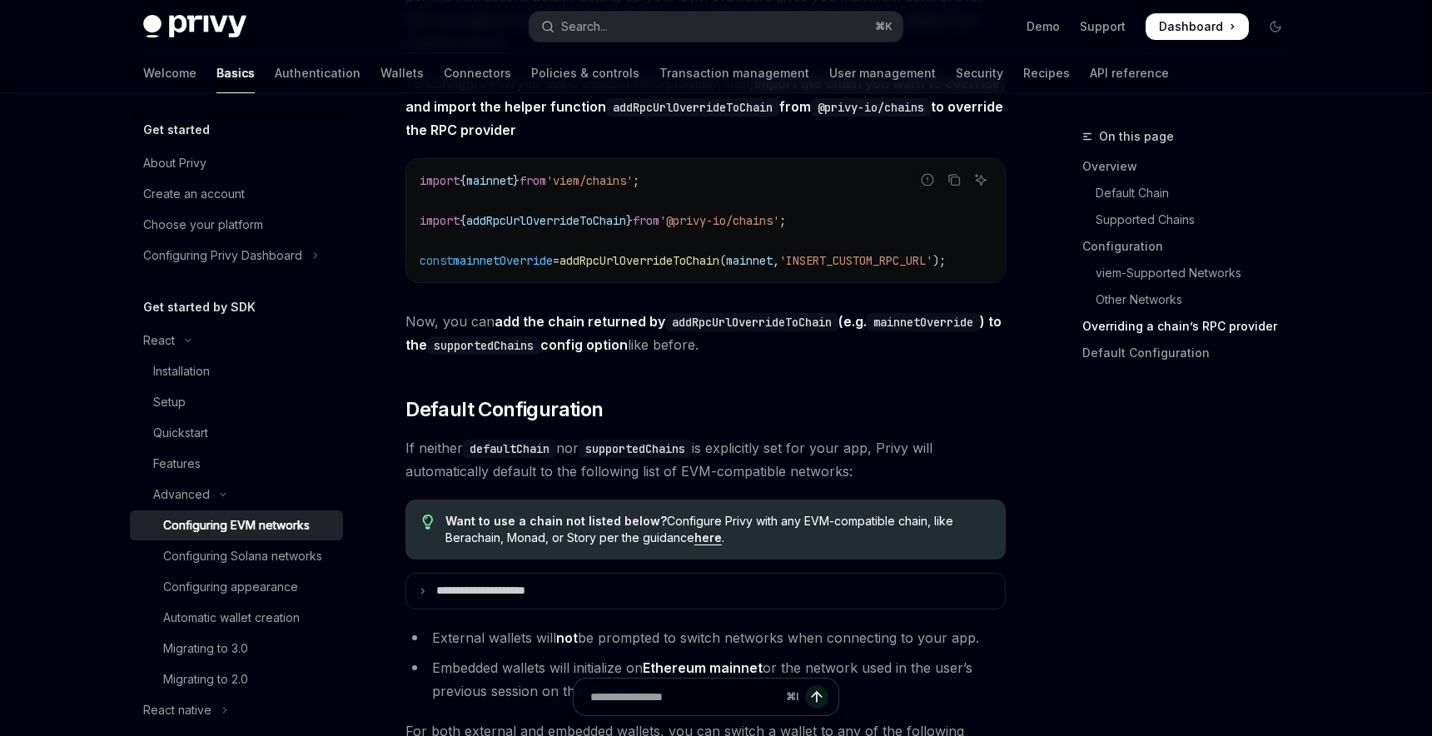
click at [603, 268] on span "addRpcUrlOverrideToChain" at bounding box center [639, 260] width 160 height 15
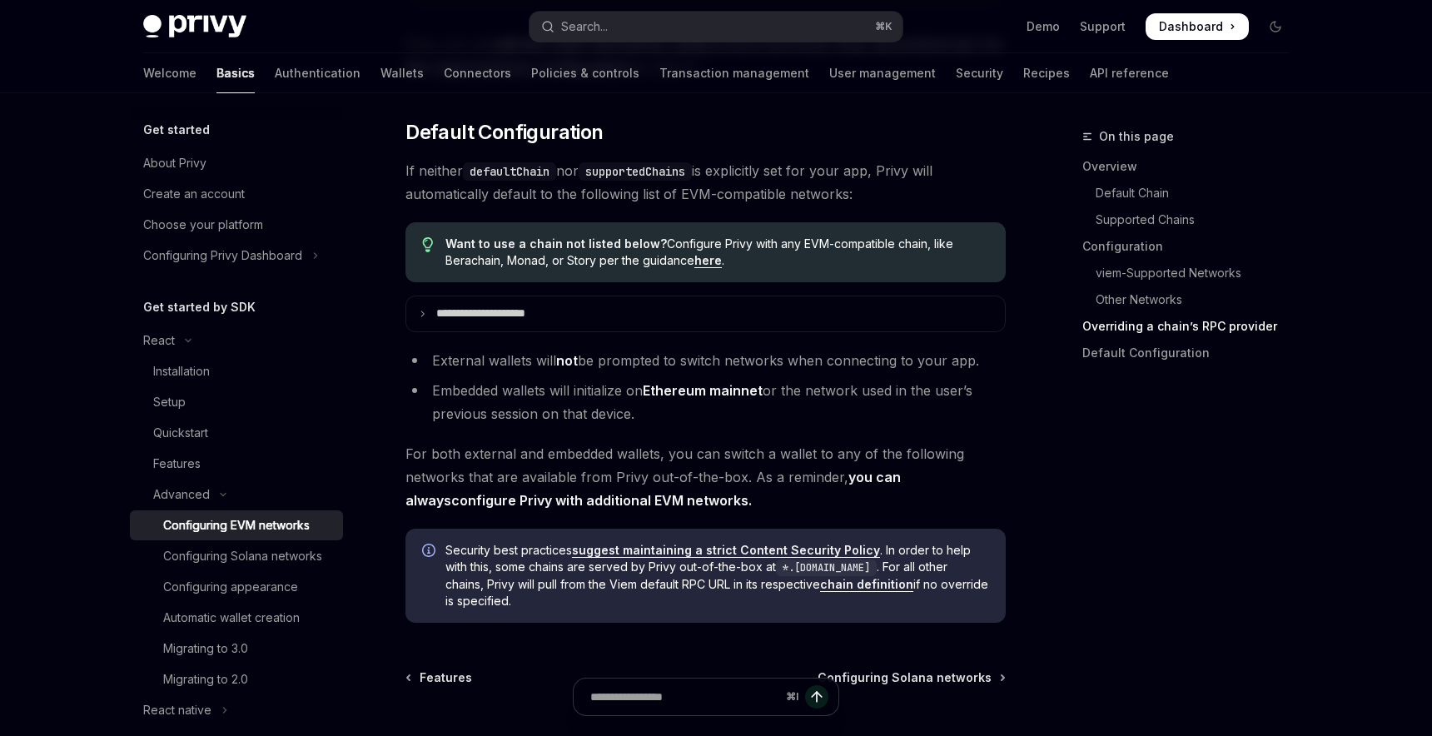
scroll to position [4140, 0]
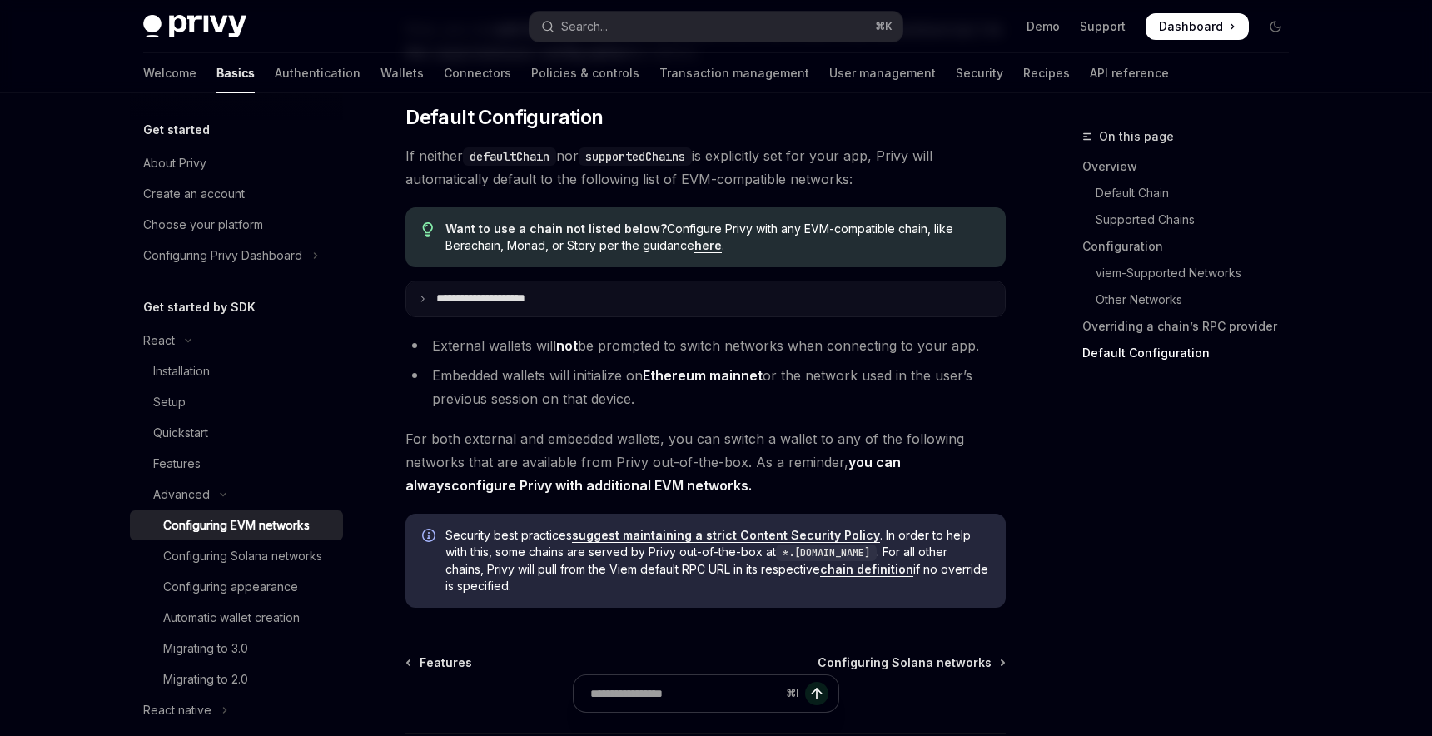
click at [533, 306] on p "**********" at bounding box center [499, 298] width 127 height 15
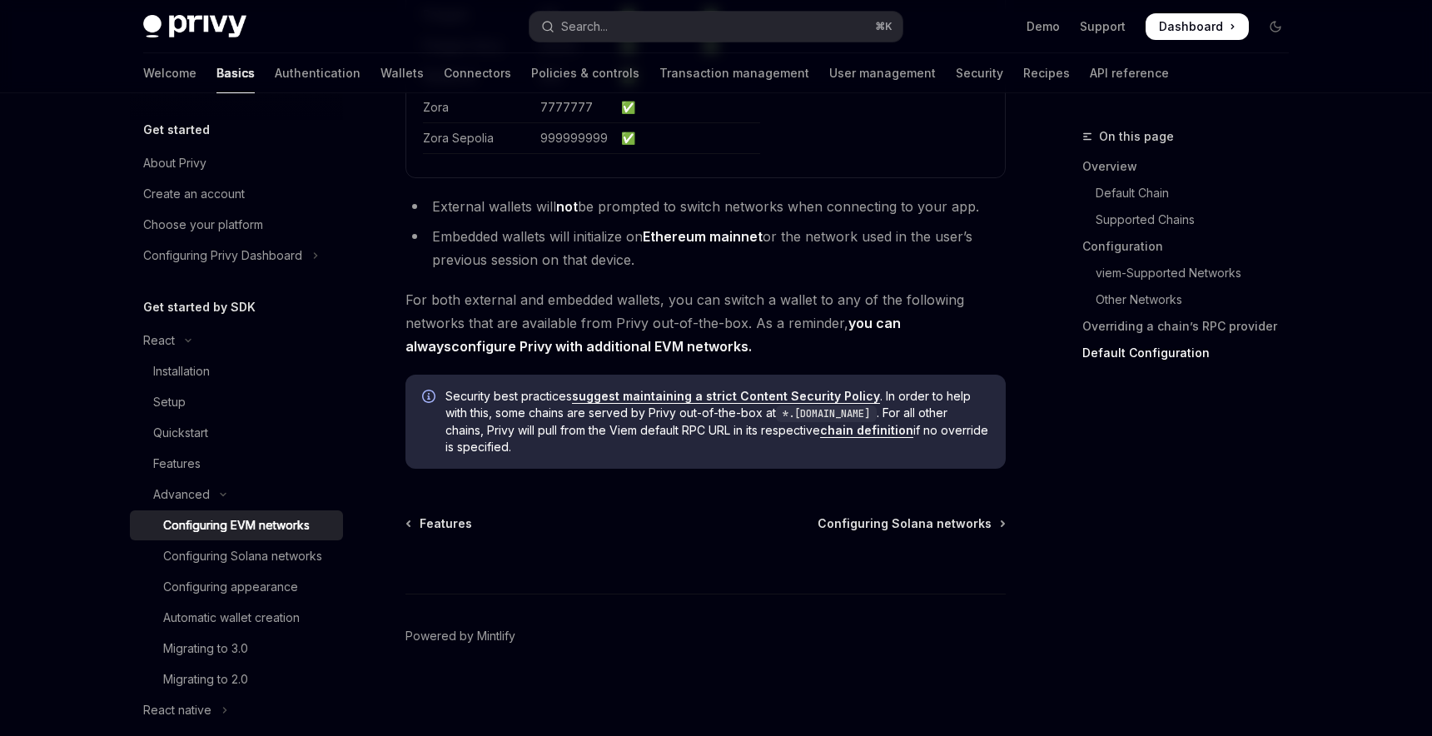
scroll to position [5109, 0]
click at [324, 557] on div "Configuring Solana networks" at bounding box center [248, 556] width 170 height 20
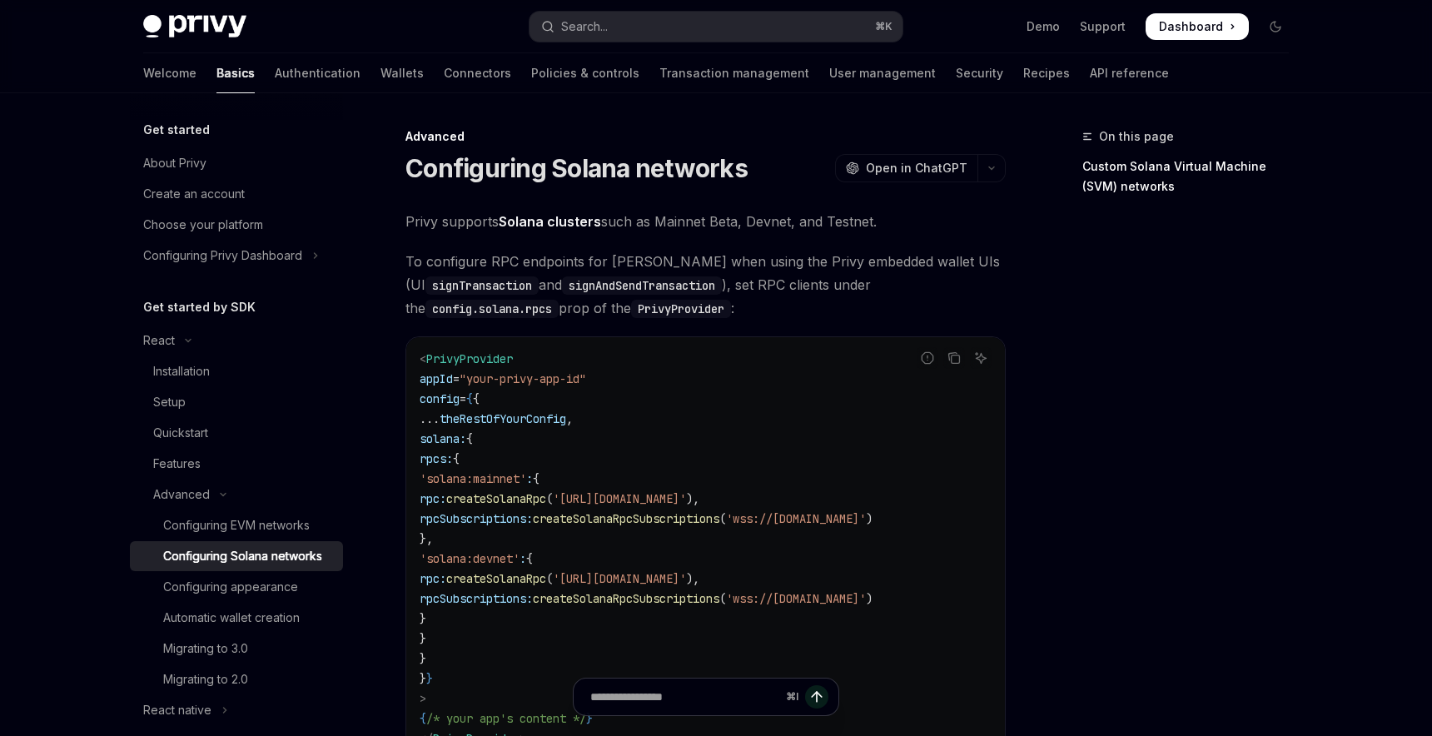
click at [345, 72] on div "Welcome Basics Authentication Wallets Connectors Policies & controls Transactio…" at bounding box center [656, 73] width 1026 height 40
click at [380, 72] on link "Wallets" at bounding box center [401, 73] width 43 height 40
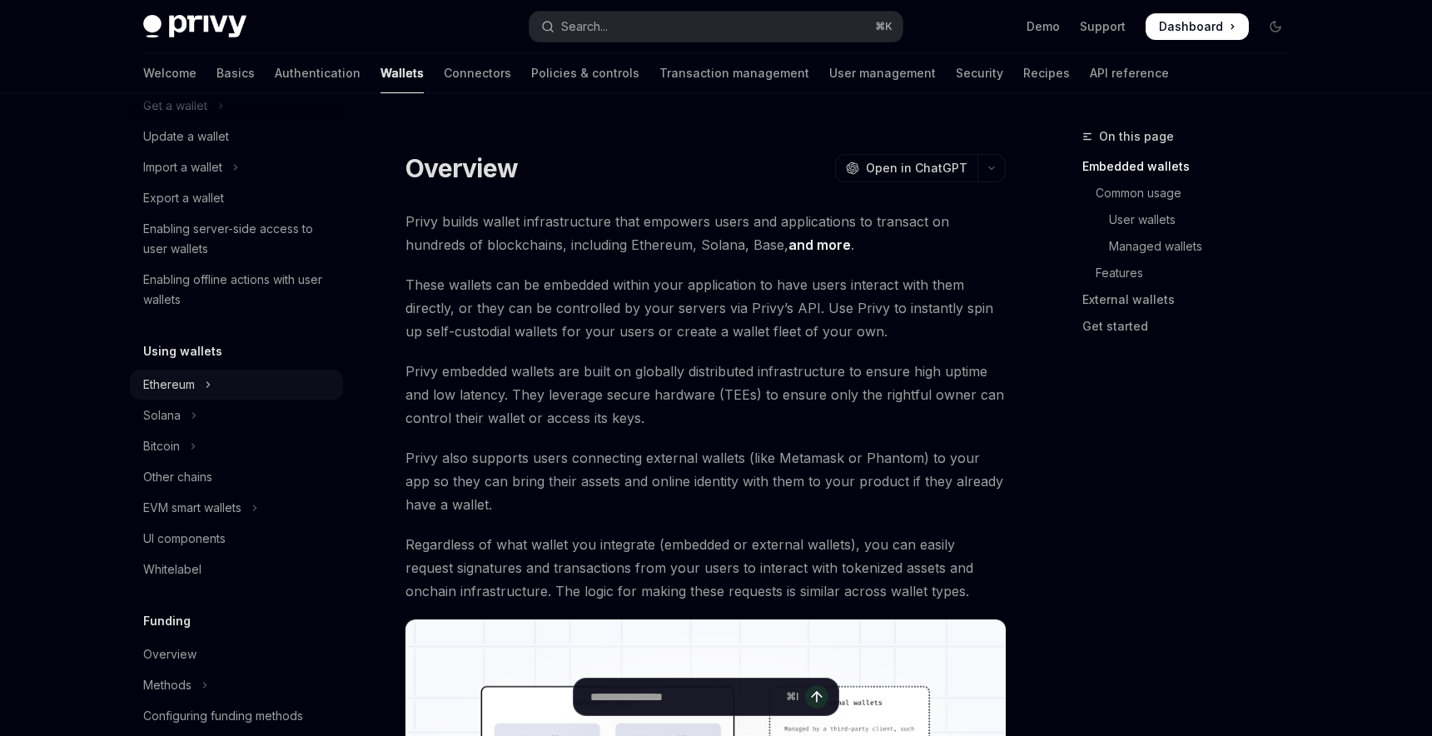
click at [226, 388] on button "Ethereum" at bounding box center [236, 385] width 213 height 30
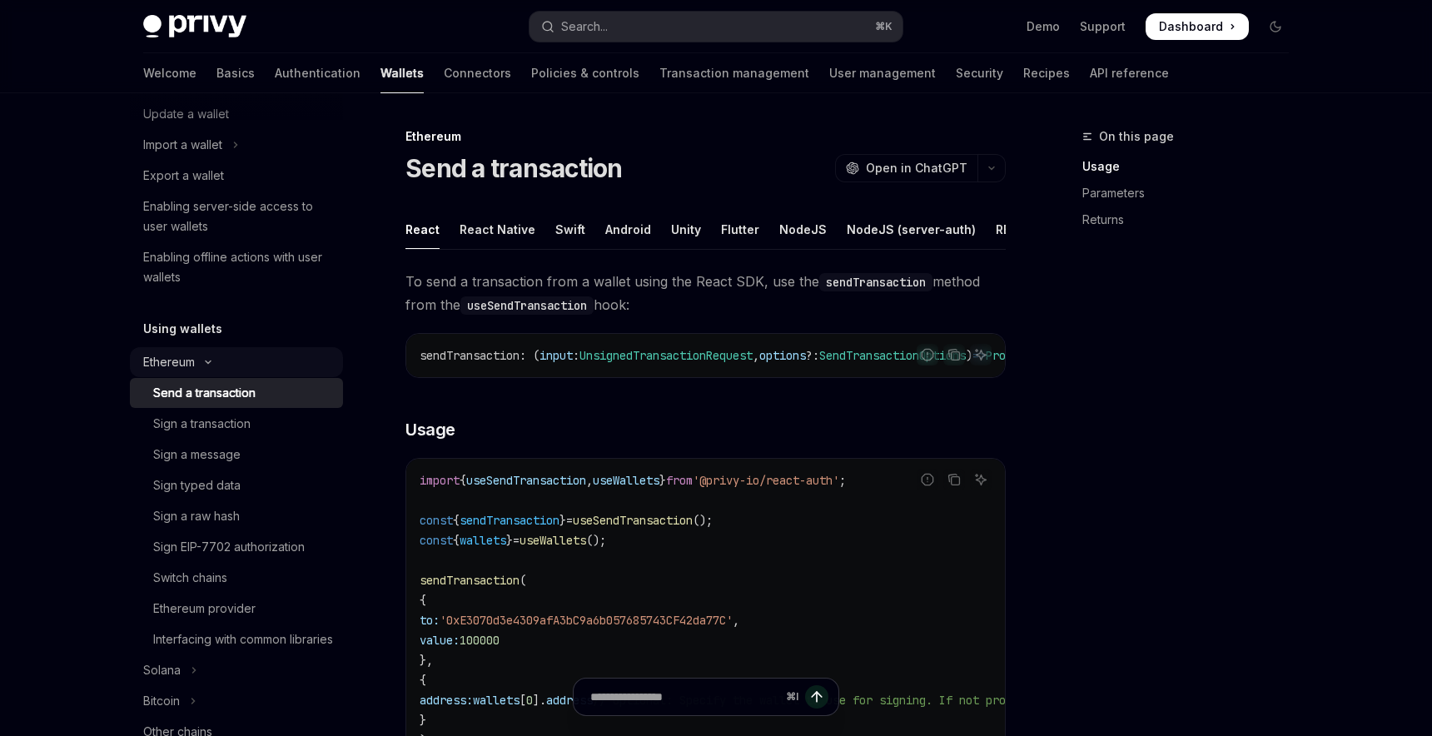
scroll to position [216, 0]
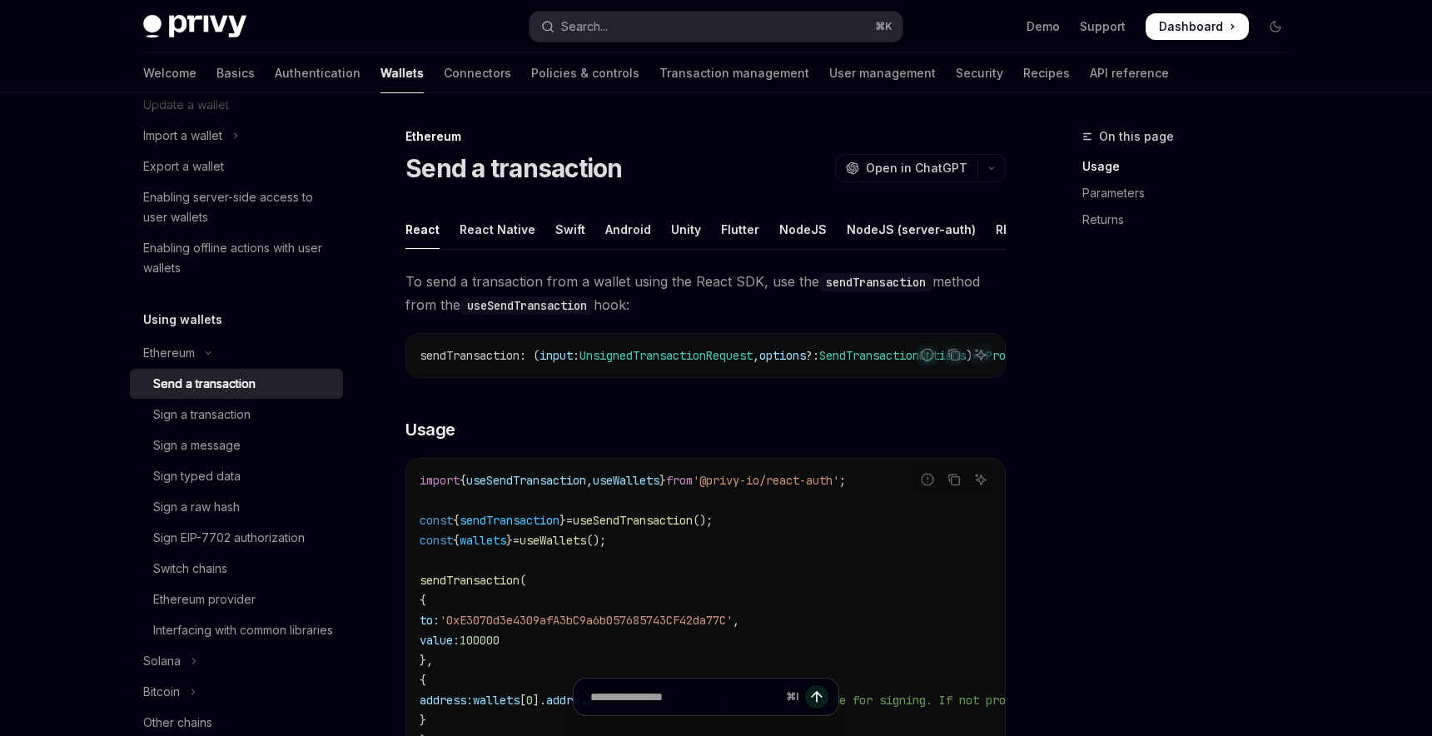
click at [245, 382] on div "Send a transaction" at bounding box center [204, 384] width 102 height 20
type textarea "*"
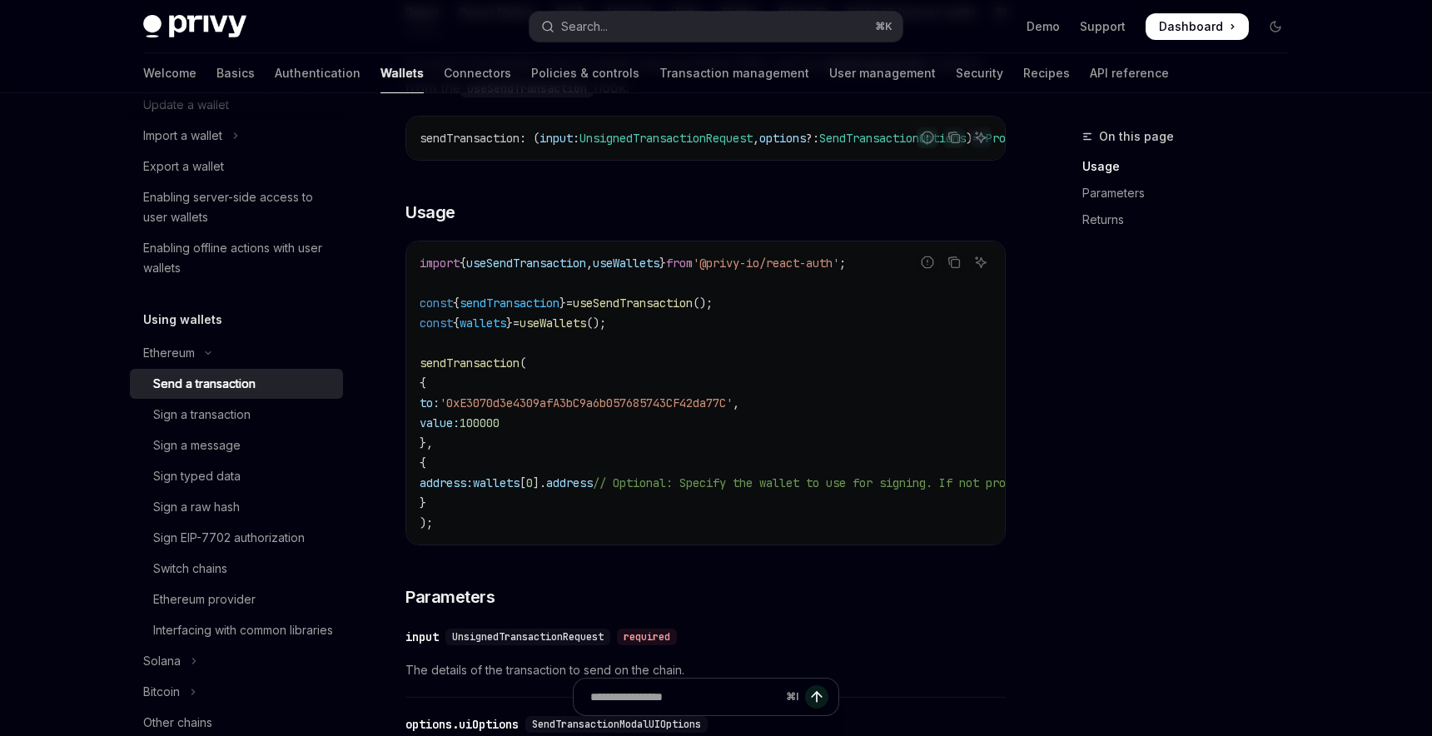
scroll to position [225, 0]
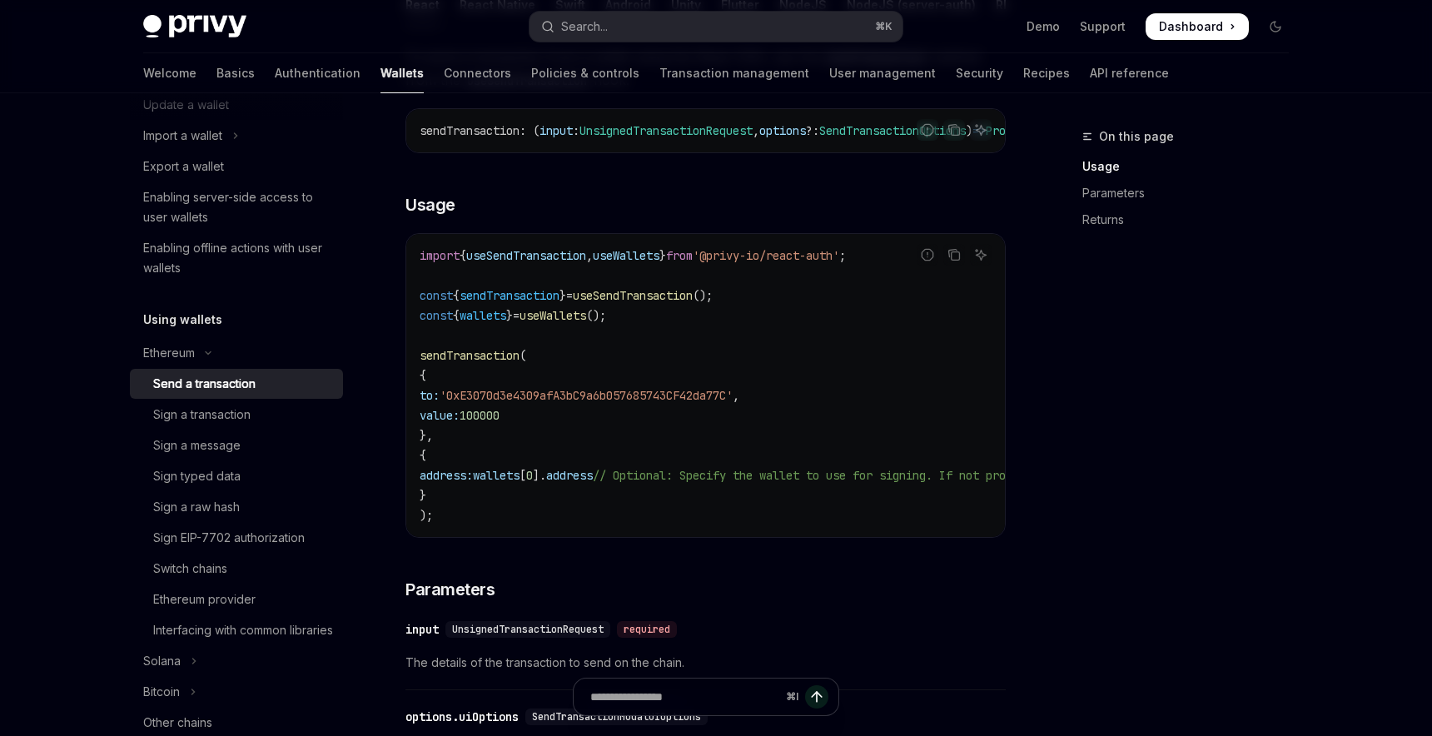
click at [549, 303] on span "sendTransaction" at bounding box center [509, 295] width 100 height 15
copy code "const { sendTransaction } = useSendTransaction ();"
click at [499, 423] on span "100000" at bounding box center [479, 415] width 40 height 15
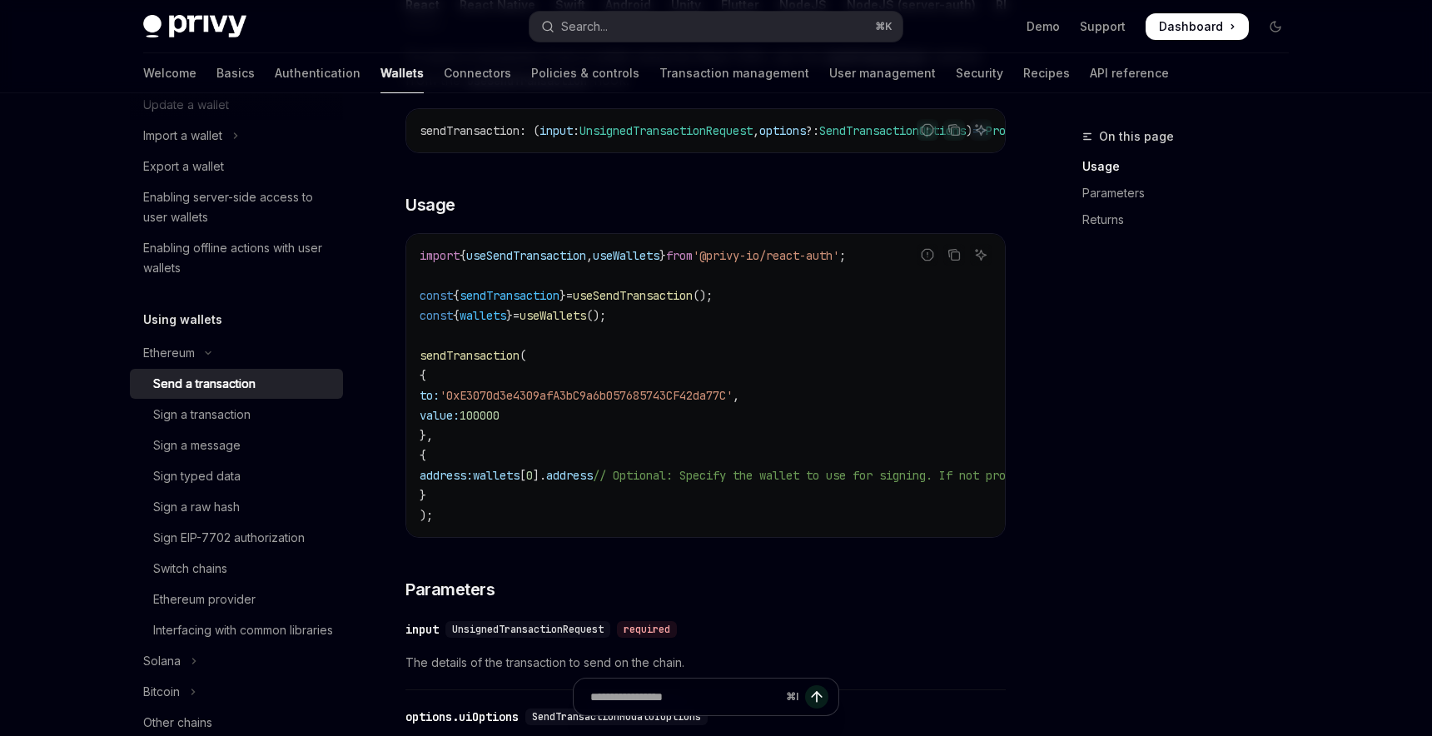
click at [499, 423] on span "100000" at bounding box center [479, 415] width 40 height 15
copy span "100000"
click at [816, 338] on code "import { useSendTransaction , useWallets } from '@privy-io/react-auth' ; const …" at bounding box center [856, 386] width 872 height 280
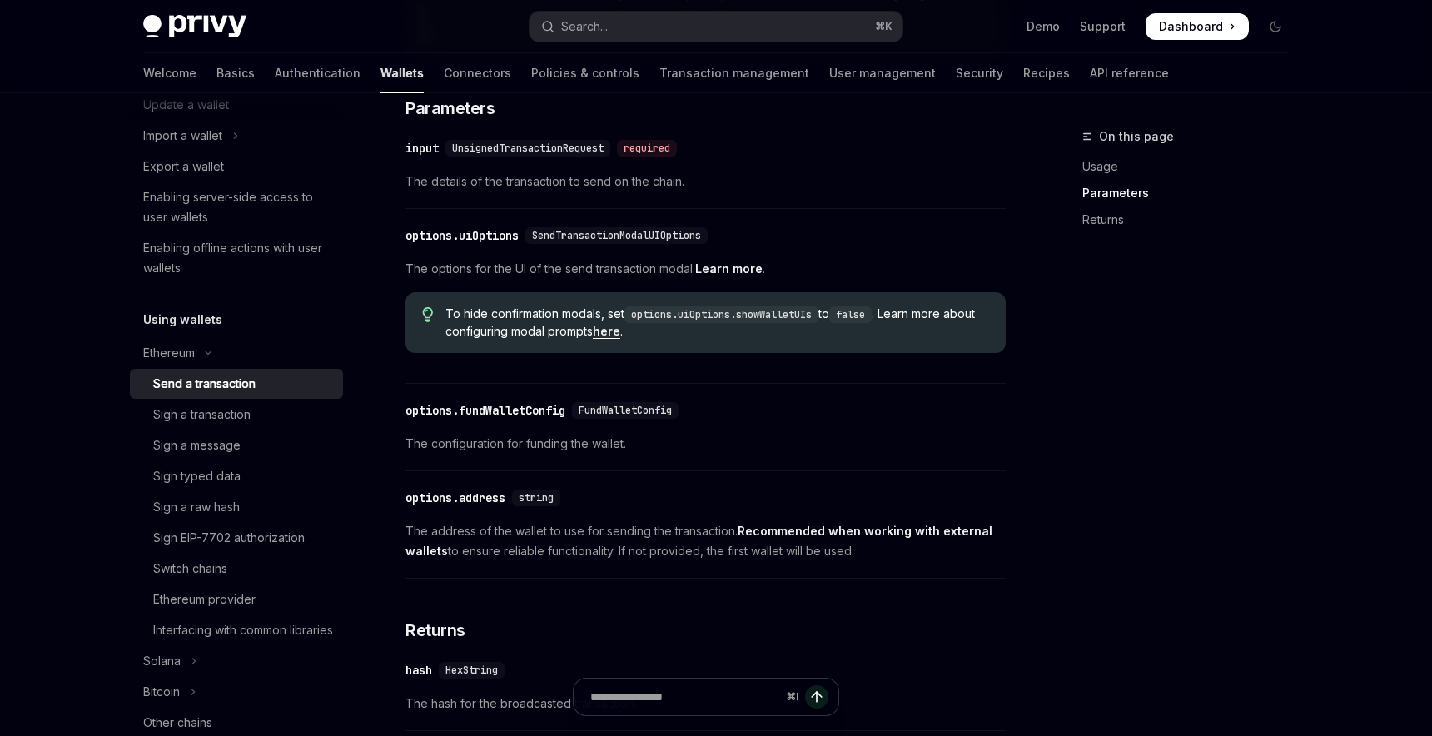
scroll to position [0, 0]
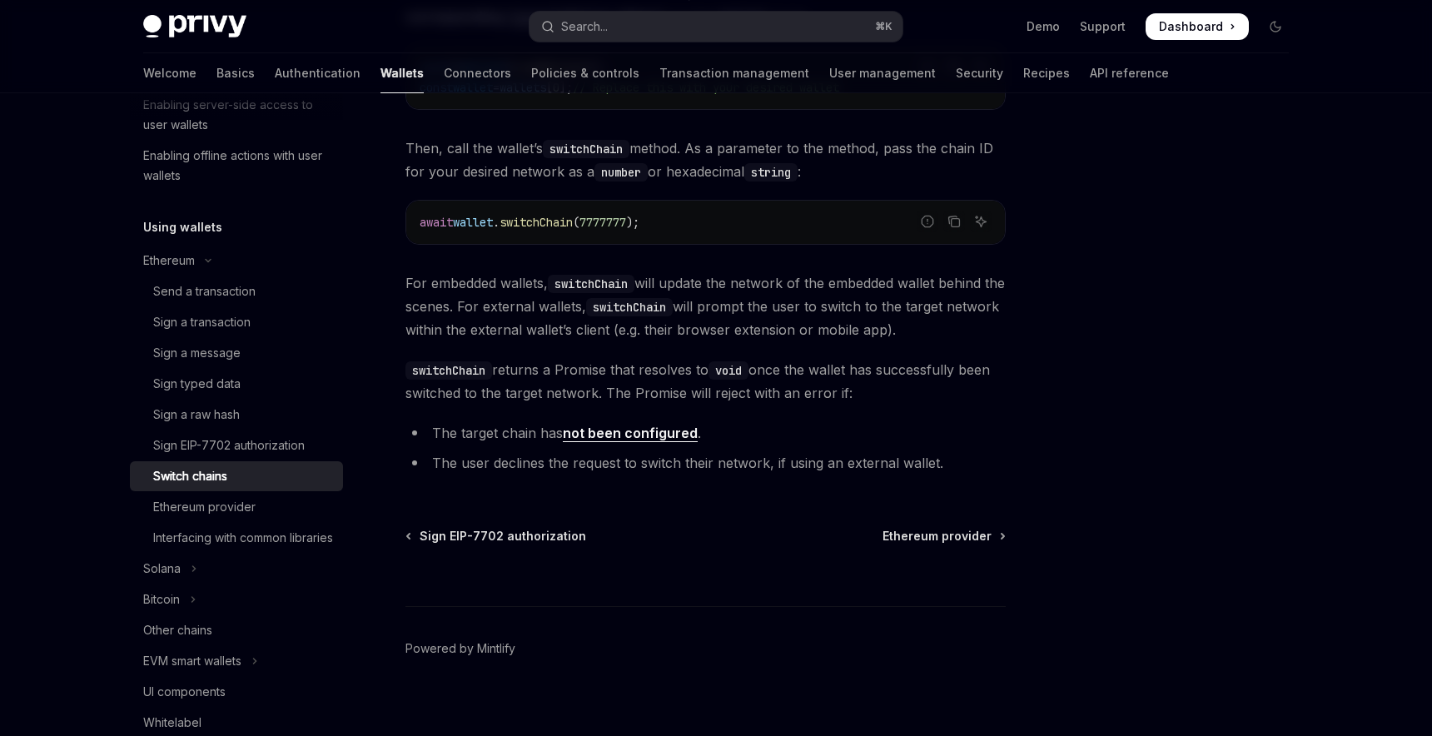
scroll to position [255, 0]
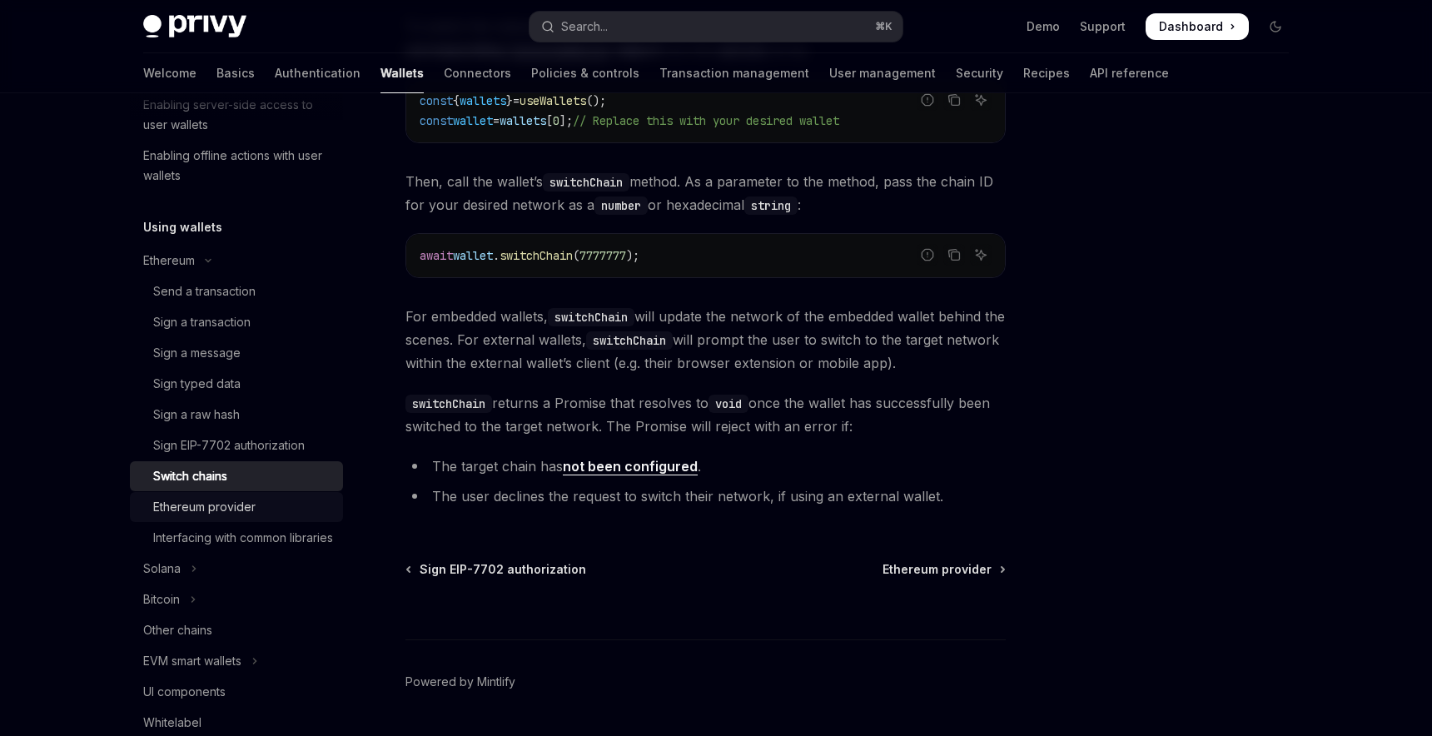
click at [266, 514] on div "Ethereum provider" at bounding box center [243, 507] width 180 height 20
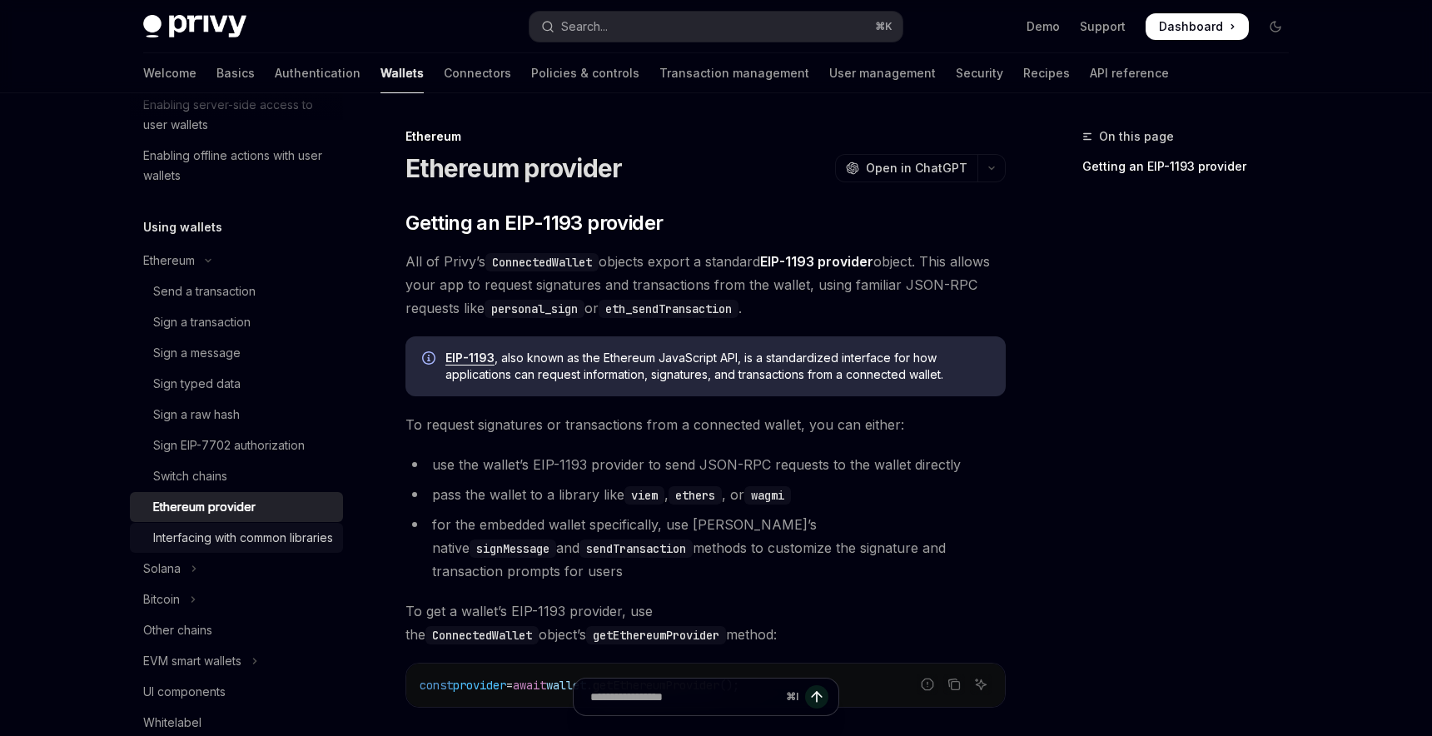
click at [289, 548] on div "Interfacing with common libraries" at bounding box center [243, 538] width 180 height 20
type textarea "*"
